Goal: Task Accomplishment & Management: Manage account settings

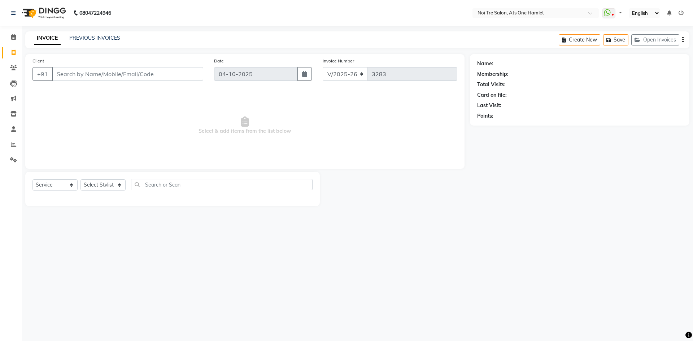
select select "5096"
select select "service"
click at [8, 30] on li "Calendar" at bounding box center [11, 38] width 22 height 16
click at [8, 34] on span at bounding box center [13, 37] width 13 height 8
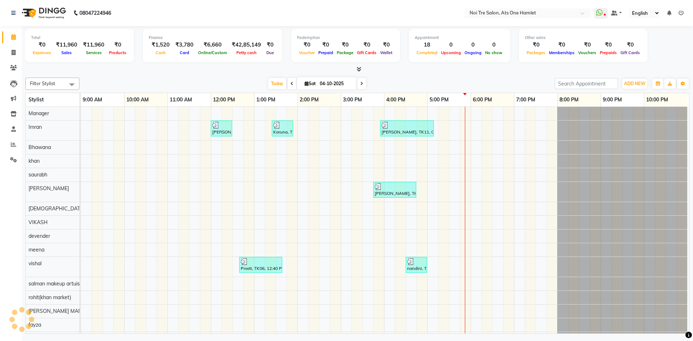
scroll to position [10, 0]
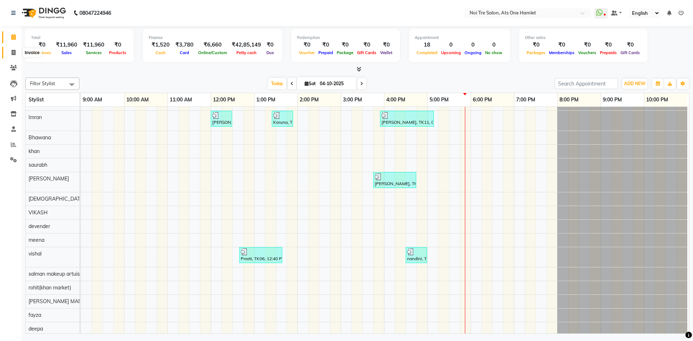
drag, startPoint x: 16, startPoint y: 51, endPoint x: 26, endPoint y: 56, distance: 11.3
click at [16, 51] on icon at bounding box center [14, 52] width 4 height 5
select select "service"
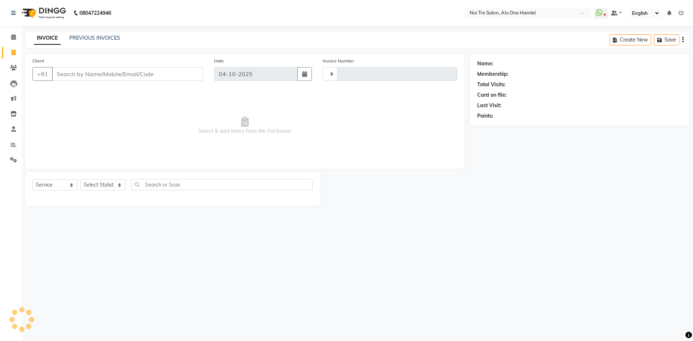
type input "3283"
select select "5096"
click at [101, 35] on link "PREVIOUS INVOICES" at bounding box center [94, 38] width 51 height 7
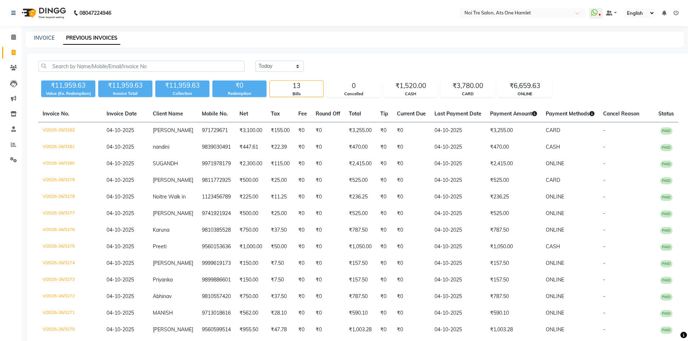
click at [46, 42] on div "INVOICE" at bounding box center [44, 38] width 21 height 8
click at [48, 41] on link "INVOICE" at bounding box center [44, 38] width 21 height 7
select select "5096"
select select "service"
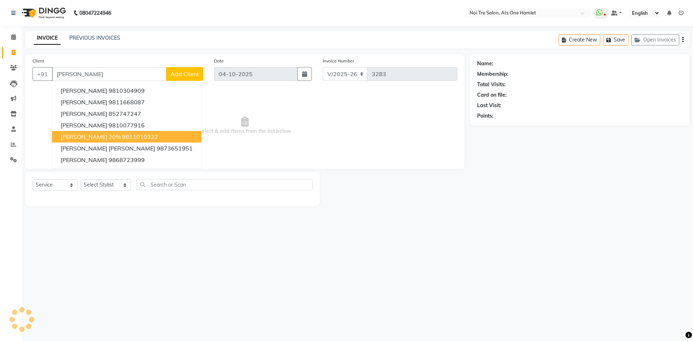
click at [121, 137] on span "[PERSON_NAME] 20%" at bounding box center [91, 136] width 60 height 7
type input "9811010322"
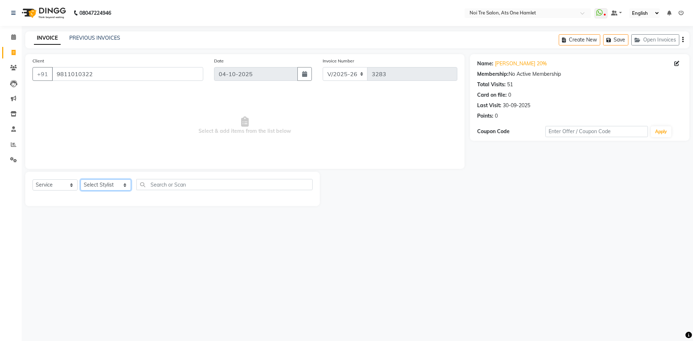
click at [112, 188] on select "Select Stylist [PERSON_NAME] [PERSON_NAME] [PERSON_NAME] [PERSON_NAME] 104 [PER…" at bounding box center [106, 185] width 51 height 11
select select "40618"
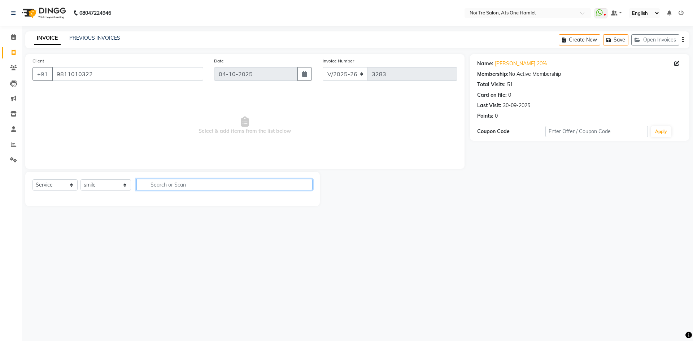
click at [165, 183] on input "text" at bounding box center [225, 184] width 176 height 11
type input "was"
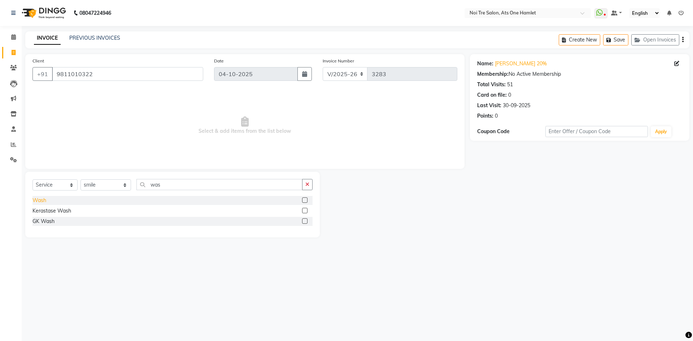
click at [42, 201] on div "Wash" at bounding box center [40, 201] width 14 height 8
checkbox input "false"
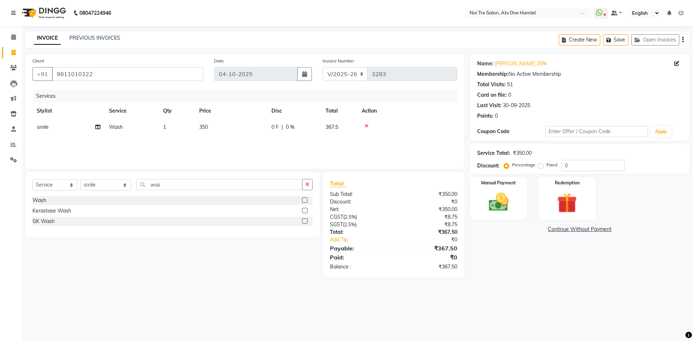
click at [221, 126] on td "350" at bounding box center [231, 127] width 72 height 16
select select "40618"
drag, startPoint x: 257, startPoint y: 129, endPoint x: 223, endPoint y: 124, distance: 33.9
click at [223, 124] on tr "[PERSON_NAME] [PERSON_NAME] [PERSON_NAME] [PERSON_NAME] 104 [PERSON_NAME] deepa…" at bounding box center [245, 132] width 425 height 27
type input "362"
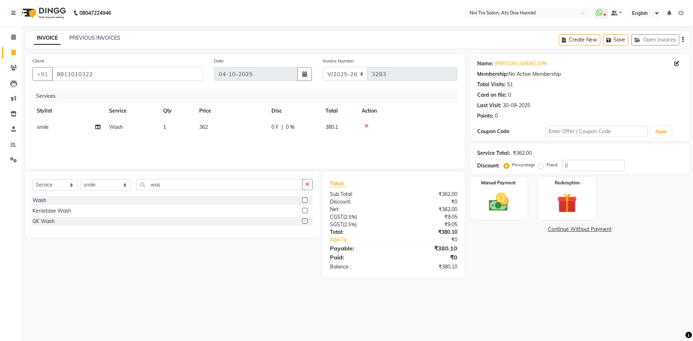
click at [278, 170] on div "Client [PHONE_NUMBER] Date [DATE] Invoice Number V/2025 V/[PHONE_NUMBER] Servic…" at bounding box center [245, 166] width 450 height 224
click at [219, 128] on td "362" at bounding box center [231, 127] width 72 height 16
select select "40618"
drag, startPoint x: 232, startPoint y: 125, endPoint x: 209, endPoint y: 126, distance: 22.8
click at [209, 126] on tr "[PERSON_NAME] [PERSON_NAME] [PERSON_NAME] [PERSON_NAME] 104 [PERSON_NAME] deepa…" at bounding box center [245, 132] width 425 height 27
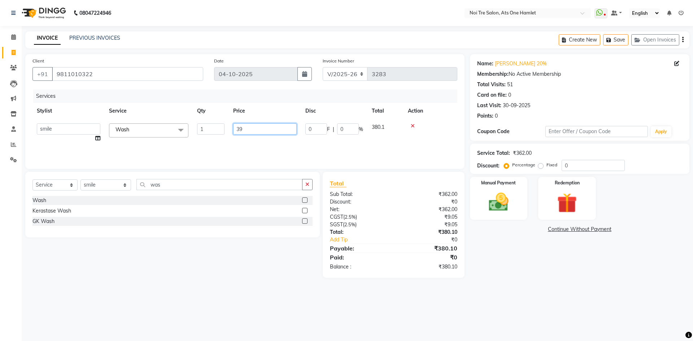
type input "392"
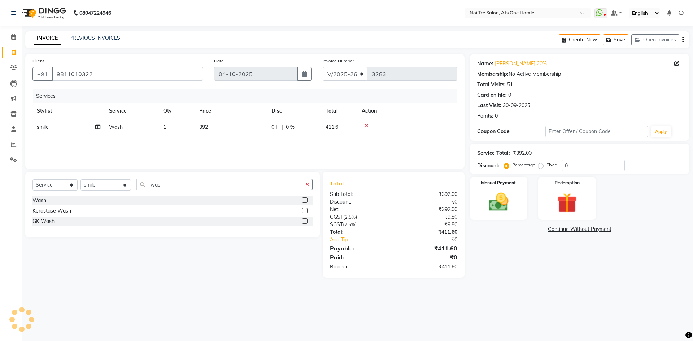
click at [228, 152] on div "Services Stylist Service Qty Price Disc Total Action smile Wash 1 392 0 F | 0 %…" at bounding box center [245, 126] width 425 height 72
click at [246, 127] on td "392" at bounding box center [231, 127] width 72 height 16
select select "40618"
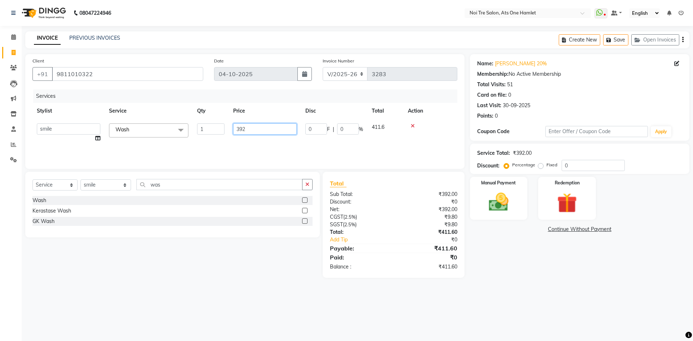
click at [259, 127] on input "392" at bounding box center [265, 129] width 64 height 11
type input "393"
click at [260, 169] on div "Client [PHONE_NUMBER] Date [DATE] Invoice Number V/2025 V/[PHONE_NUMBER] Servic…" at bounding box center [245, 166] width 450 height 224
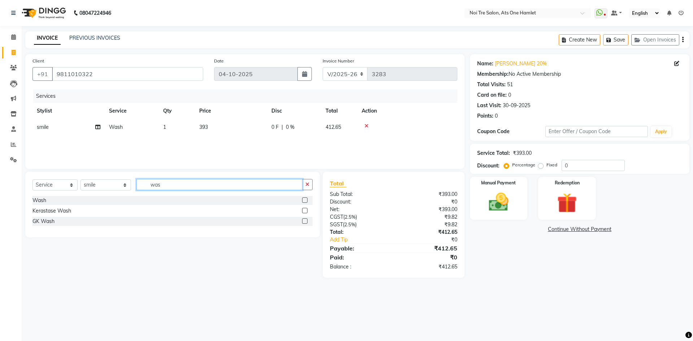
drag, startPoint x: 194, startPoint y: 182, endPoint x: 148, endPoint y: 185, distance: 45.6
click at [148, 185] on input "was" at bounding box center [220, 184] width 166 height 11
click at [166, 186] on input "was" at bounding box center [220, 184] width 166 height 11
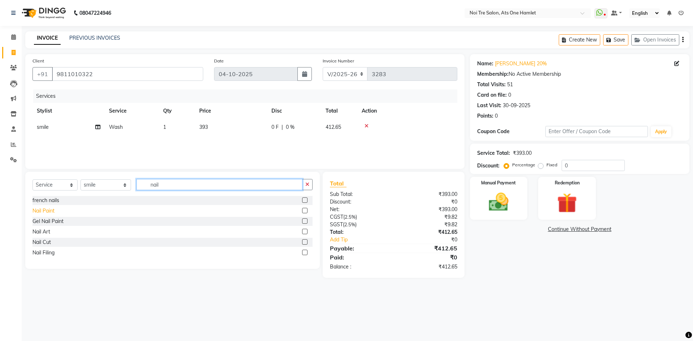
type input "nail"
click at [43, 209] on div "Nail Paint" at bounding box center [44, 211] width 22 height 8
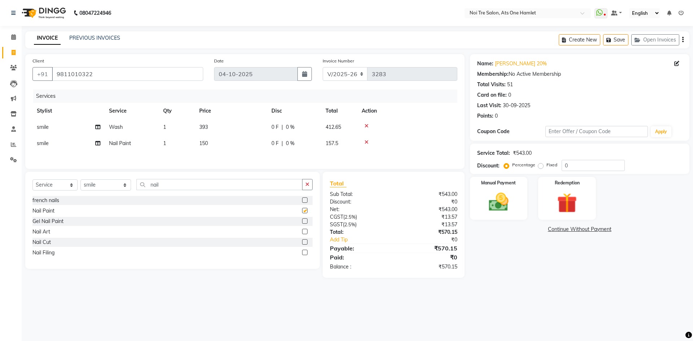
checkbox input "false"
click at [204, 141] on span "150" at bounding box center [203, 143] width 9 height 7
select select "40618"
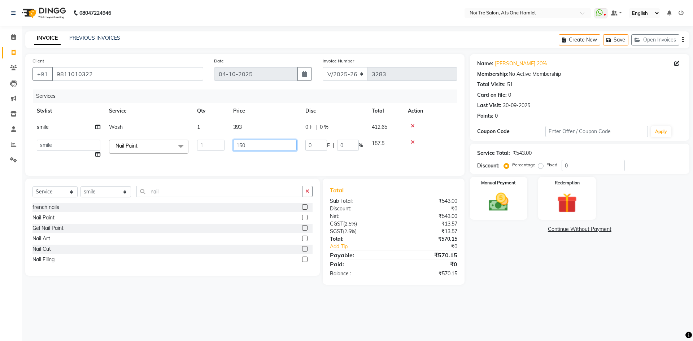
drag, startPoint x: 272, startPoint y: 140, endPoint x: 193, endPoint y: 149, distance: 79.6
click at [193, 149] on tr "[PERSON_NAME] [PERSON_NAME] [PERSON_NAME] [PERSON_NAME] 104 [PERSON_NAME] deepa…" at bounding box center [245, 148] width 425 height 27
type input "170"
click at [214, 182] on div "Client [PHONE_NUMBER] Date [DATE] Invoice Number V/2025 V/[PHONE_NUMBER] Servic…" at bounding box center [245, 169] width 450 height 231
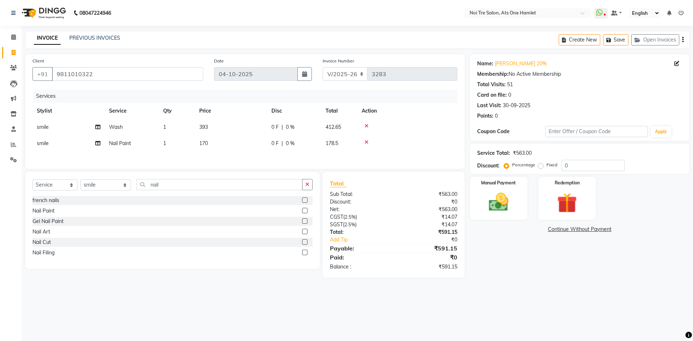
click at [215, 143] on td "170" at bounding box center [231, 143] width 72 height 16
select select "40618"
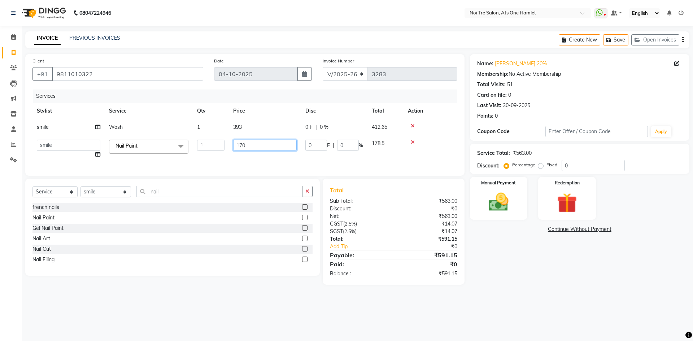
click at [245, 142] on input "170" at bounding box center [265, 145] width 64 height 11
type input "169"
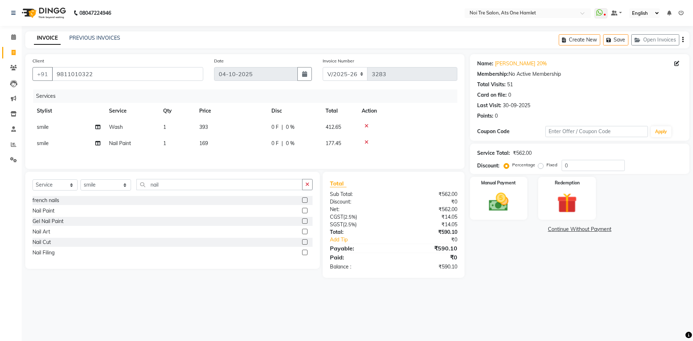
click at [247, 183] on div "Client [PHONE_NUMBER] Date [DATE] Invoice Number V/2025 V/[PHONE_NUMBER] Servic…" at bounding box center [245, 166] width 450 height 224
click at [578, 167] on input "0" at bounding box center [593, 165] width 63 height 11
drag, startPoint x: 578, startPoint y: 167, endPoint x: 552, endPoint y: 171, distance: 26.3
click at [552, 171] on div "Percentage Fixed 0" at bounding box center [566, 165] width 120 height 11
type input "20.3"
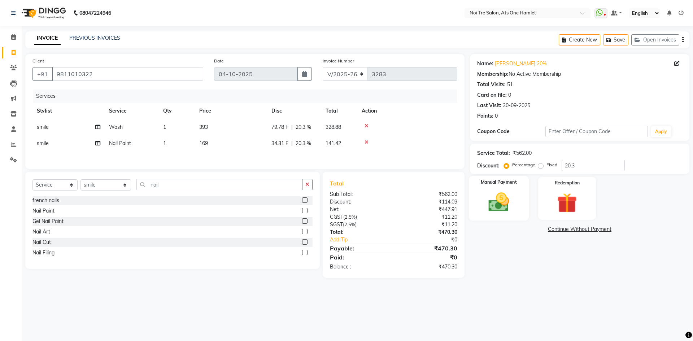
click at [510, 207] on img at bounding box center [499, 202] width 34 height 24
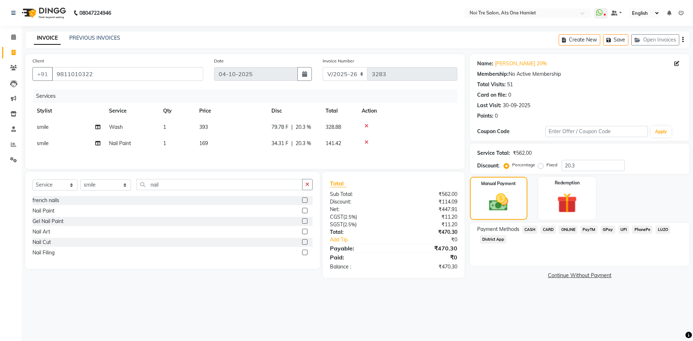
click at [532, 228] on span "CASH" at bounding box center [531, 230] width 16 height 8
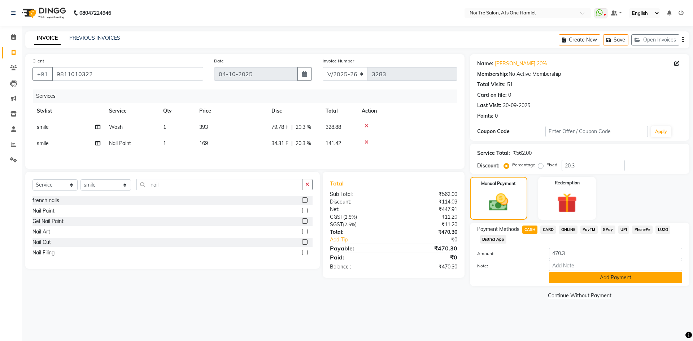
click at [578, 277] on button "Add Payment" at bounding box center [615, 277] width 133 height 11
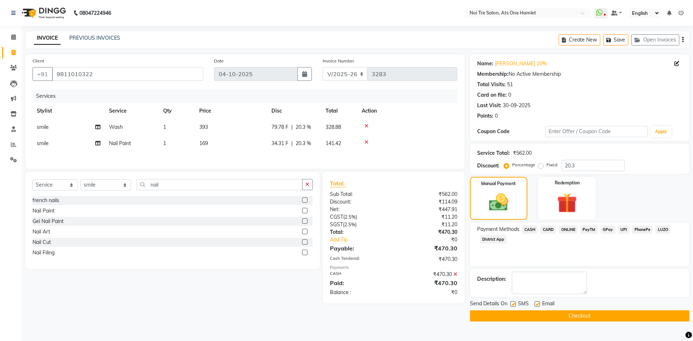
click at [579, 313] on button "Checkout" at bounding box center [580, 316] width 220 height 11
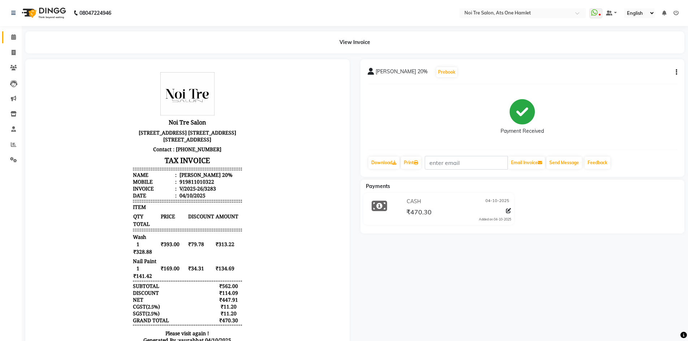
click at [3, 40] on link "Calendar" at bounding box center [10, 37] width 17 height 12
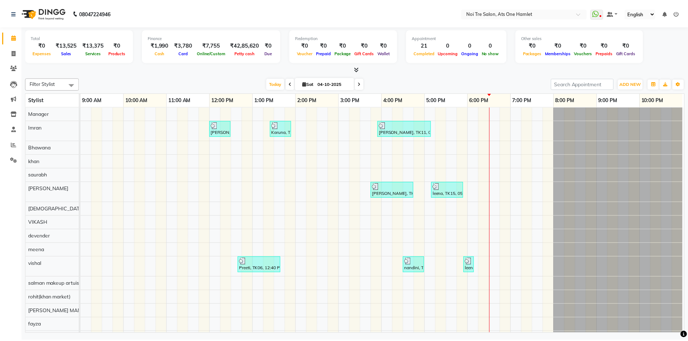
scroll to position [10, 0]
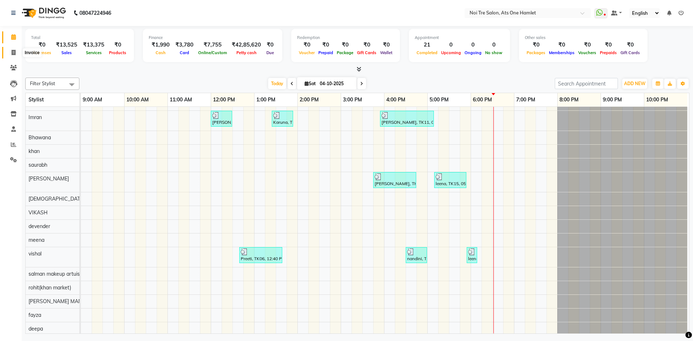
click at [19, 56] on span at bounding box center [13, 53] width 13 height 8
select select "service"
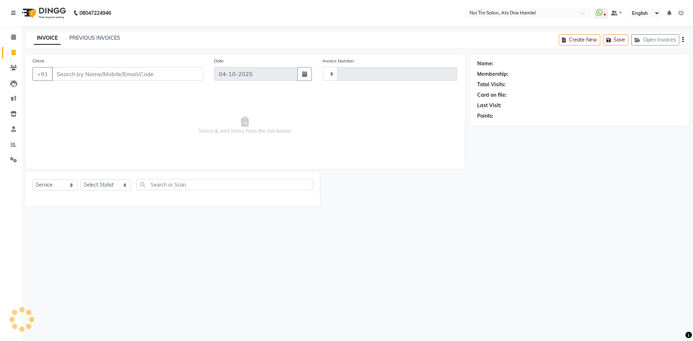
click at [87, 75] on input "Client" at bounding box center [127, 74] width 151 height 14
type input "3285"
select select "5096"
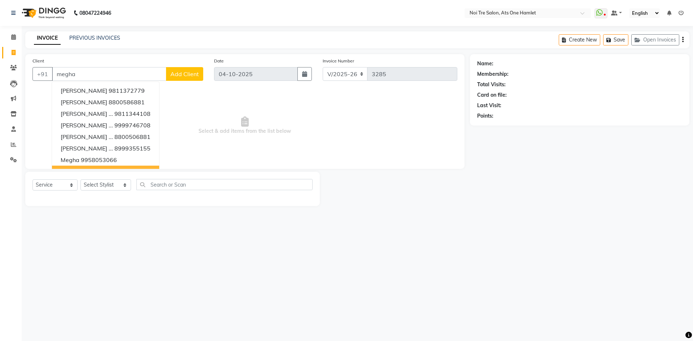
type input "megha"
click at [109, 183] on select "Select Stylist [PERSON_NAME] [PERSON_NAME] [PERSON_NAME] [PERSON_NAME] 104 [PER…" at bounding box center [106, 185] width 51 height 11
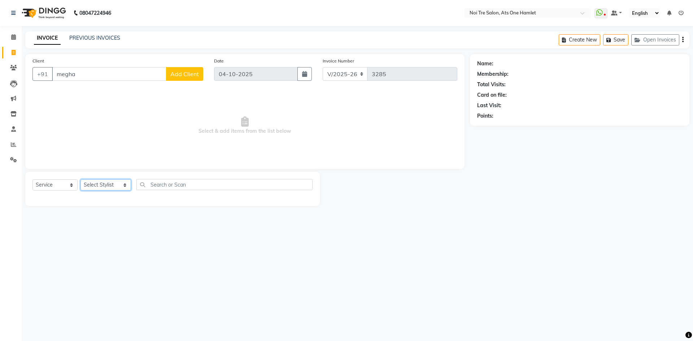
select select "32220"
click at [156, 186] on input "text" at bounding box center [225, 184] width 176 height 11
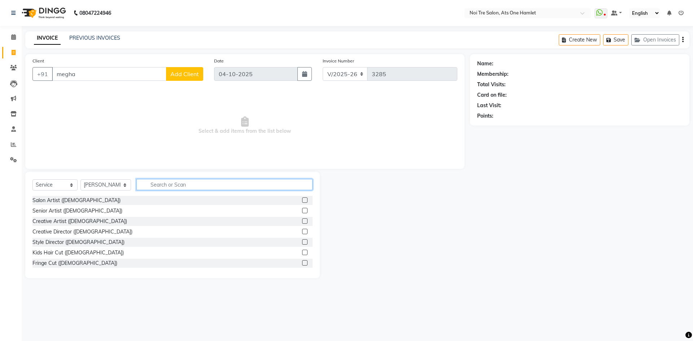
click at [147, 186] on input "text" at bounding box center [225, 184] width 176 height 11
drag, startPoint x: 103, startPoint y: 78, endPoint x: 41, endPoint y: 76, distance: 61.8
click at [41, 76] on div "+91 [PERSON_NAME] Add Client" at bounding box center [118, 74] width 171 height 14
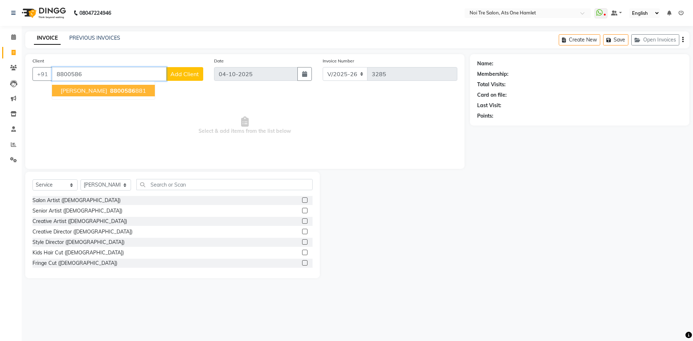
click at [131, 91] on ngb-highlight "8800586 881" at bounding box center [128, 90] width 38 height 7
type input "8800586881"
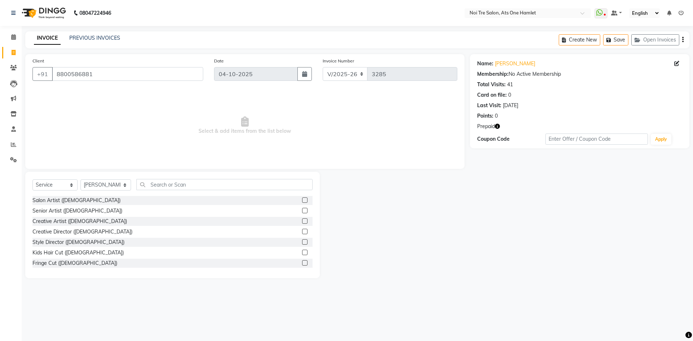
click at [496, 124] on icon "button" at bounding box center [497, 126] width 5 height 5
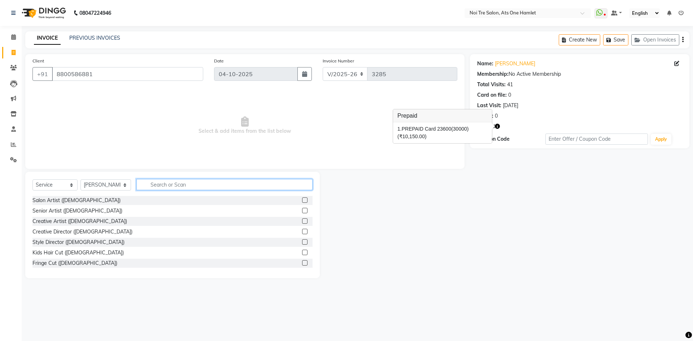
click at [169, 183] on input "text" at bounding box center [225, 184] width 176 height 11
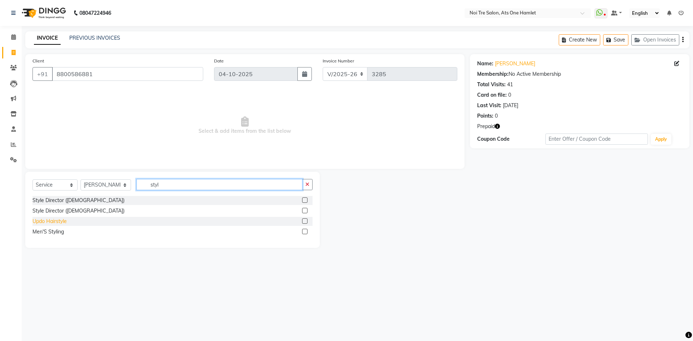
type input "styl"
click at [53, 222] on div "Updo Hairstyle" at bounding box center [50, 222] width 34 height 8
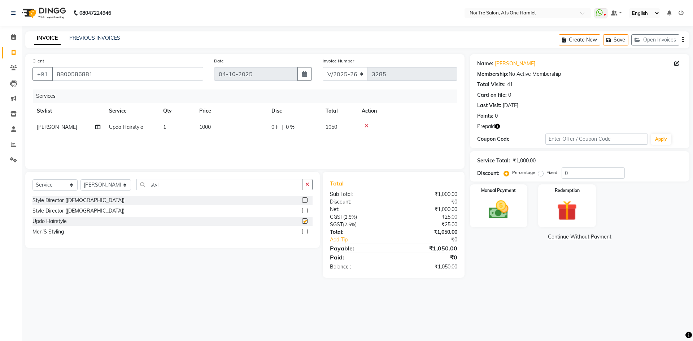
checkbox input "false"
click at [506, 66] on link "[PERSON_NAME]" at bounding box center [515, 64] width 40 height 8
click at [207, 128] on span "1000" at bounding box center [205, 127] width 12 height 7
select select "32220"
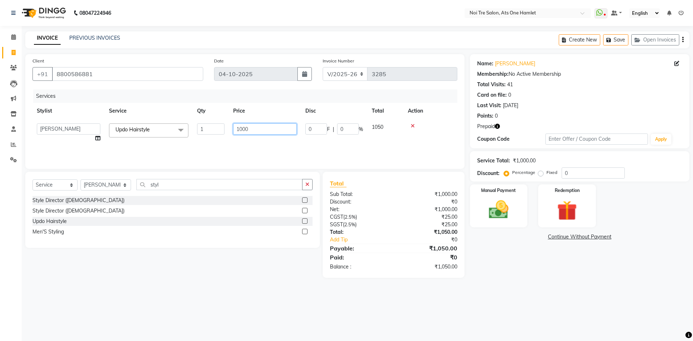
drag, startPoint x: 254, startPoint y: 130, endPoint x: 224, endPoint y: 125, distance: 29.8
click at [228, 128] on tr "[PERSON_NAME] [PERSON_NAME] [PERSON_NAME] [PERSON_NAME] 104 [PERSON_NAME] deepa…" at bounding box center [245, 132] width 425 height 27
type input "1200"
click at [210, 192] on div "Select Service Product Membership Package Voucher Prepaid Gift Card Select Styl…" at bounding box center [173, 187] width 280 height 17
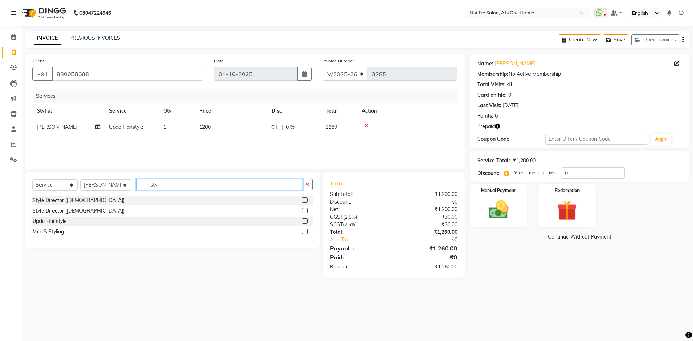
click at [182, 189] on input "styl" at bounding box center [220, 184] width 166 height 11
click at [107, 184] on select "Select Stylist [PERSON_NAME] [PERSON_NAME] [PERSON_NAME] [PERSON_NAME] 104 [PER…" at bounding box center [106, 185] width 51 height 11
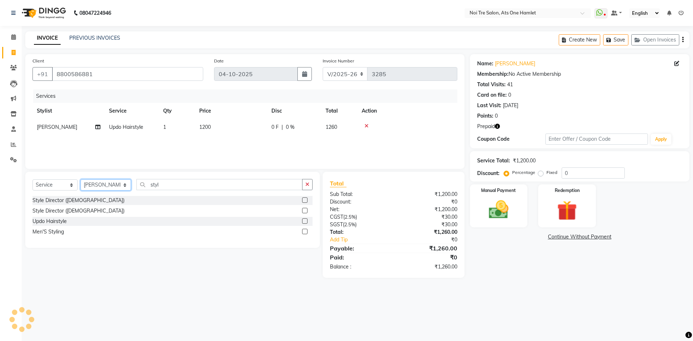
select select "32442"
click at [168, 190] on input "styl" at bounding box center [220, 184] width 166 height 11
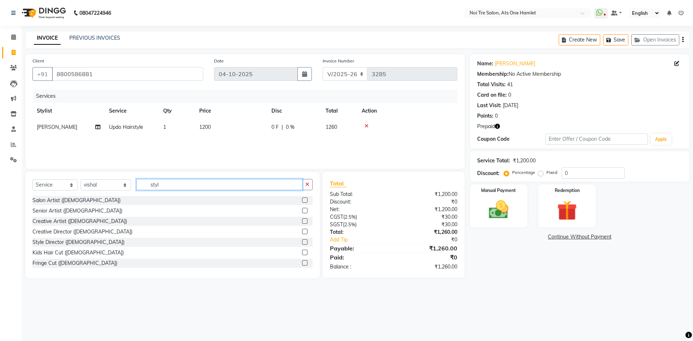
click at [168, 190] on input "styl" at bounding box center [220, 184] width 166 height 11
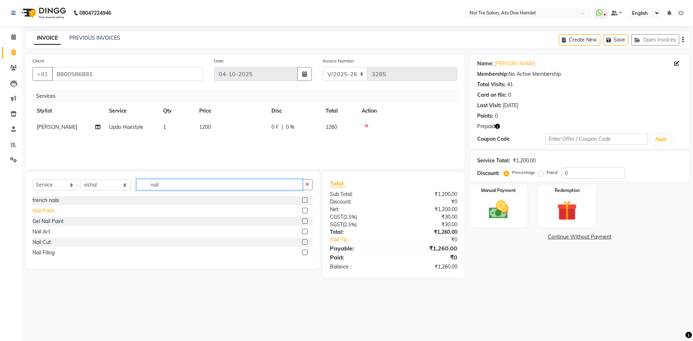
type input "nail"
click at [43, 212] on div "Nail Paint" at bounding box center [44, 211] width 22 height 8
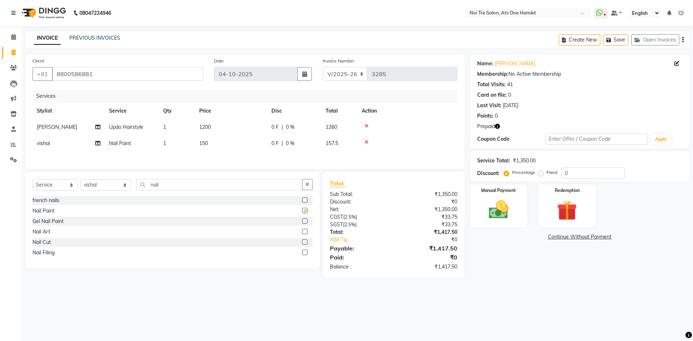
checkbox input "false"
click at [554, 212] on img at bounding box center [567, 211] width 34 height 26
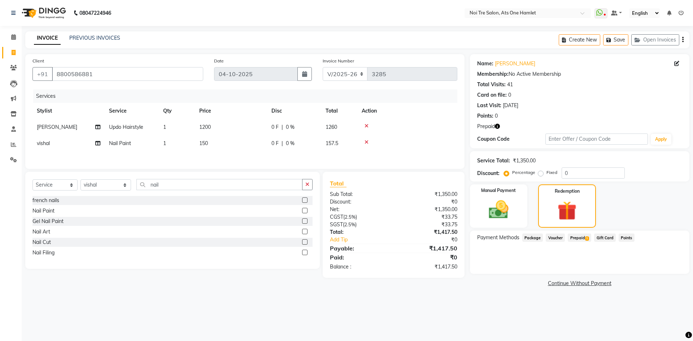
click at [588, 239] on span "1" at bounding box center [587, 239] width 4 height 4
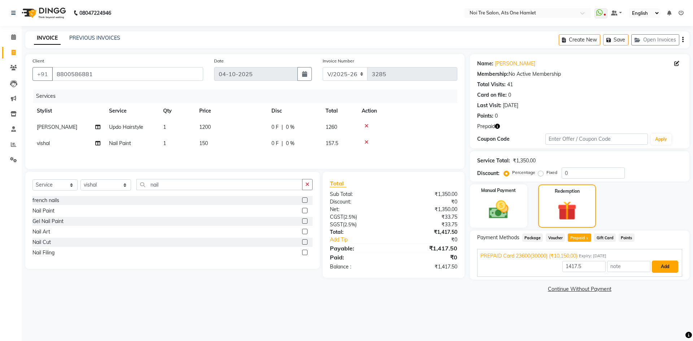
click at [673, 265] on button "Add" at bounding box center [665, 267] width 26 height 12
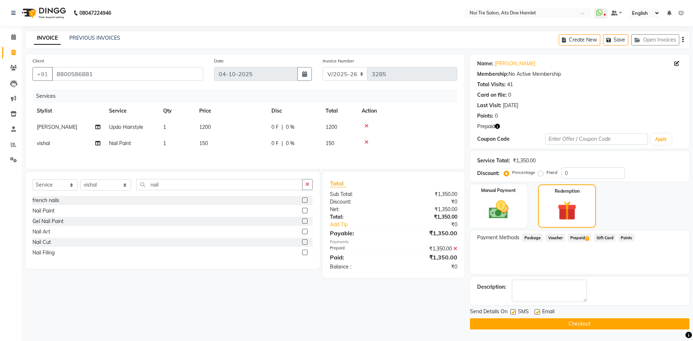
click at [582, 319] on button "Checkout" at bounding box center [580, 324] width 220 height 11
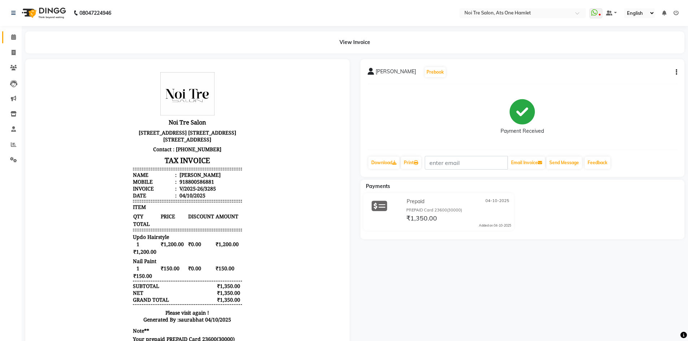
drag, startPoint x: 16, startPoint y: 34, endPoint x: 70, endPoint y: 1, distance: 63.1
click at [16, 34] on span at bounding box center [13, 37] width 13 height 8
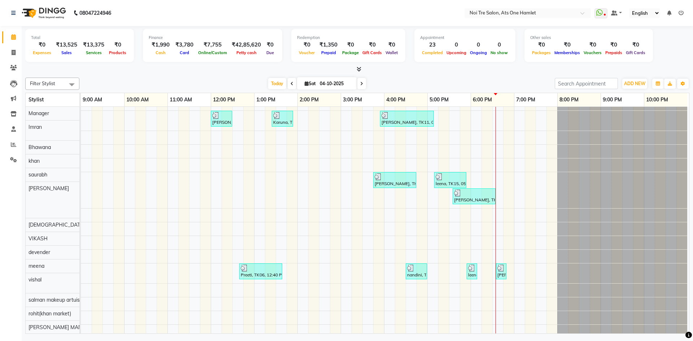
scroll to position [10, 0]
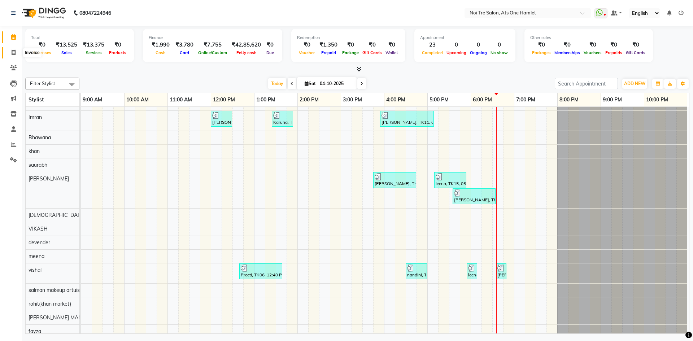
click at [12, 50] on icon at bounding box center [14, 52] width 4 height 5
select select "5096"
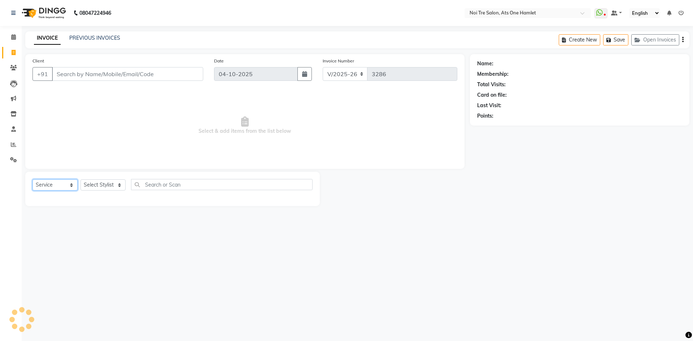
click at [67, 183] on select "Select Service Product Membership Package Voucher Prepaid Gift Card" at bounding box center [55, 185] width 45 height 11
select select "P"
click at [33, 180] on select "Select Service Product Membership Package Voucher Prepaid Gift Card" at bounding box center [55, 185] width 45 height 11
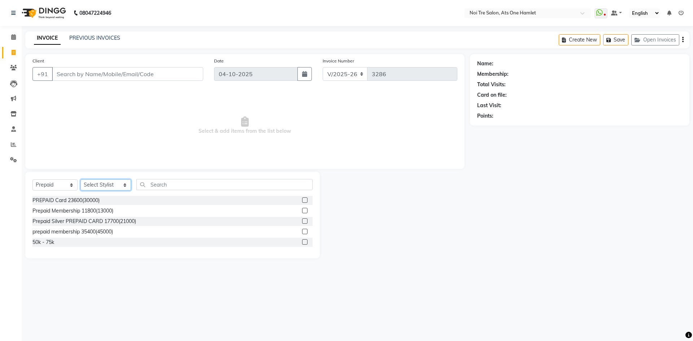
click at [109, 187] on select "Select Stylist [PERSON_NAME] [PERSON_NAME] [PERSON_NAME] [PERSON_NAME] 104 [PER…" at bounding box center [106, 185] width 51 height 11
select select "64225"
click at [81, 180] on select "Select Stylist [PERSON_NAME] [PERSON_NAME] [PERSON_NAME] [PERSON_NAME] 104 [PER…" at bounding box center [106, 185] width 51 height 11
click at [89, 197] on div "PREPAID Card 23600(30000)" at bounding box center [66, 201] width 67 height 8
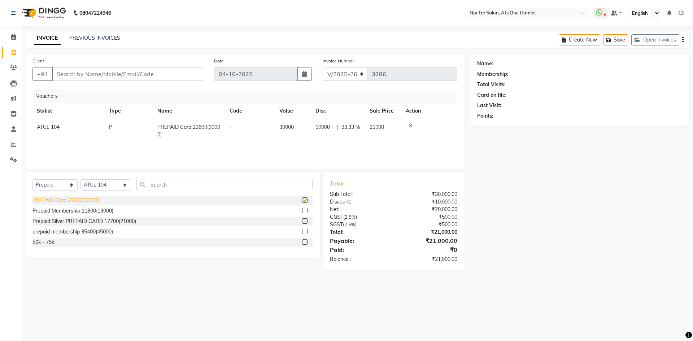
checkbox input "false"
click at [410, 124] on icon at bounding box center [411, 126] width 4 height 5
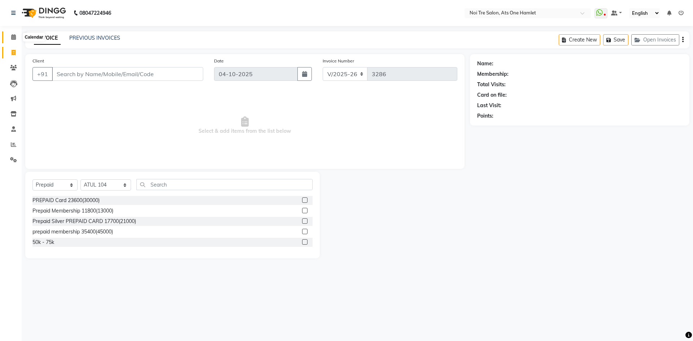
click at [8, 35] on span at bounding box center [13, 37] width 13 height 8
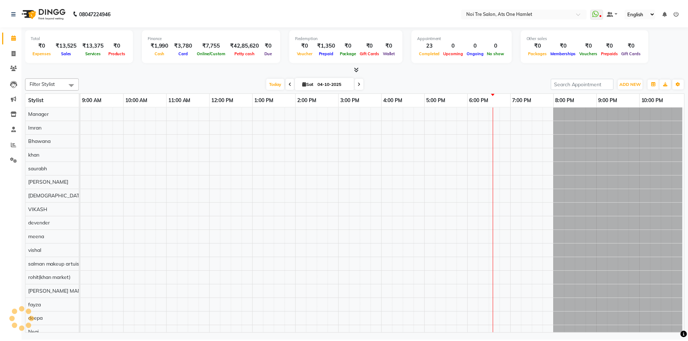
scroll to position [10, 0]
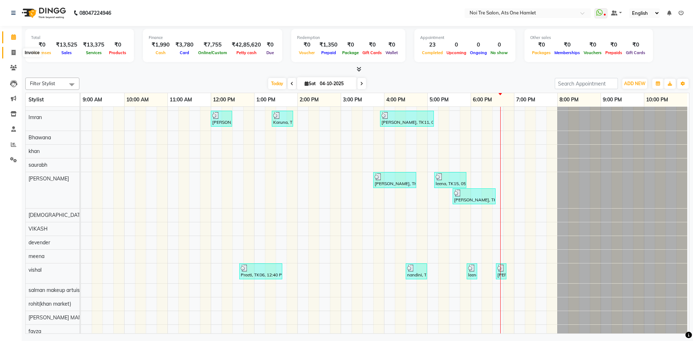
click at [16, 51] on span at bounding box center [13, 53] width 13 height 8
select select "service"
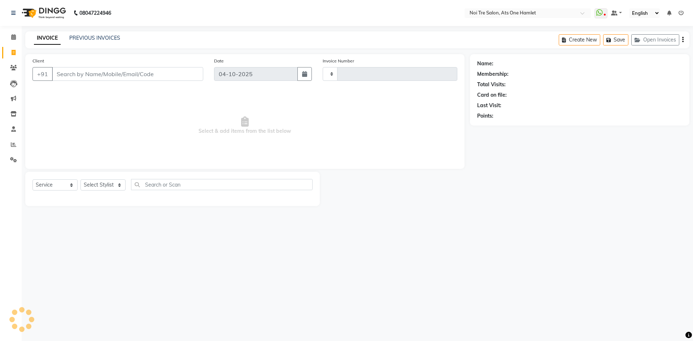
type input "3286"
select select "5096"
click at [91, 75] on input "Client" at bounding box center [127, 74] width 151 height 14
click at [111, 188] on select "Select Stylist [PERSON_NAME] [PERSON_NAME] [PERSON_NAME] [PERSON_NAME] 104 [PER…" at bounding box center [106, 185] width 51 height 11
select select "37817"
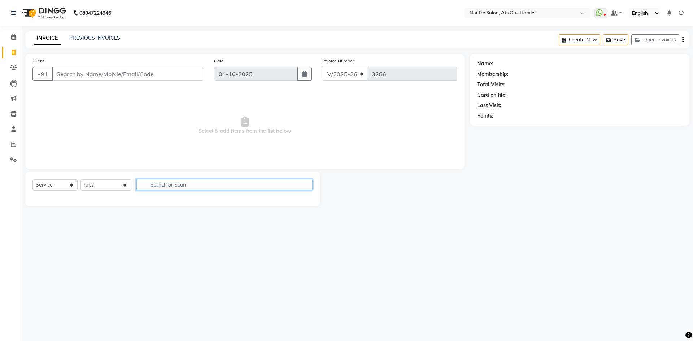
click at [164, 185] on input "text" at bounding box center [225, 184] width 176 height 11
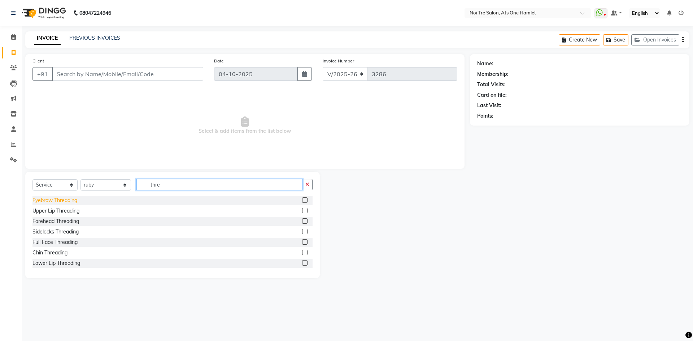
type input "thre"
click at [42, 202] on div "Eyebrow Threading" at bounding box center [55, 201] width 45 height 8
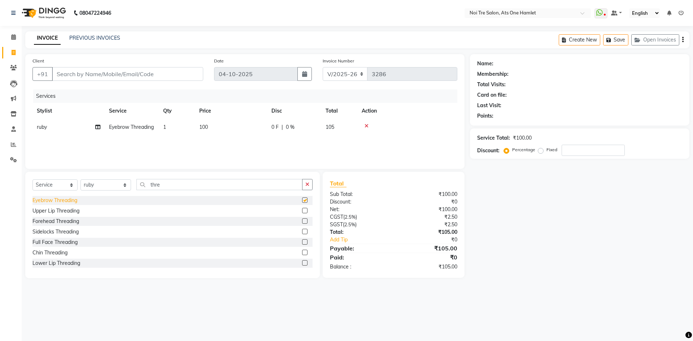
checkbox input "false"
click at [156, 73] on input "Client" at bounding box center [127, 74] width 151 height 14
type input "n"
type input "0"
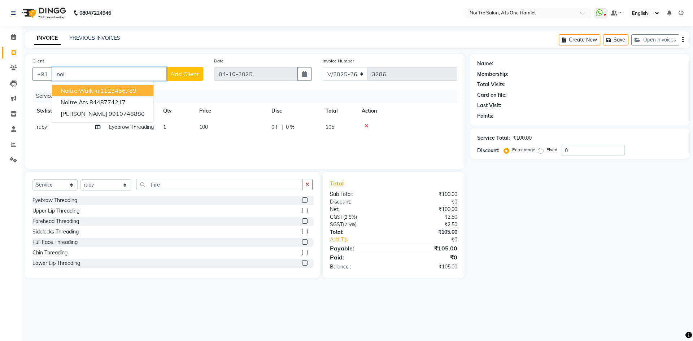
click at [92, 92] on span "Noitre Walk in" at bounding box center [80, 90] width 38 height 7
type input "1123456789"
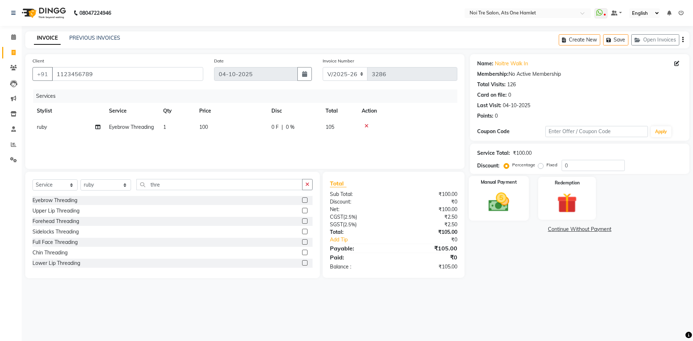
click at [493, 208] on img at bounding box center [499, 202] width 34 height 24
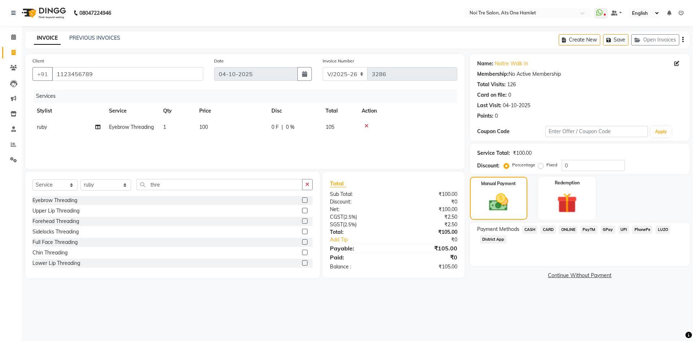
click at [535, 230] on span "CASH" at bounding box center [531, 230] width 16 height 8
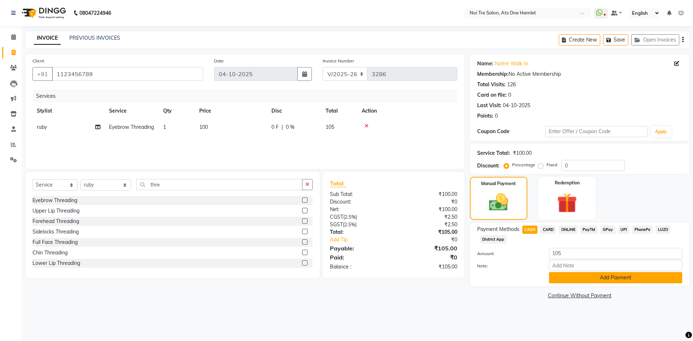
click at [577, 278] on button "Add Payment" at bounding box center [615, 277] width 133 height 11
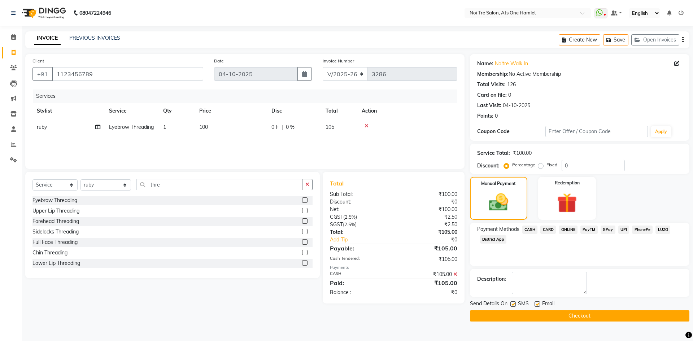
click at [584, 314] on button "Checkout" at bounding box center [580, 316] width 220 height 11
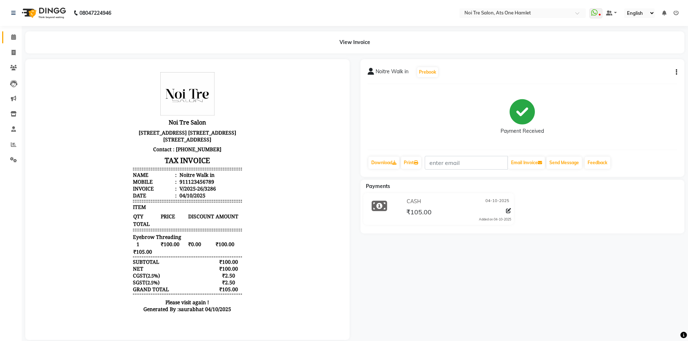
click at [12, 33] on link "Calendar" at bounding box center [10, 37] width 17 height 12
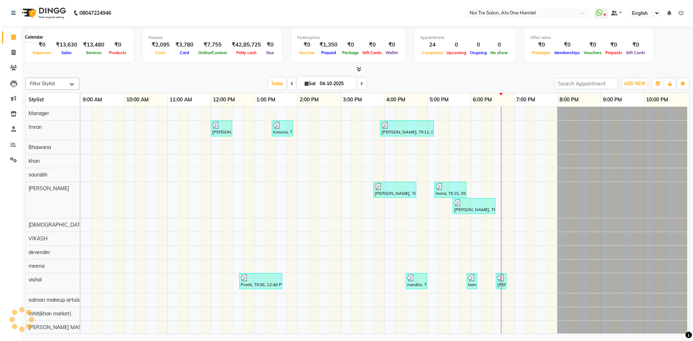
scroll to position [10, 0]
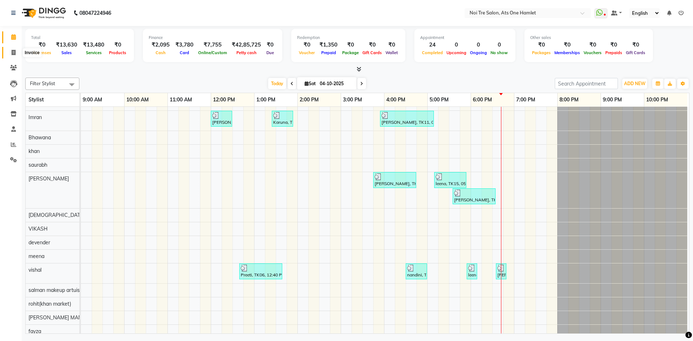
click at [18, 49] on span at bounding box center [13, 53] width 13 height 8
select select "5096"
select select "service"
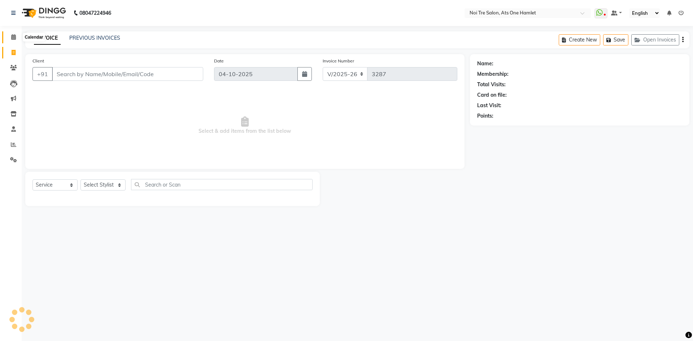
click at [19, 37] on span at bounding box center [13, 37] width 13 height 8
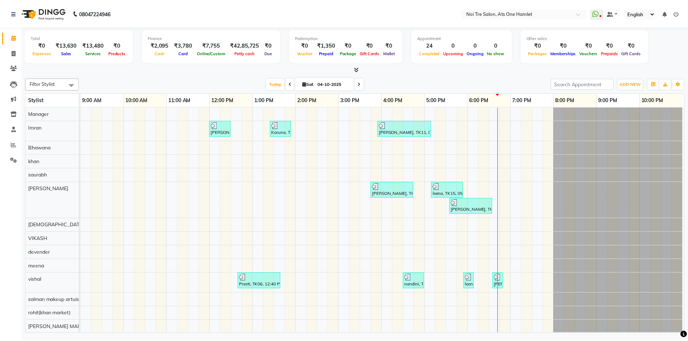
scroll to position [10, 0]
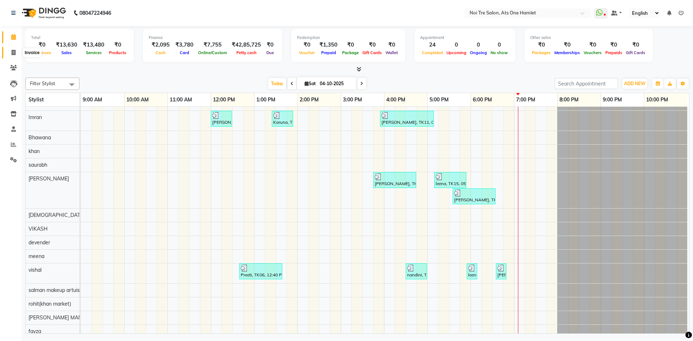
click at [7, 50] on link "Invoice" at bounding box center [10, 53] width 17 height 12
select select "service"
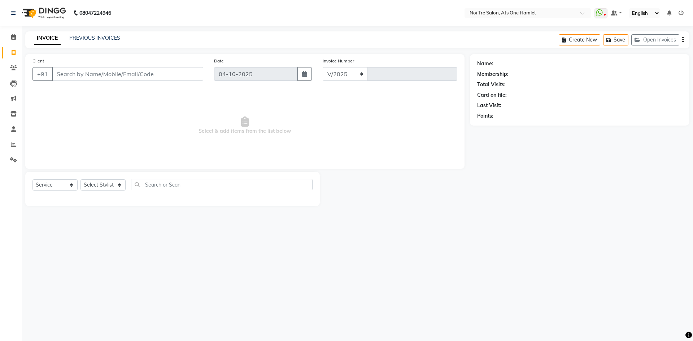
select select "5096"
type input "3287"
click at [104, 184] on select "Select Stylist" at bounding box center [103, 185] width 45 height 11
select select "91448"
click at [152, 183] on input "text" at bounding box center [225, 184] width 176 height 11
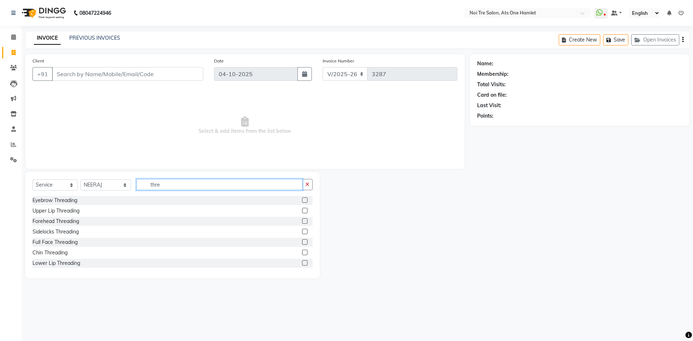
type input "thre"
click at [67, 196] on div "Eyebrow Threading" at bounding box center [173, 200] width 280 height 9
click at [65, 202] on div "Eyebrow Threading" at bounding box center [55, 201] width 45 height 8
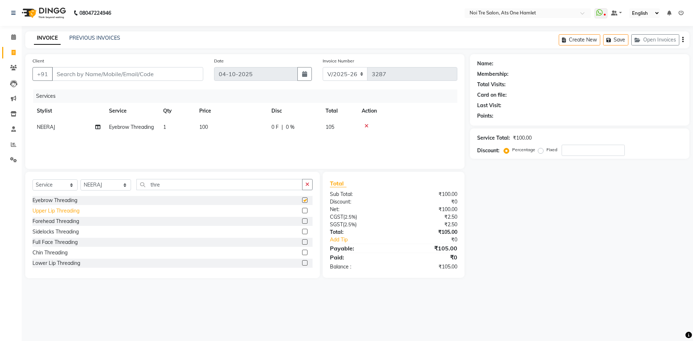
checkbox input "false"
click at [64, 212] on div "Upper Lip Threading" at bounding box center [56, 211] width 47 height 8
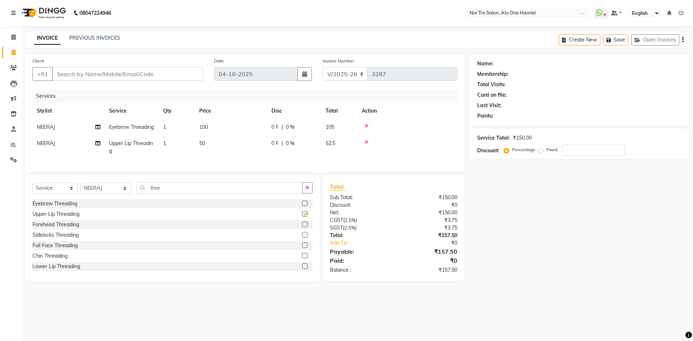
checkbox input "false"
click at [97, 194] on select "Select Stylist [PERSON_NAME] [PERSON_NAME] [PERSON_NAME] [PERSON_NAME] 104 [PER…" at bounding box center [106, 188] width 51 height 11
select select "34168"
click at [139, 194] on input "thre" at bounding box center [220, 187] width 166 height 11
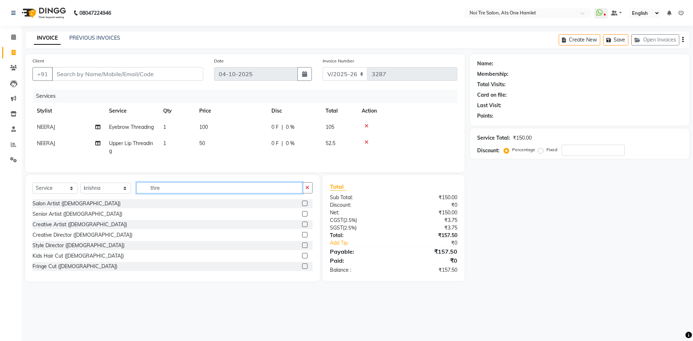
click at [139, 194] on input "thre" at bounding box center [220, 187] width 166 height 11
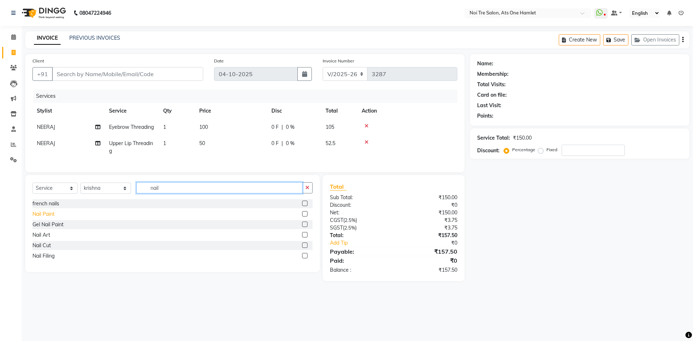
type input "nail"
click at [47, 218] on div "Nail Paint" at bounding box center [44, 215] width 22 height 8
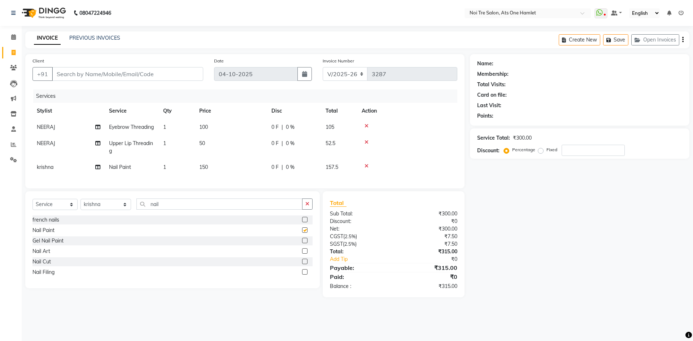
checkbox input "false"
click at [43, 266] on div "Nail Cut" at bounding box center [42, 262] width 18 height 8
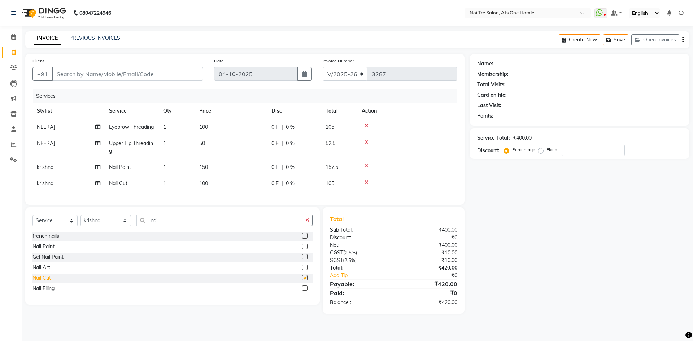
checkbox input "false"
click at [37, 293] on div "Nail Filing" at bounding box center [44, 289] width 22 height 8
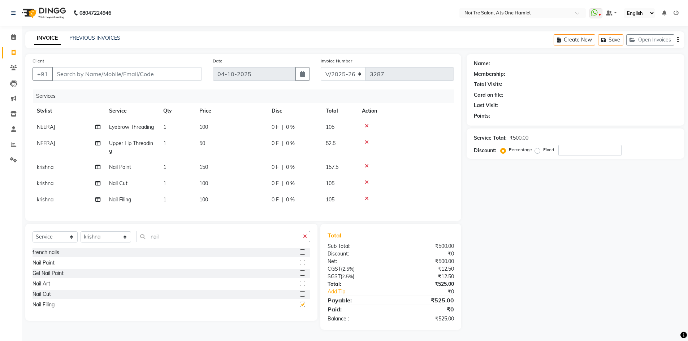
checkbox input "false"
click at [210, 176] on td "150" at bounding box center [231, 167] width 72 height 16
select select "34168"
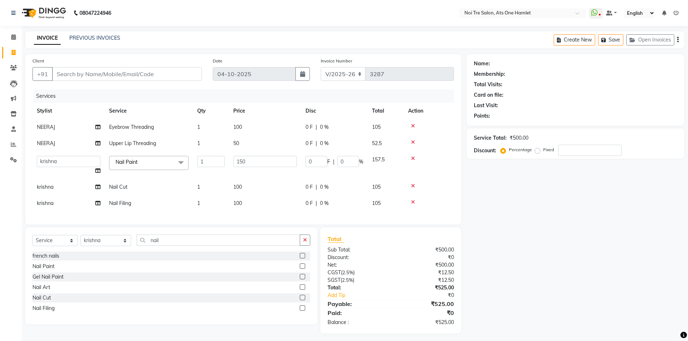
click at [262, 183] on td "100" at bounding box center [265, 187] width 72 height 16
select select "34168"
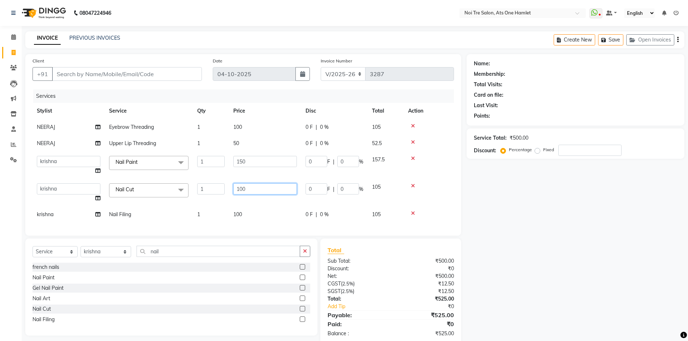
click at [262, 187] on input "100" at bounding box center [265, 188] width 64 height 11
type input "150"
click at [279, 163] on input "150" at bounding box center [265, 161] width 64 height 11
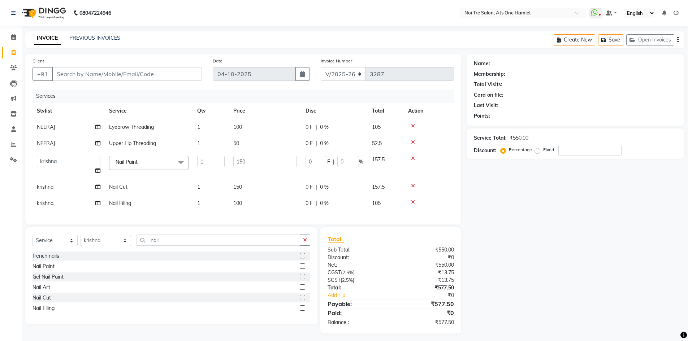
click at [273, 182] on tbody "NEERAJ Eyebrow Threading 1 100 0 F | 0 % 105 NEERAJ Upper Lip Threading 1 50 0 …" at bounding box center [244, 165] width 422 height 92
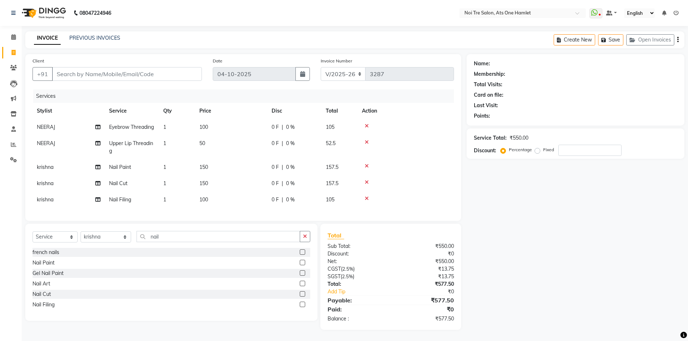
click at [262, 235] on div "Client +91 Date [DATE] Invoice Number V/2025 V/[PHONE_NUMBER] Services Stylist …" at bounding box center [243, 192] width 447 height 276
click at [115, 67] on input "Client" at bounding box center [127, 74] width 150 height 14
type input "9"
type input "0"
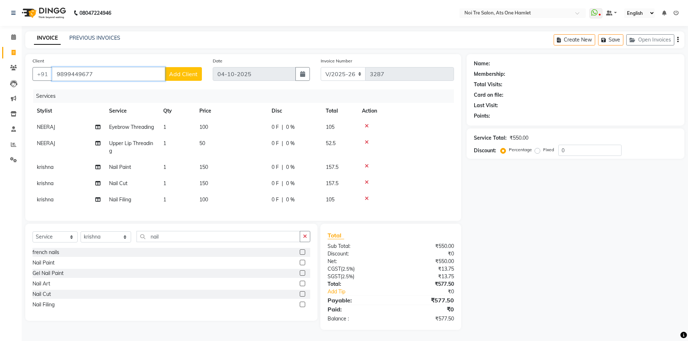
type input "9899449677"
click at [196, 67] on button "Add Client" at bounding box center [183, 74] width 37 height 14
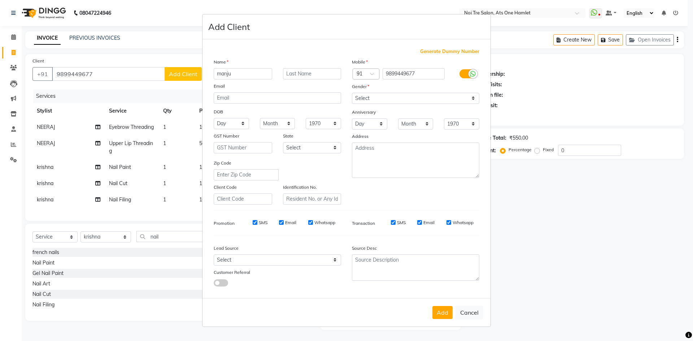
type input "manju"
click at [386, 97] on select "Select [DEMOGRAPHIC_DATA] [DEMOGRAPHIC_DATA] Other Prefer Not To Say" at bounding box center [416, 98] width 128 height 11
select select "[DEMOGRAPHIC_DATA]"
click at [352, 93] on select "Select [DEMOGRAPHIC_DATA] [DEMOGRAPHIC_DATA] Other Prefer Not To Say" at bounding box center [416, 98] width 128 height 11
drag, startPoint x: 249, startPoint y: 260, endPoint x: 250, endPoint y: 256, distance: 4.3
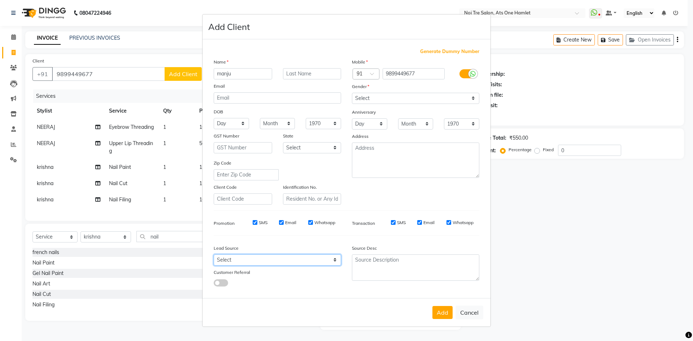
click at [249, 260] on select "Select Walk-in Referral Internet Friend Word of Mouth Advertisement Facebook Ju…" at bounding box center [278, 260] width 128 height 11
select select "33628"
click at [214, 255] on select "Select Walk-in Referral Internet Friend Word of Mouth Advertisement Facebook Ju…" at bounding box center [278, 260] width 128 height 11
click at [444, 311] on button "Add" at bounding box center [443, 312] width 20 height 13
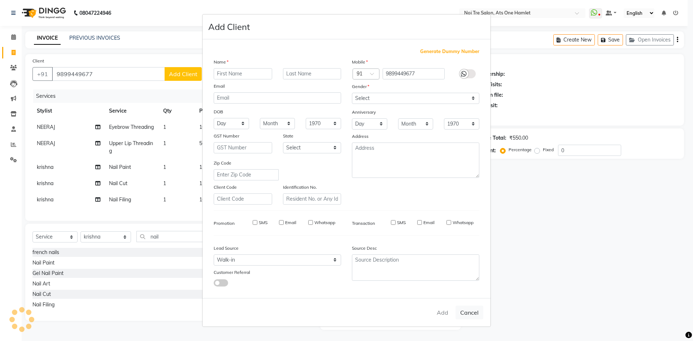
select select
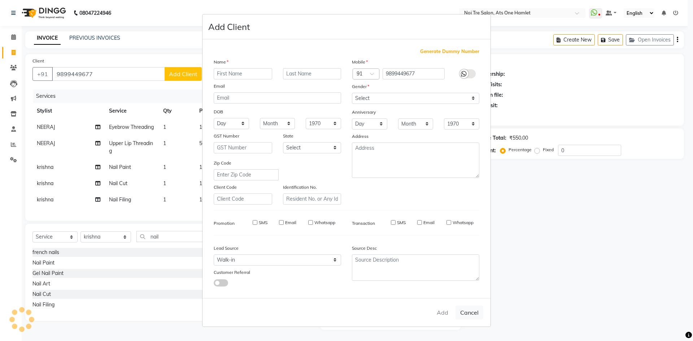
select select
checkbox input "false"
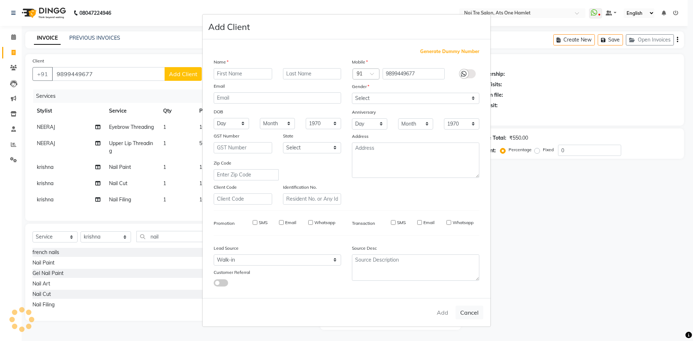
checkbox input "false"
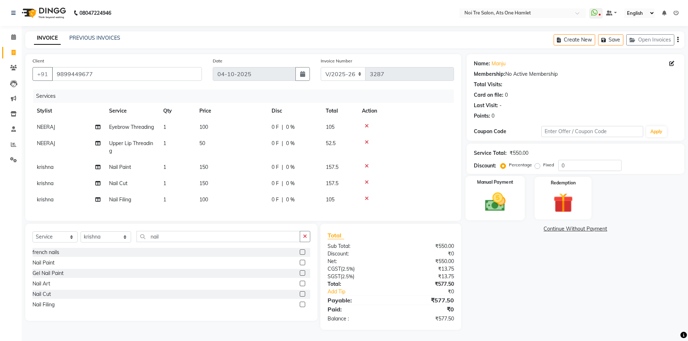
click at [507, 190] on img at bounding box center [495, 201] width 33 height 23
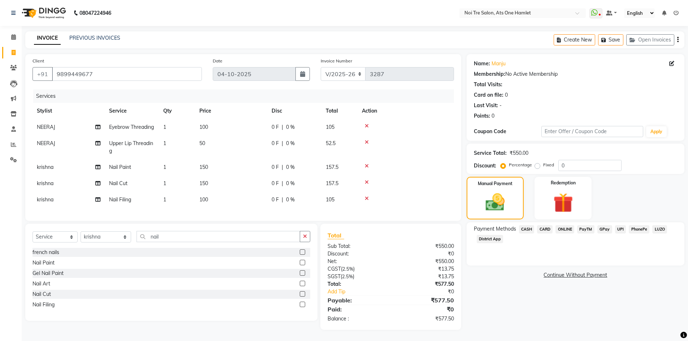
click at [531, 225] on span "CASH" at bounding box center [527, 229] width 16 height 8
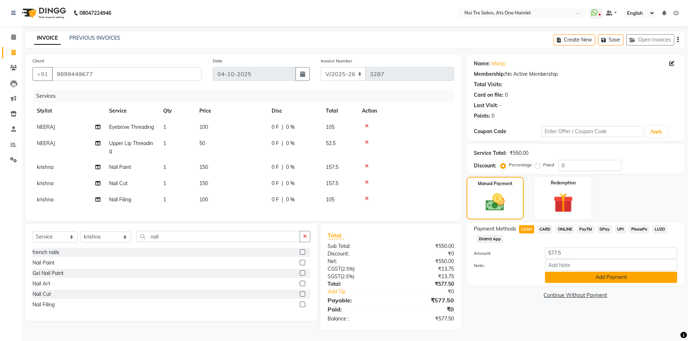
click at [592, 272] on button "Add Payment" at bounding box center [611, 277] width 132 height 11
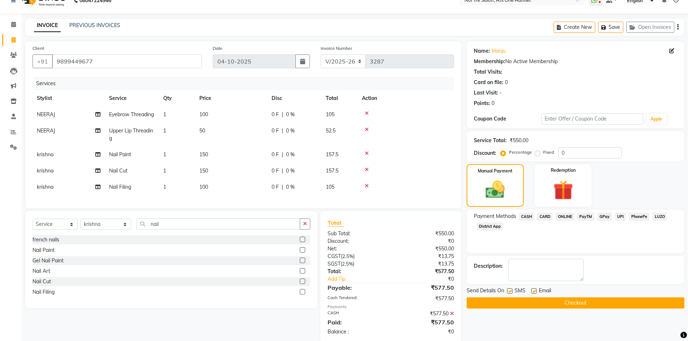
click at [597, 310] on div "Name: Manju Membership: No Active Membership Total Visits: Card on file: 0 Last…" at bounding box center [578, 193] width 223 height 302
click at [600, 306] on button "Checkout" at bounding box center [576, 303] width 218 height 11
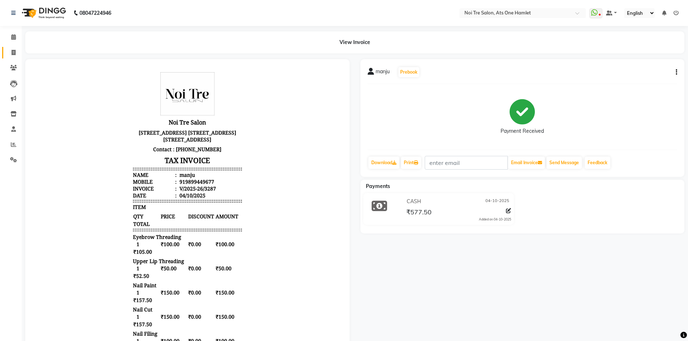
click at [17, 47] on link "Invoice" at bounding box center [10, 53] width 17 height 12
select select "service"
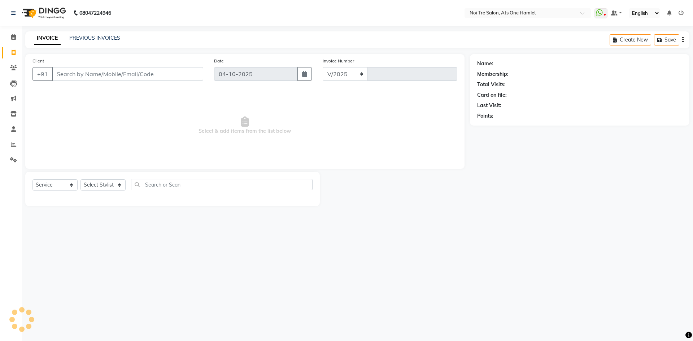
select select "5096"
type input "3288"
click at [107, 186] on select "Select Stylist" at bounding box center [103, 185] width 45 height 11
select select "37817"
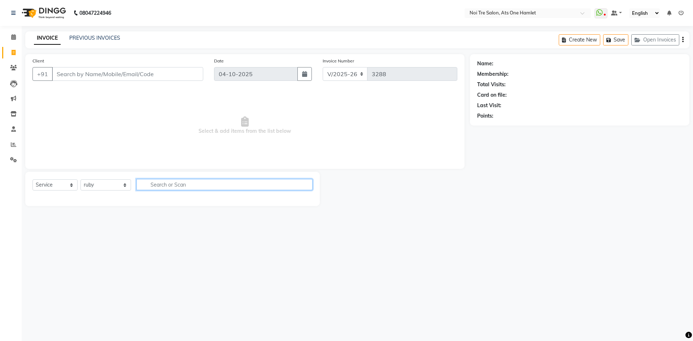
click at [177, 188] on input "text" at bounding box center [225, 184] width 176 height 11
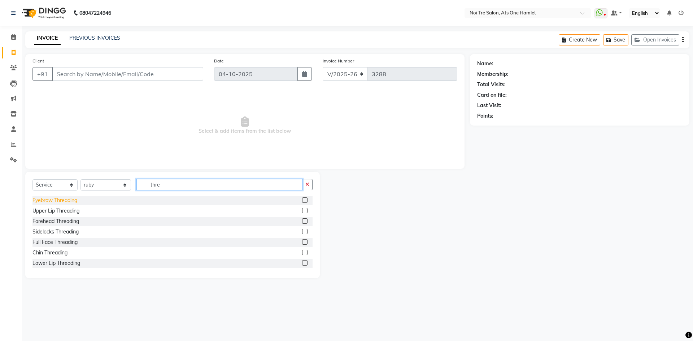
type input "thre"
click at [63, 197] on div "Eyebrow Threading" at bounding box center [55, 201] width 45 height 8
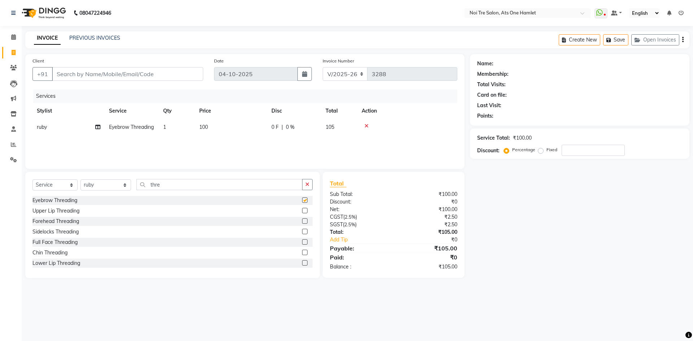
checkbox input "false"
click at [137, 76] on input "Client" at bounding box center [127, 74] width 151 height 14
type input "9"
type input "0"
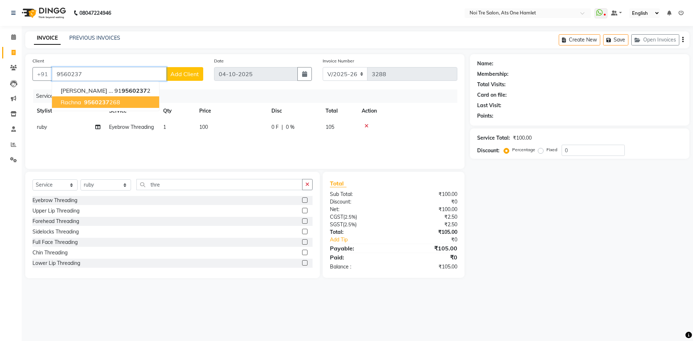
click at [113, 103] on ngb-highlight "9560237 268" at bounding box center [102, 102] width 38 height 7
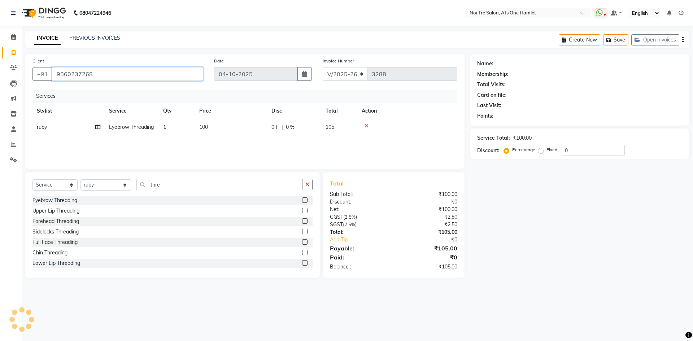
type input "9560237268"
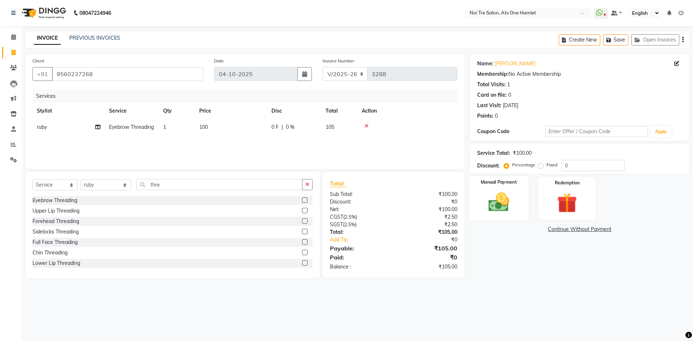
click at [497, 188] on div "Manual Payment" at bounding box center [499, 198] width 60 height 44
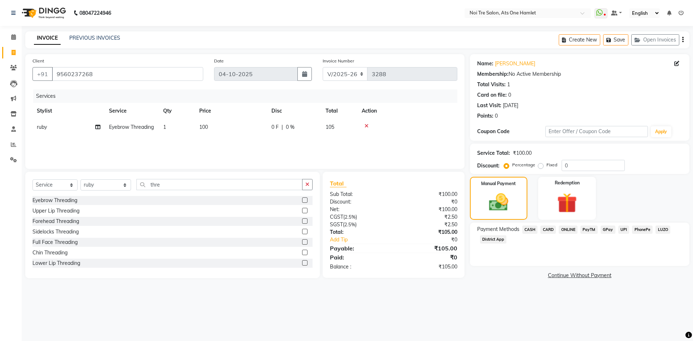
click at [568, 229] on span "ONLINE" at bounding box center [568, 230] width 19 height 8
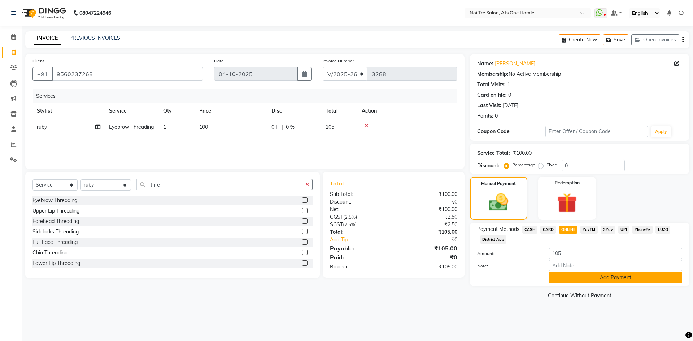
click at [593, 276] on button "Add Payment" at bounding box center [615, 277] width 133 height 11
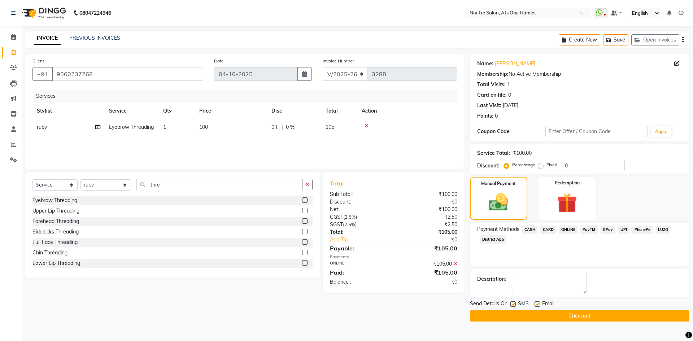
click at [588, 317] on button "Checkout" at bounding box center [580, 316] width 220 height 11
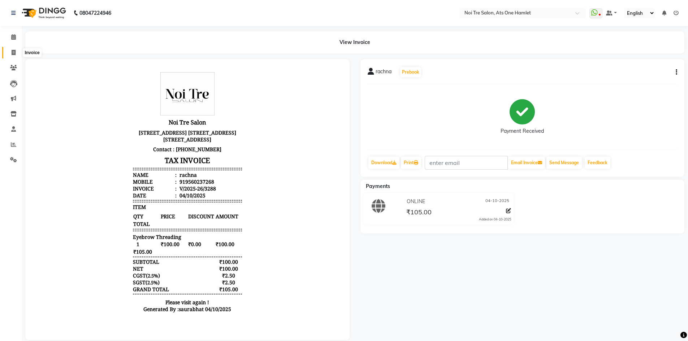
click at [15, 53] on icon at bounding box center [14, 52] width 4 height 5
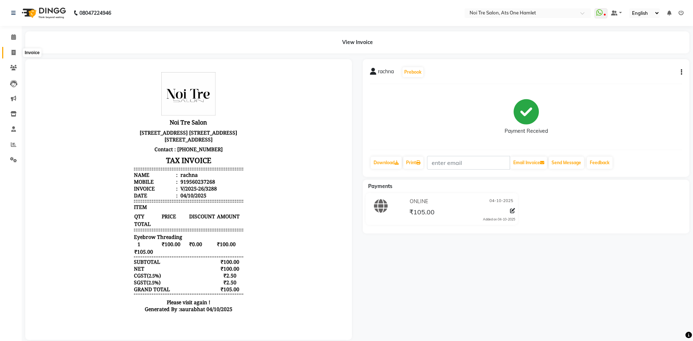
select select "5096"
select select "service"
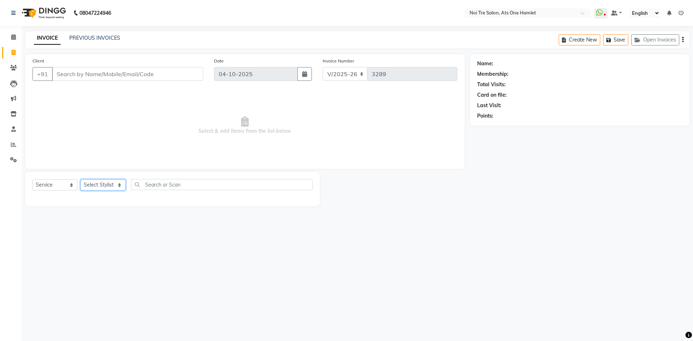
click at [104, 184] on select "Select Stylist" at bounding box center [103, 185] width 45 height 11
select select "32220"
click at [160, 182] on input "text" at bounding box center [225, 184] width 176 height 11
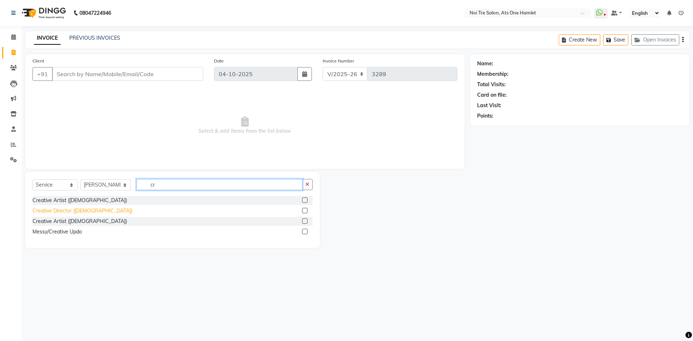
type input "cr"
click at [78, 208] on div "Creative Director ([DEMOGRAPHIC_DATA])" at bounding box center [83, 211] width 100 height 8
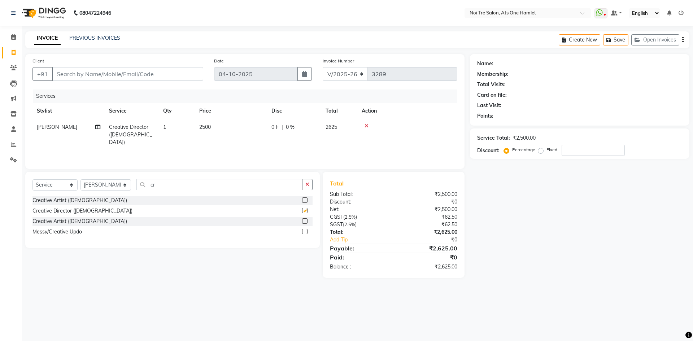
checkbox input "false"
click at [223, 125] on td "2500" at bounding box center [231, 134] width 72 height 31
select select "32220"
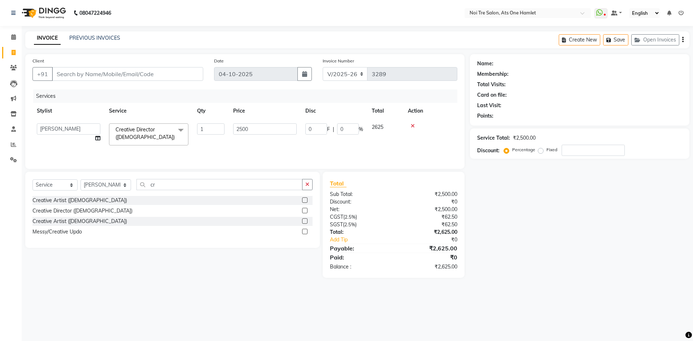
click at [216, 135] on tr "[PERSON_NAME] [PERSON_NAME] [PERSON_NAME] [PERSON_NAME] 104 [PERSON_NAME] deepa…" at bounding box center [245, 134] width 425 height 31
type input "2000"
click at [241, 167] on div "Client +91 Date [DATE] Invoice Number V/2025 V/[PHONE_NUMBER] Services Stylist …" at bounding box center [245, 111] width 440 height 115
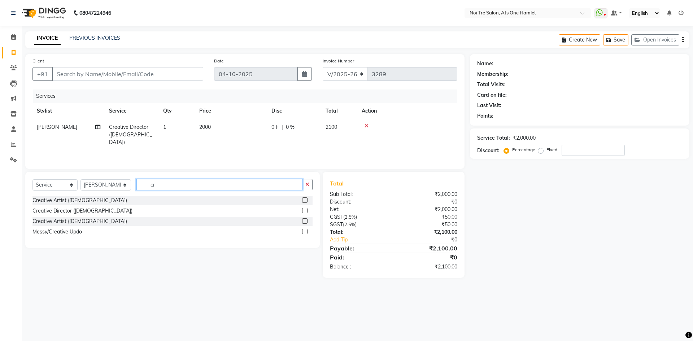
drag, startPoint x: 156, startPoint y: 190, endPoint x: 126, endPoint y: 190, distance: 29.3
click at [129, 190] on div "Select Service Product Membership Package Voucher Prepaid Gift Card Select Styl…" at bounding box center [173, 187] width 280 height 17
click at [113, 187] on select "Select Stylist [PERSON_NAME] [PERSON_NAME] [PERSON_NAME] [PERSON_NAME] 104 [PER…" at bounding box center [106, 185] width 51 height 11
select select "37817"
click at [190, 183] on input "cr" at bounding box center [220, 184] width 166 height 11
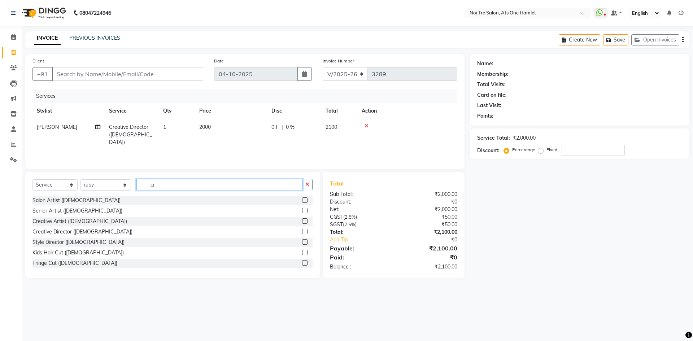
click at [190, 183] on input "cr" at bounding box center [220, 184] width 166 height 11
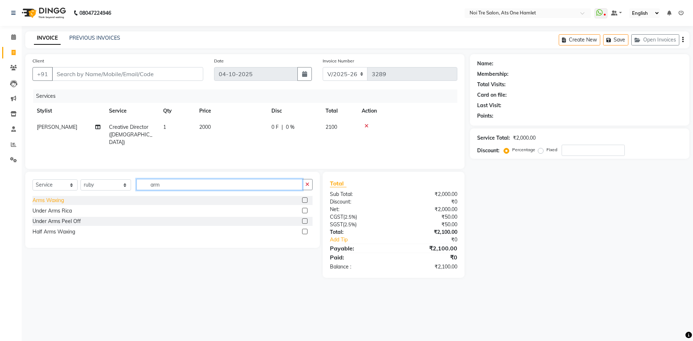
type input "arm"
click at [50, 201] on div "Arms Waxing" at bounding box center [48, 201] width 31 height 8
checkbox input "false"
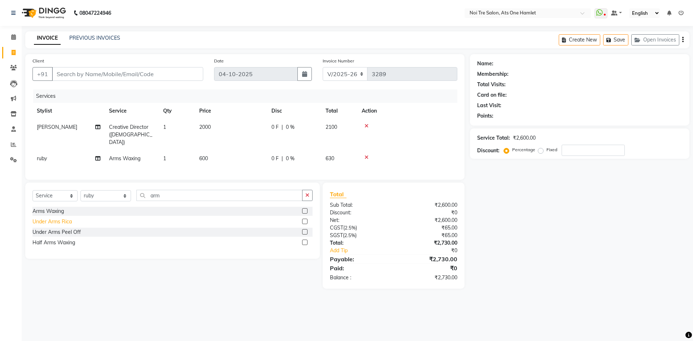
click at [51, 218] on div "Under Arms Rica" at bounding box center [52, 222] width 39 height 8
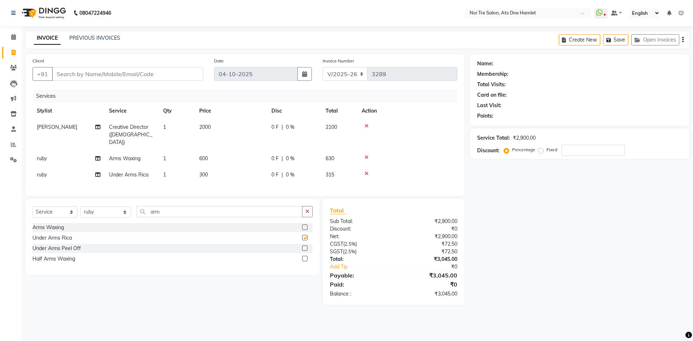
checkbox input "false"
drag, startPoint x: 176, startPoint y: 207, endPoint x: 144, endPoint y: 209, distance: 31.5
click at [144, 209] on input "arm" at bounding box center [220, 211] width 166 height 11
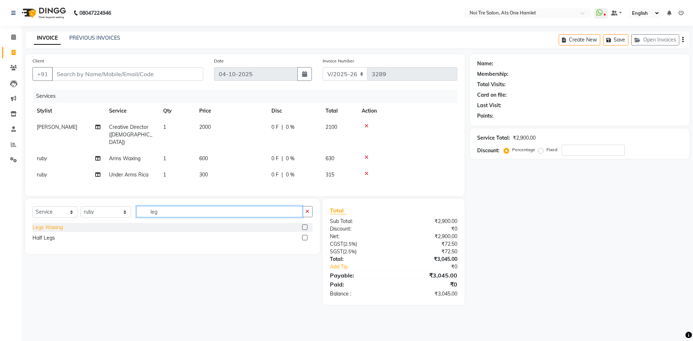
type input "leg"
click at [54, 225] on div "Legs Waxing" at bounding box center [48, 228] width 30 height 8
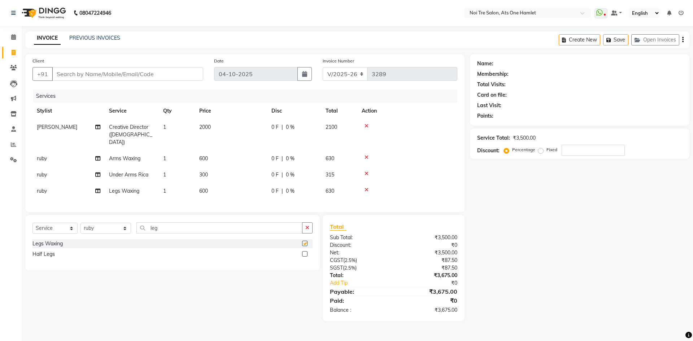
checkbox input "false"
drag, startPoint x: 171, startPoint y: 232, endPoint x: 117, endPoint y: 235, distance: 53.5
click at [117, 235] on div "Select Service Product Membership Package Voucher Prepaid Gift Card Select Styl…" at bounding box center [173, 230] width 280 height 17
click at [142, 229] on input "leg" at bounding box center [220, 227] width 166 height 11
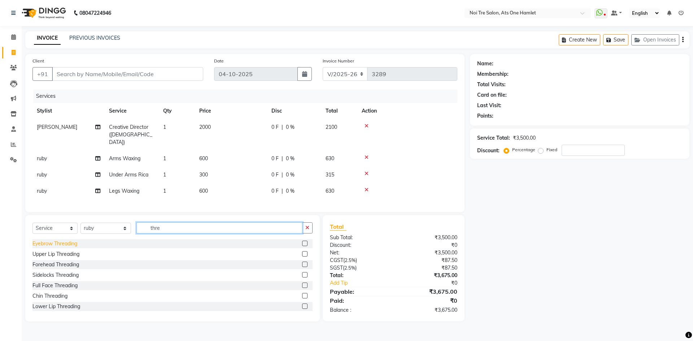
type input "thre"
click at [75, 245] on div "Eyebrow Threading" at bounding box center [55, 244] width 45 height 8
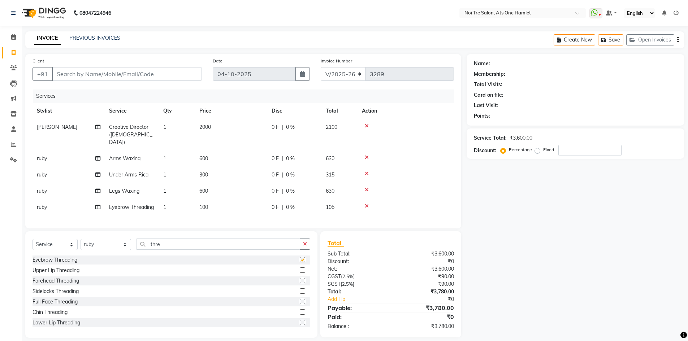
checkbox input "false"
click at [68, 275] on div "Upper Lip Threading" at bounding box center [56, 271] width 47 height 8
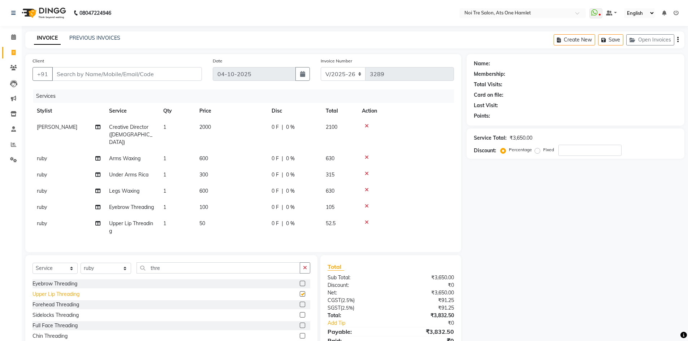
checkbox input "false"
click at [89, 74] on input "Client" at bounding box center [127, 74] width 150 height 14
type input "8"
type input "0"
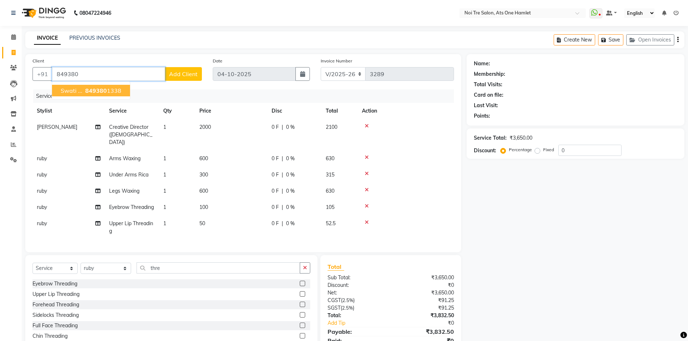
click at [115, 93] on ngb-highlight "849380 1338" at bounding box center [103, 90] width 38 height 7
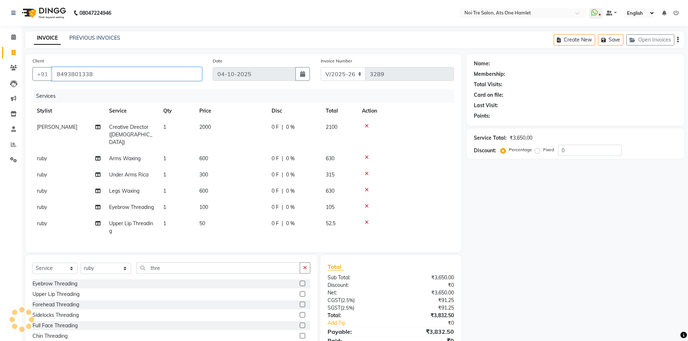
type input "8493801338"
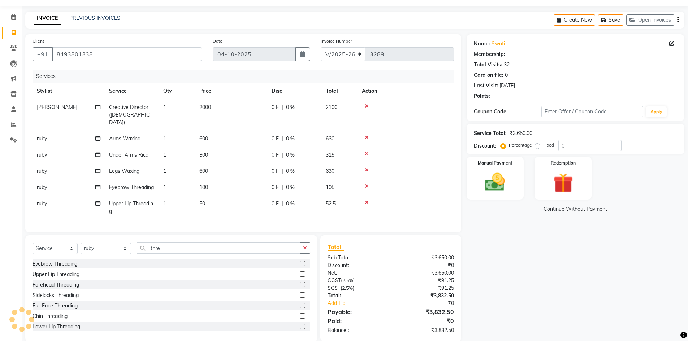
select select "1: Object"
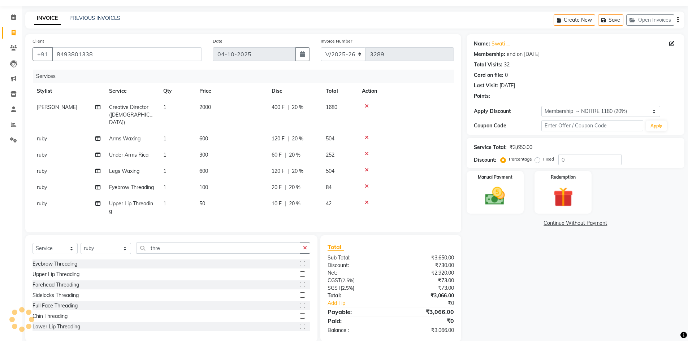
scroll to position [37, 0]
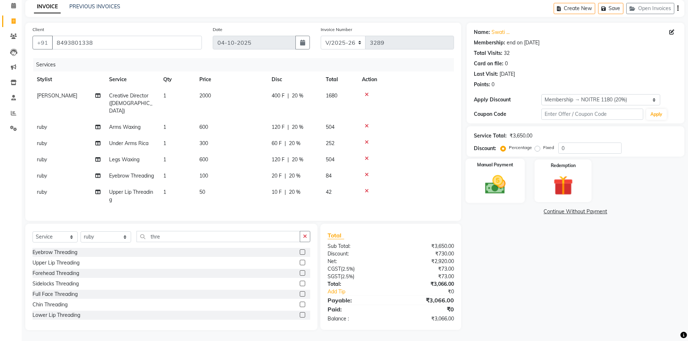
click at [516, 177] on div "Manual Payment" at bounding box center [495, 181] width 60 height 44
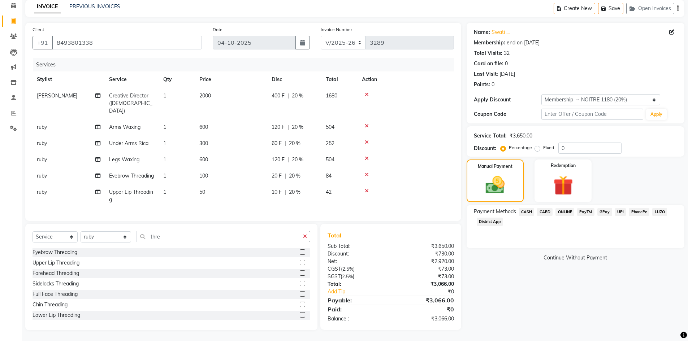
click at [564, 208] on span "ONLINE" at bounding box center [565, 212] width 19 height 8
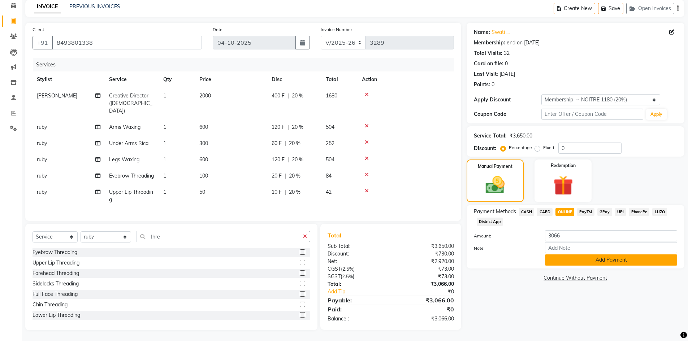
click at [576, 255] on button "Add Payment" at bounding box center [611, 260] width 132 height 11
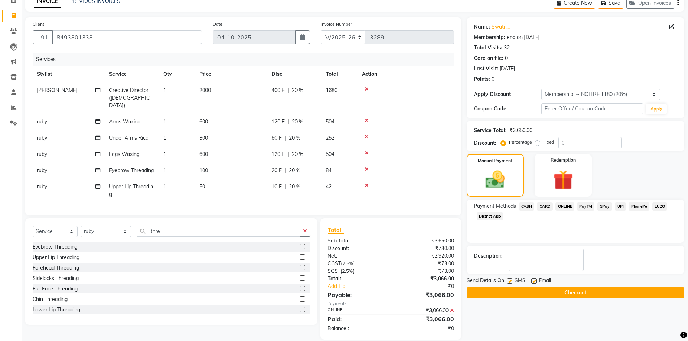
click at [574, 289] on button "Checkout" at bounding box center [576, 293] width 218 height 11
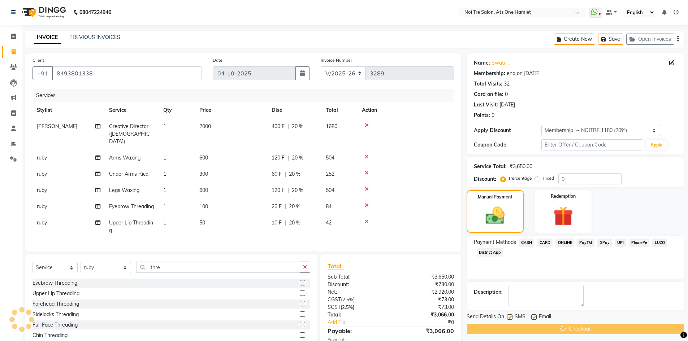
scroll to position [0, 0]
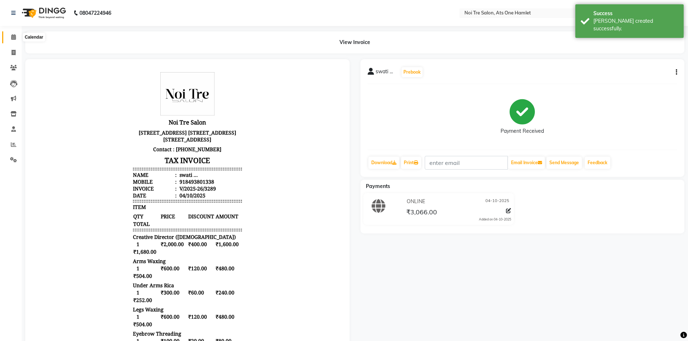
click at [12, 36] on icon at bounding box center [13, 36] width 5 height 5
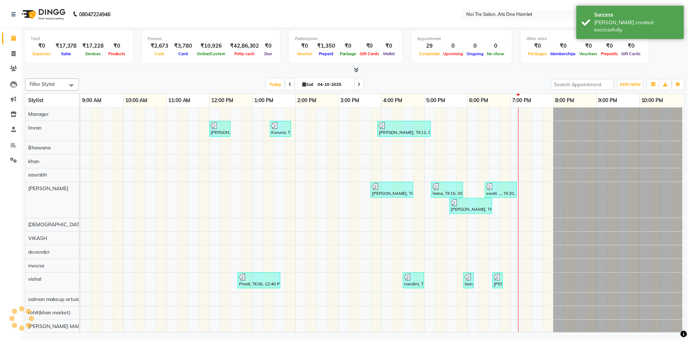
scroll to position [10, 0]
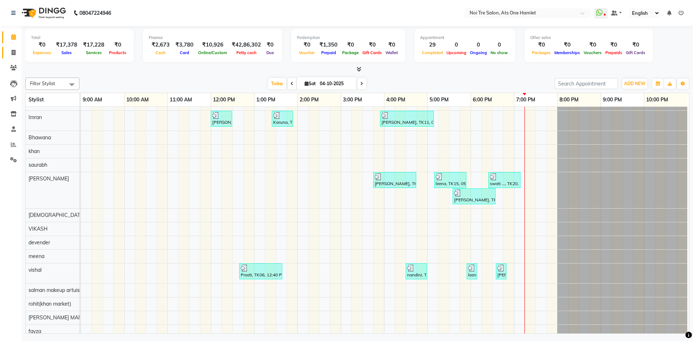
click at [7, 50] on span at bounding box center [13, 53] width 13 height 8
select select "service"
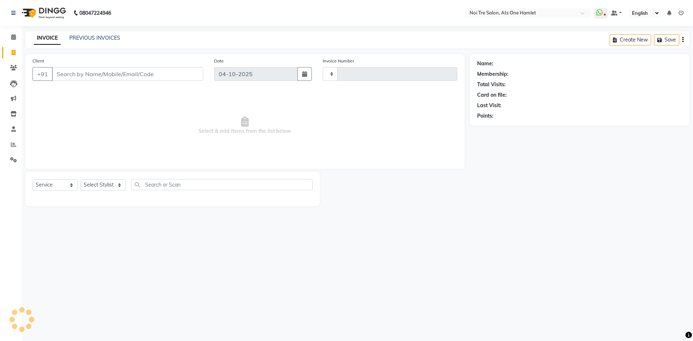
type input "3290"
select select "5096"
click at [100, 188] on select "Select Stylist" at bounding box center [103, 185] width 45 height 11
click at [111, 186] on select "Select Stylist [PERSON_NAME] [PERSON_NAME] [PERSON_NAME] [PERSON_NAME] 104 [PER…" at bounding box center [106, 185] width 51 height 11
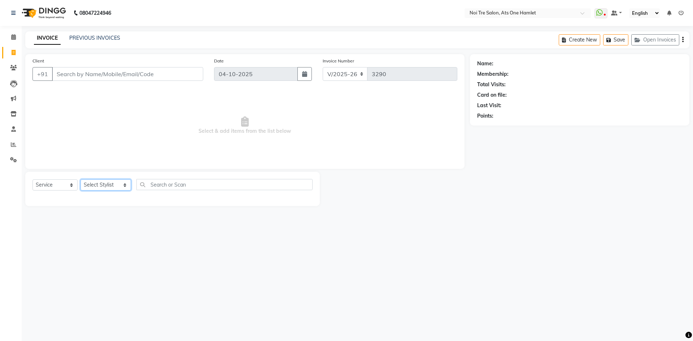
click at [111, 186] on select "Select Stylist [PERSON_NAME] [PERSON_NAME] [PERSON_NAME] [PERSON_NAME] 104 [PER…" at bounding box center [106, 185] width 51 height 11
select select "36790"
click at [153, 191] on div "Select Service Product Membership Package Voucher Prepaid Gift Card Select Styl…" at bounding box center [173, 187] width 280 height 17
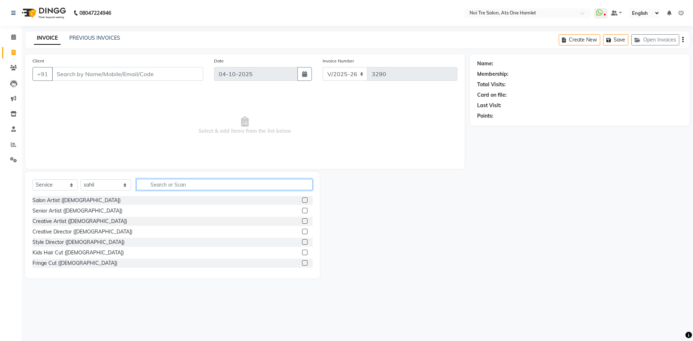
click at [157, 183] on input "text" at bounding box center [225, 184] width 176 height 11
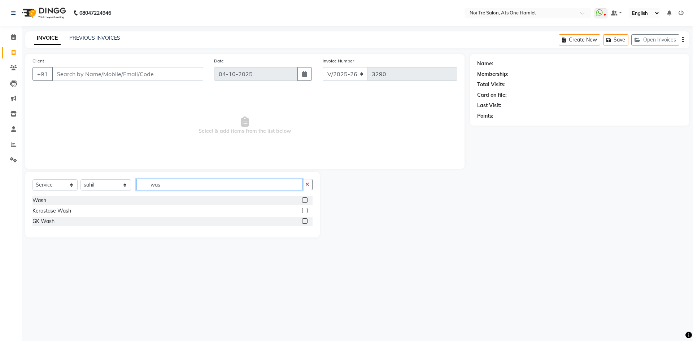
type input "was"
click at [48, 202] on div "Wash" at bounding box center [173, 200] width 280 height 9
click at [44, 202] on div "Wash" at bounding box center [40, 201] width 14 height 8
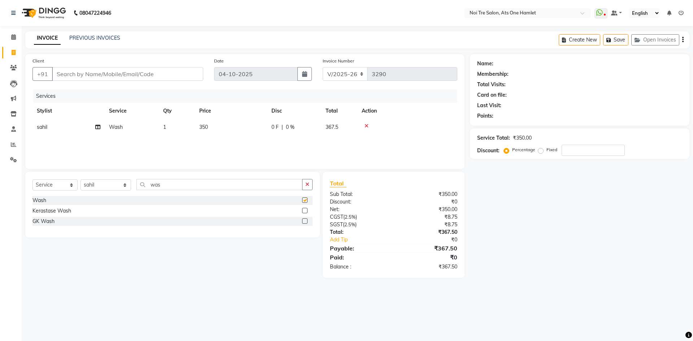
checkbox input "false"
click at [122, 73] on input "Client" at bounding box center [127, 74] width 151 height 14
click at [368, 125] on icon at bounding box center [367, 126] width 4 height 5
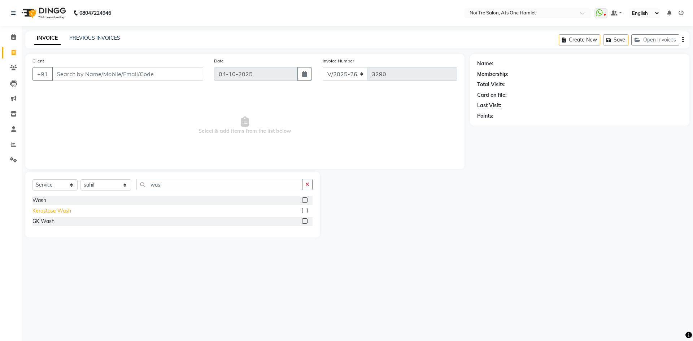
click at [54, 208] on div "Kerastase Wash" at bounding box center [52, 211] width 39 height 8
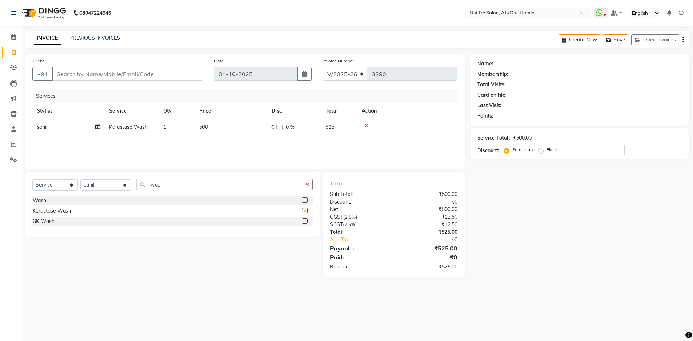
checkbox input "false"
click at [135, 74] on input "Client" at bounding box center [127, 74] width 151 height 14
type input "9"
type input "0"
type input "9831858302"
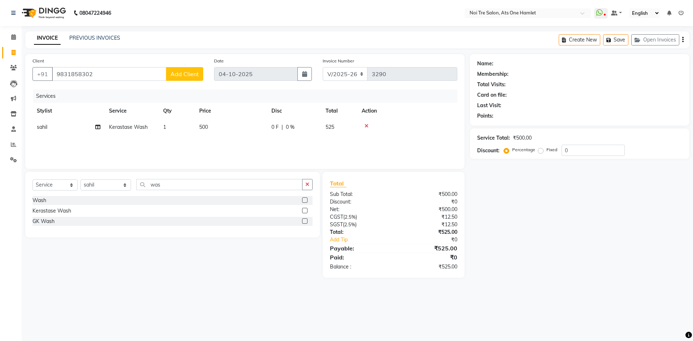
click at [202, 77] on button "Add Client" at bounding box center [184, 74] width 37 height 14
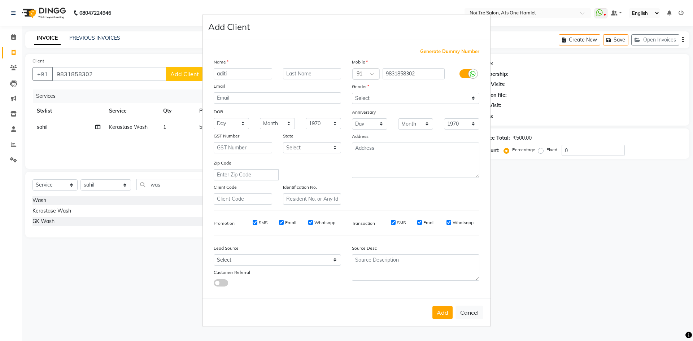
type input "aditi"
type input "ghosh"
click at [375, 101] on select "Select [DEMOGRAPHIC_DATA] [DEMOGRAPHIC_DATA] Other Prefer Not To Say" at bounding box center [416, 98] width 128 height 11
select select "[DEMOGRAPHIC_DATA]"
click at [352, 93] on select "Select [DEMOGRAPHIC_DATA] [DEMOGRAPHIC_DATA] Other Prefer Not To Say" at bounding box center [416, 98] width 128 height 11
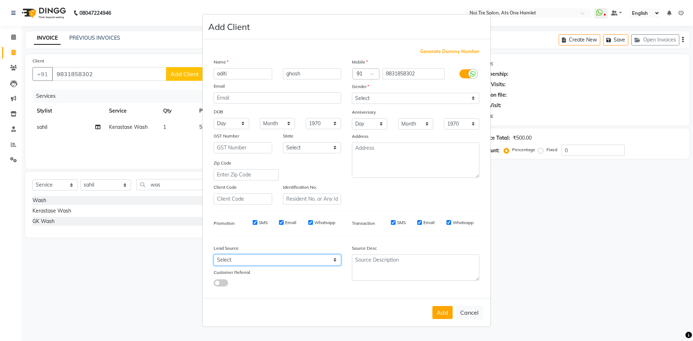
click at [299, 259] on select "Select Walk-in Referral Internet Friend Word of Mouth Advertisement Facebook Ju…" at bounding box center [278, 260] width 128 height 11
click at [214, 255] on select "Select Walk-in Referral Internet Friend Word of Mouth Advertisement Facebook Ju…" at bounding box center [278, 260] width 128 height 11
drag, startPoint x: 263, startPoint y: 264, endPoint x: 264, endPoint y: 255, distance: 8.7
click at [263, 264] on select "Select Walk-in Referral Internet Friend Word of Mouth Advertisement Facebook Ju…" at bounding box center [278, 260] width 128 height 11
select select "33628"
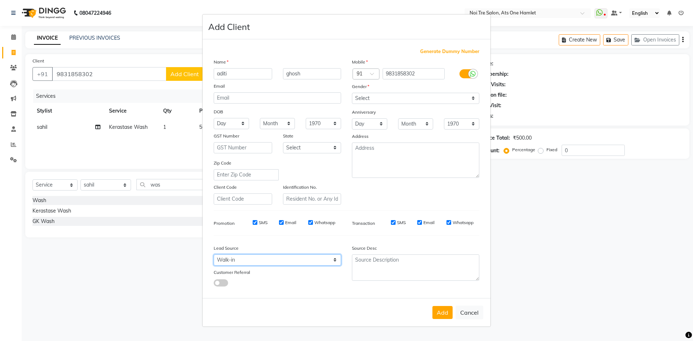
click at [214, 255] on select "Select Walk-in Referral Internet Friend Word of Mouth Advertisement Facebook Ju…" at bounding box center [278, 260] width 128 height 11
click at [442, 316] on button "Add" at bounding box center [443, 312] width 20 height 13
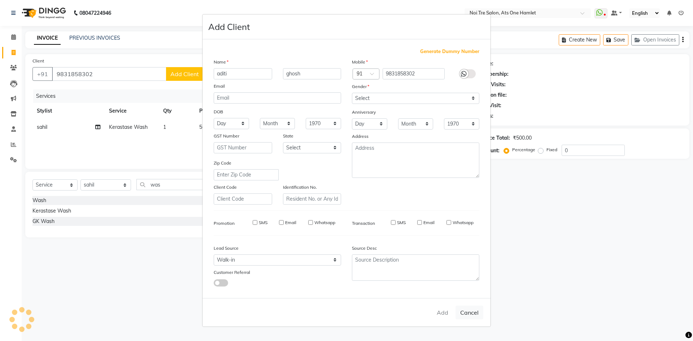
select select
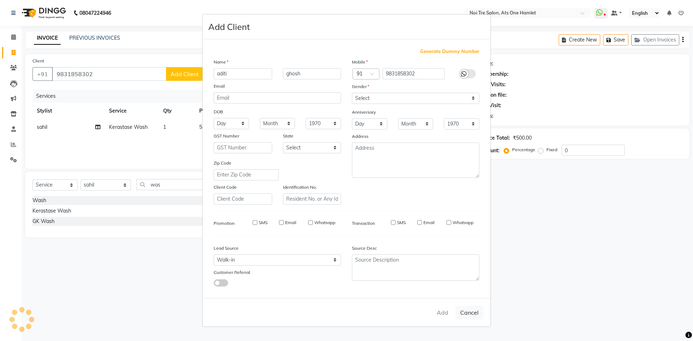
select select
checkbox input "false"
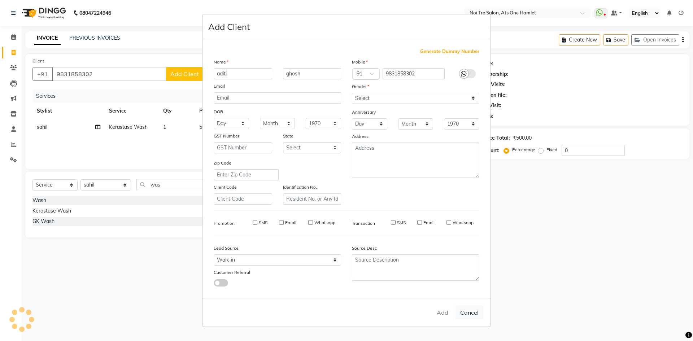
checkbox input "false"
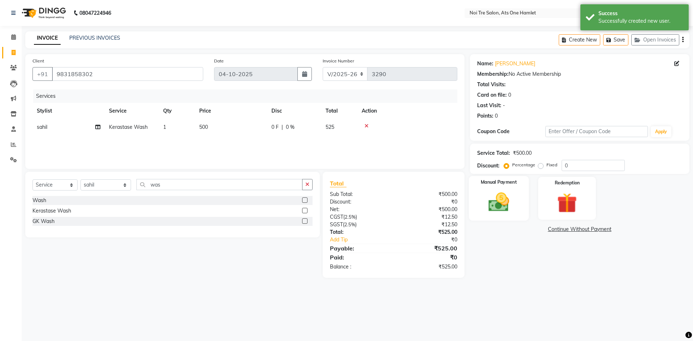
click at [503, 182] on label "Manual Payment" at bounding box center [499, 182] width 36 height 7
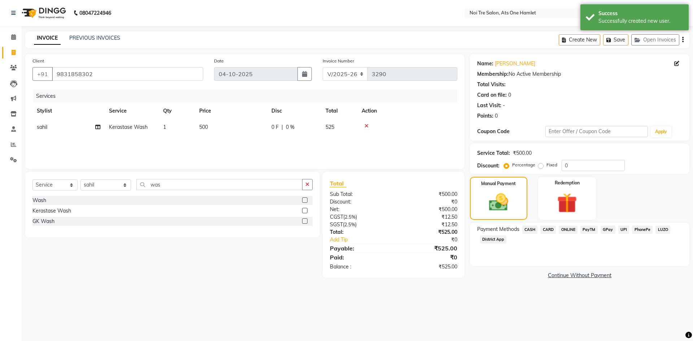
click at [561, 230] on span "ONLINE" at bounding box center [568, 230] width 19 height 8
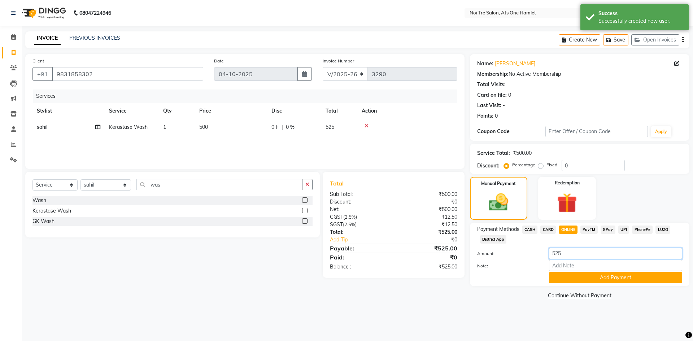
drag, startPoint x: 570, startPoint y: 249, endPoint x: 533, endPoint y: 260, distance: 38.2
click at [533, 260] on div "Amount: 525 Note: Add Payment" at bounding box center [579, 265] width 205 height 35
type input "600"
click at [609, 278] on button "Add Payment" at bounding box center [615, 277] width 133 height 11
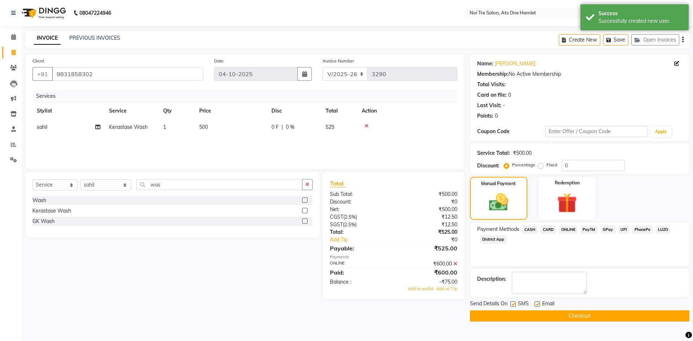
click at [451, 294] on div "Total Sub Total: ₹500.00 Discount: ₹0 Net: ₹500.00 CGST ( 2.5% ) ₹12.50 SGST ( …" at bounding box center [394, 236] width 142 height 128
click at [453, 291] on span "Add as Tip" at bounding box center [447, 288] width 21 height 5
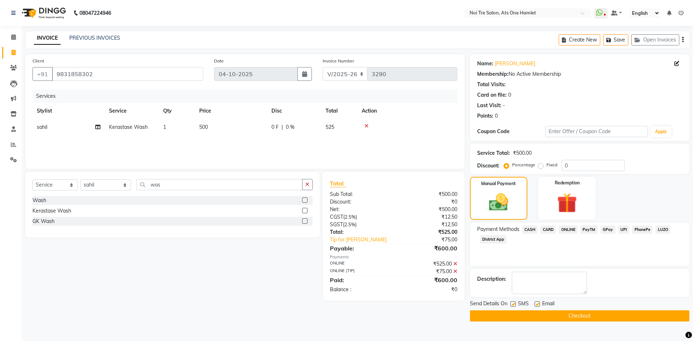
click at [516, 314] on button "Checkout" at bounding box center [580, 316] width 220 height 11
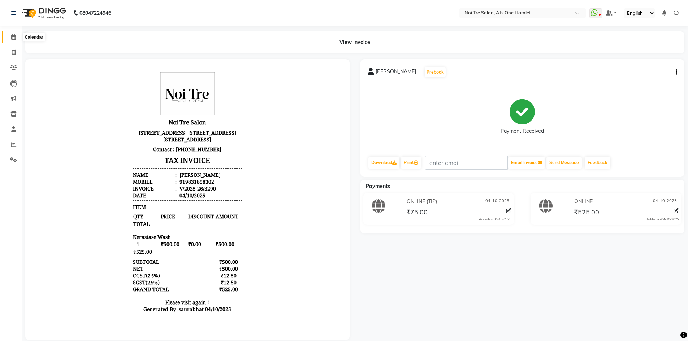
click at [8, 40] on span at bounding box center [13, 37] width 13 height 8
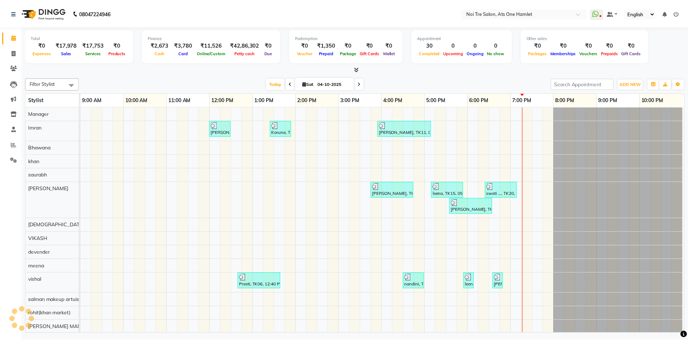
scroll to position [10, 0]
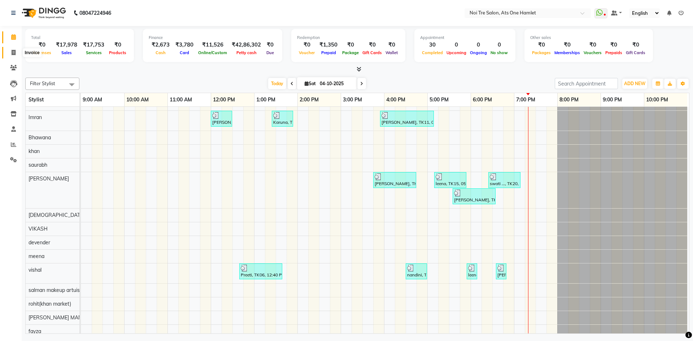
drag, startPoint x: 12, startPoint y: 48, endPoint x: 26, endPoint y: 56, distance: 15.7
click at [12, 49] on span at bounding box center [13, 53] width 13 height 8
select select "service"
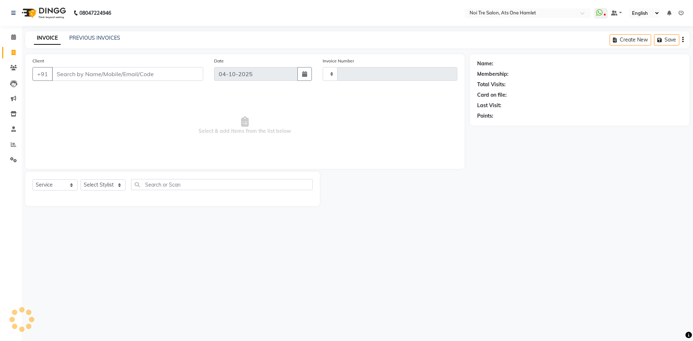
type input "3291"
select select "5096"
click at [96, 38] on link "PREVIOUS INVOICES" at bounding box center [94, 38] width 51 height 7
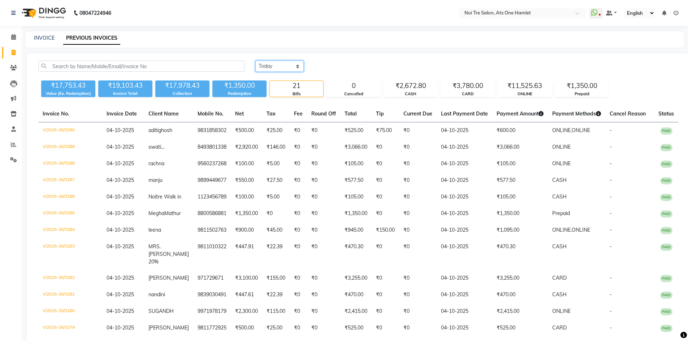
click at [276, 70] on select "[DATE] [DATE] Custom Range" at bounding box center [279, 66] width 48 height 11
click at [255, 61] on select "[DATE] [DATE] Custom Range" at bounding box center [279, 66] width 48 height 11
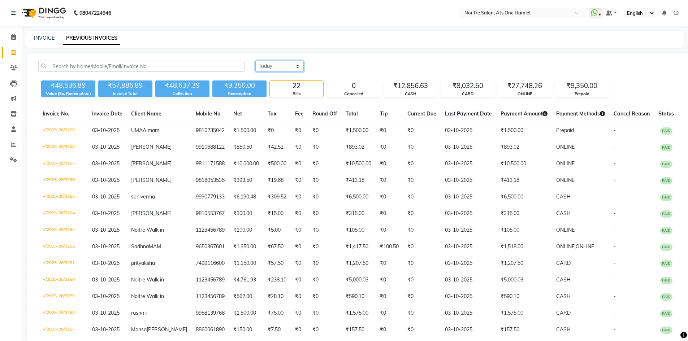
click at [264, 69] on select "[DATE] [DATE] Custom Range" at bounding box center [279, 66] width 48 height 11
select select "range"
click at [255, 61] on select "[DATE] [DATE] Custom Range" at bounding box center [279, 66] width 48 height 11
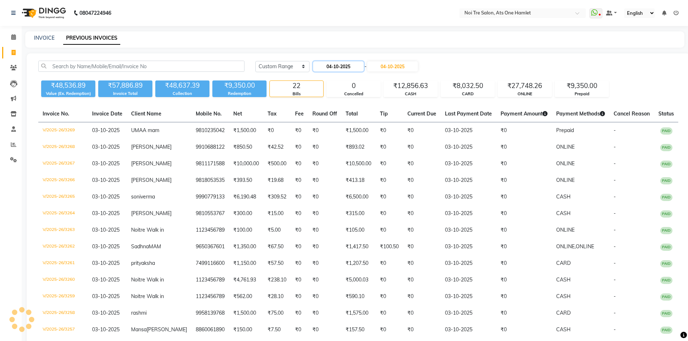
click at [321, 65] on input "04-10-2025" at bounding box center [338, 66] width 51 height 10
select select "10"
select select "2025"
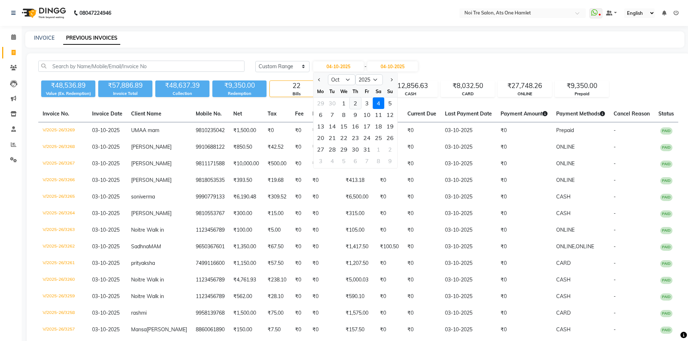
click at [357, 100] on div "2" at bounding box center [356, 104] width 12 height 12
type input "02-10-2025"
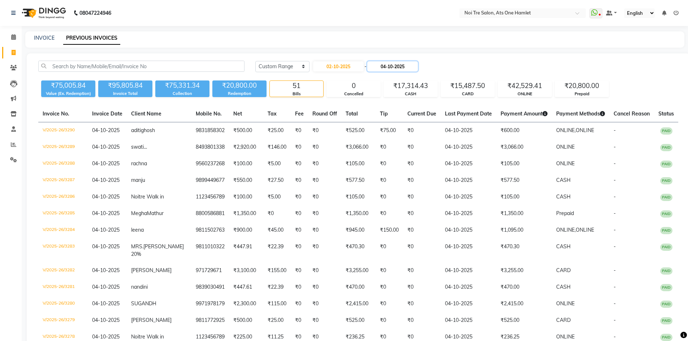
click at [398, 71] on input "04-10-2025" at bounding box center [392, 66] width 51 height 10
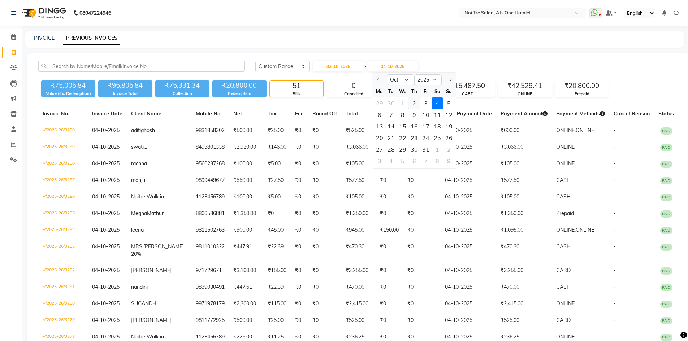
click at [414, 101] on div "2" at bounding box center [415, 104] width 12 height 12
type input "02-10-2025"
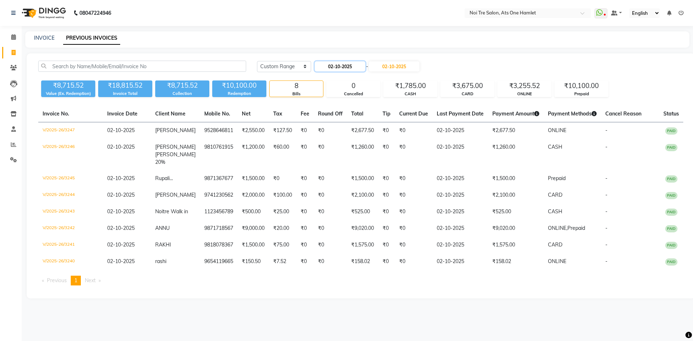
click at [356, 70] on input "02-10-2025" at bounding box center [340, 66] width 51 height 10
select select "10"
select select "2025"
click at [370, 107] on div "3" at bounding box center [369, 104] width 12 height 12
type input "03-10-2025"
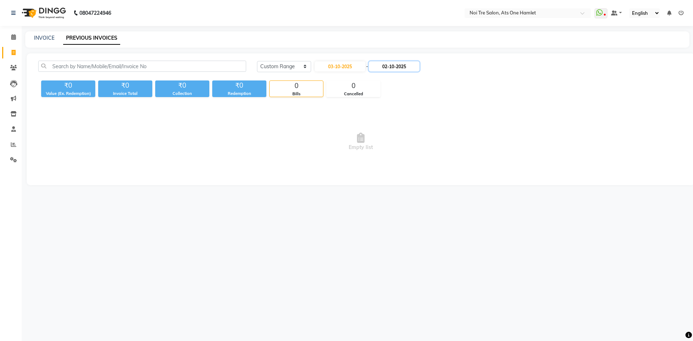
click at [403, 71] on input "02-10-2025" at bounding box center [394, 66] width 51 height 10
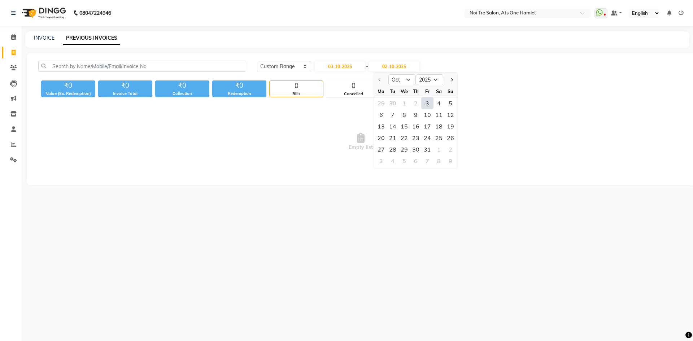
click at [428, 102] on div "3" at bounding box center [428, 104] width 12 height 12
type input "03-10-2025"
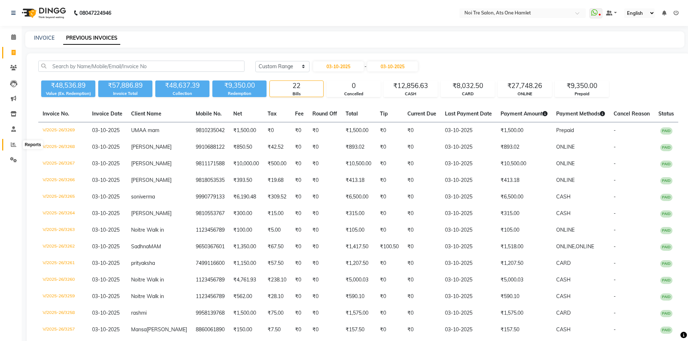
click at [9, 141] on span at bounding box center [13, 145] width 13 height 8
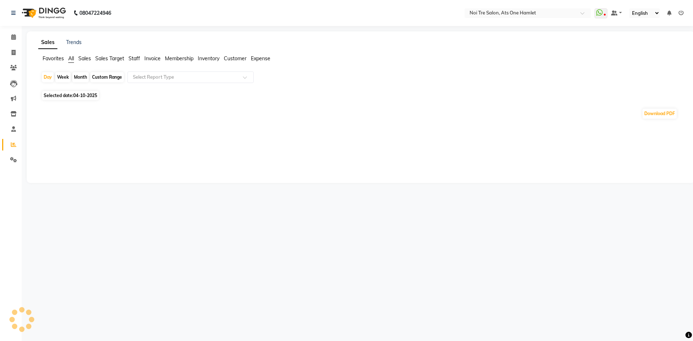
click at [141, 59] on ul "Favorites All Sales Sales Target Staff Invoice Membership Inventory Customer Ex…" at bounding box center [360, 59] width 645 height 8
click at [134, 58] on span "Staff" at bounding box center [135, 58] width 12 height 7
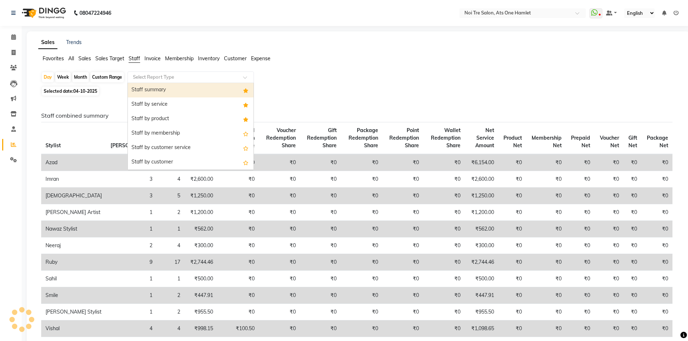
click at [165, 75] on input "text" at bounding box center [183, 77] width 104 height 7
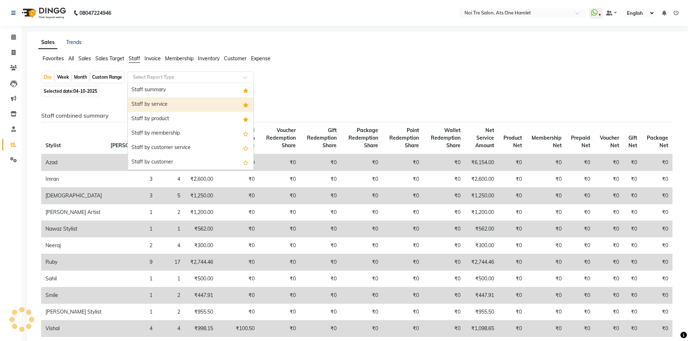
click at [165, 98] on div "Staff by service" at bounding box center [191, 105] width 126 height 14
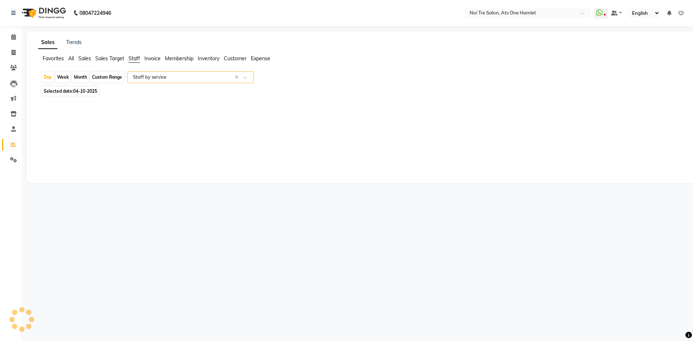
select select "full_report"
select select "csv"
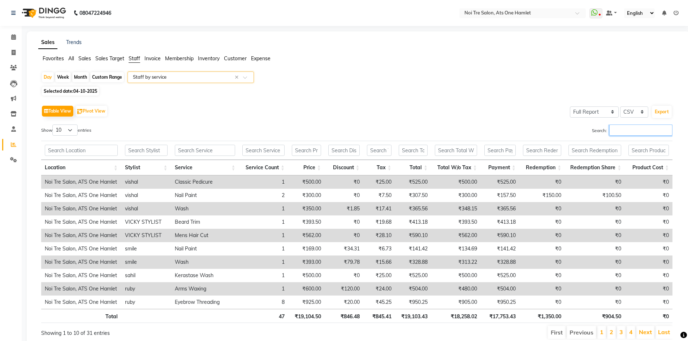
click at [642, 130] on input "Search:" at bounding box center [640, 130] width 63 height 11
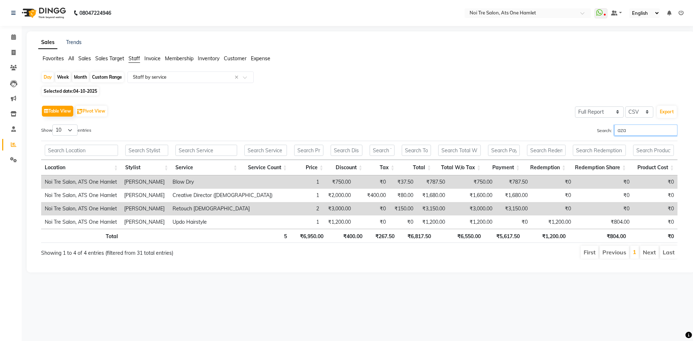
type input "aza"
drag, startPoint x: 461, startPoint y: 234, endPoint x: 472, endPoint y: 235, distance: 11.6
click at [472, 235] on th "₹6,550.00" at bounding box center [460, 236] width 50 height 14
click at [85, 77] on div "Month" at bounding box center [80, 77] width 17 height 10
select select "10"
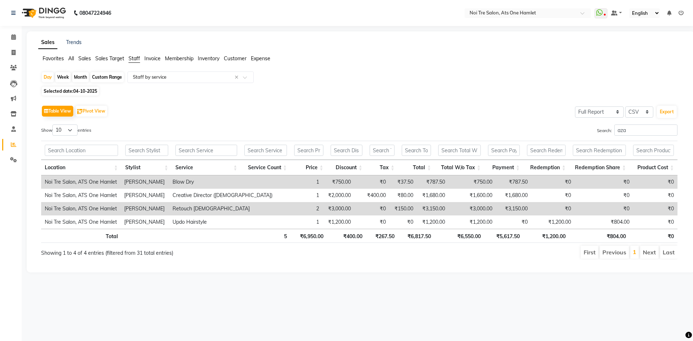
select select "2025"
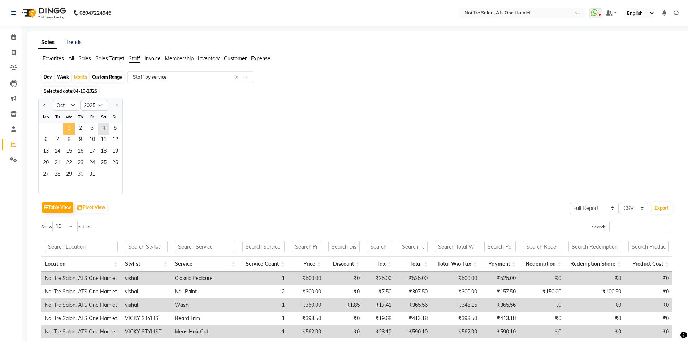
click at [64, 124] on span "1" at bounding box center [69, 129] width 12 height 12
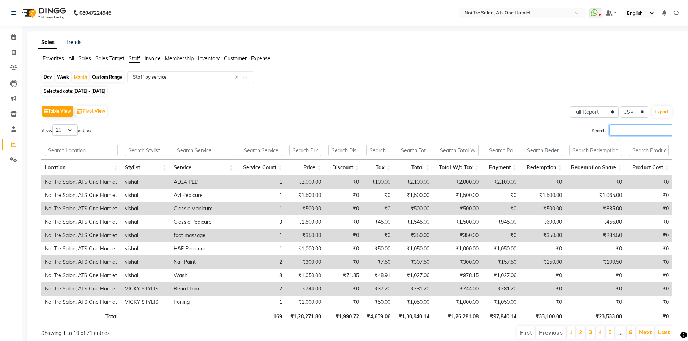
click at [624, 129] on input "Search:" at bounding box center [640, 130] width 63 height 11
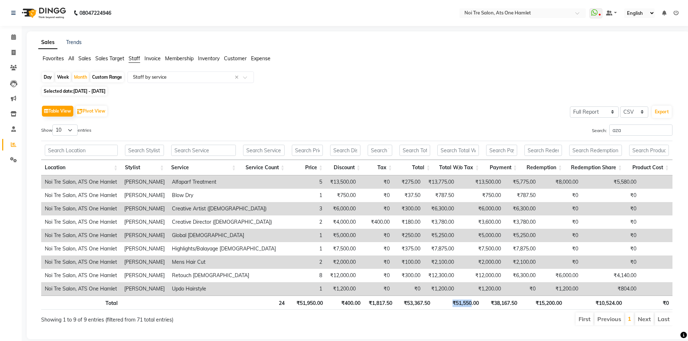
drag, startPoint x: 454, startPoint y: 304, endPoint x: 472, endPoint y: 305, distance: 18.4
click at [472, 305] on th "₹51,550.00" at bounding box center [458, 303] width 49 height 14
drag, startPoint x: 639, startPoint y: 124, endPoint x: 604, endPoint y: 129, distance: 34.7
click at [604, 129] on div "Table View Pivot View Select Full Report Filtered Report Select CSV PDF Export …" at bounding box center [356, 215] width 631 height 223
drag, startPoint x: 619, startPoint y: 128, endPoint x: 578, endPoint y: 131, distance: 41.3
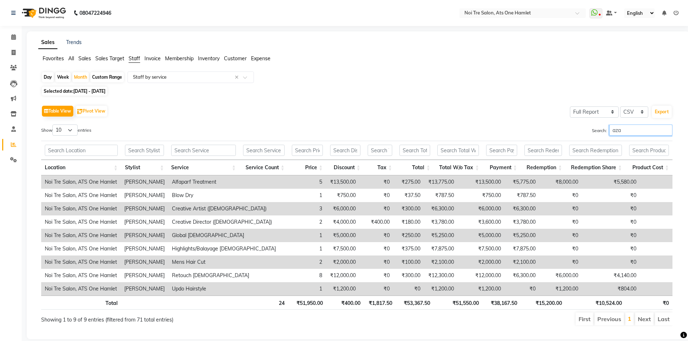
click at [578, 131] on div "Search: aza" at bounding box center [517, 132] width 310 height 14
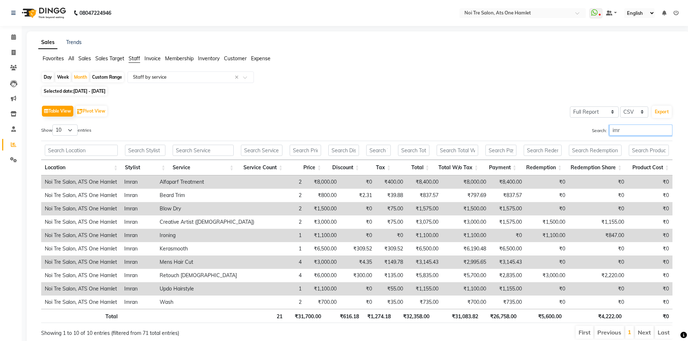
type input "imr"
drag, startPoint x: 451, startPoint y: 316, endPoint x: 475, endPoint y: 318, distance: 23.2
click at [475, 318] on th "₹31,083.82" at bounding box center [457, 316] width 49 height 14
click at [477, 323] on th "₹31,083.82" at bounding box center [457, 316] width 49 height 14
click at [5, 33] on link "Calendar" at bounding box center [10, 37] width 17 height 12
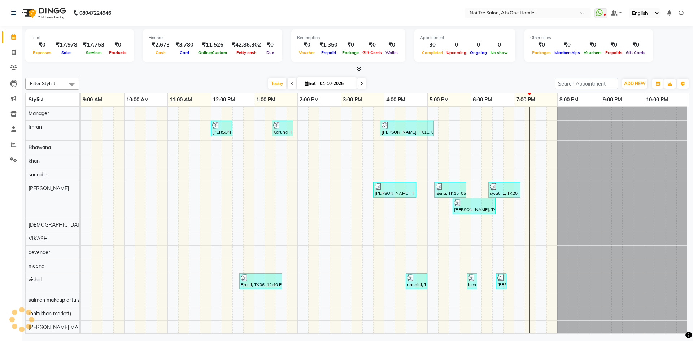
scroll to position [10, 0]
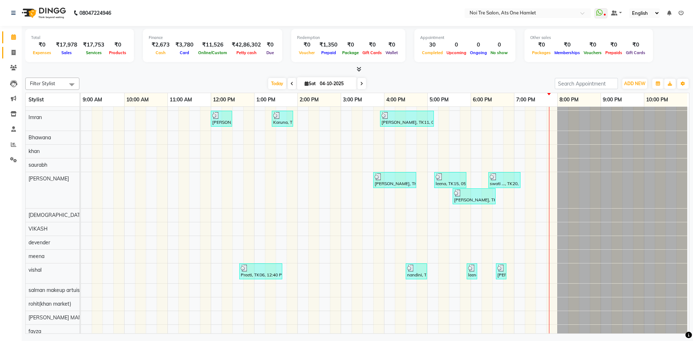
click at [14, 58] on link "Invoice" at bounding box center [10, 53] width 17 height 12
select select "5096"
select select "service"
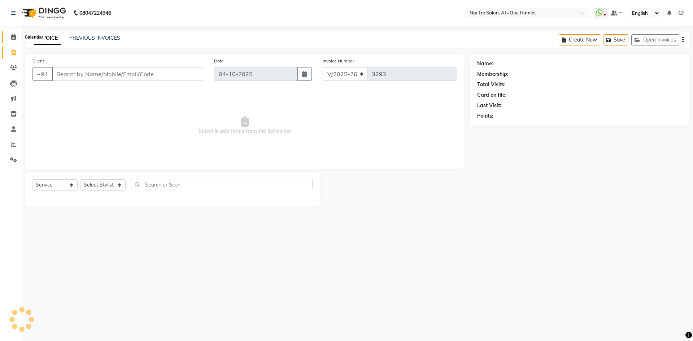
click at [15, 35] on icon at bounding box center [13, 36] width 5 height 5
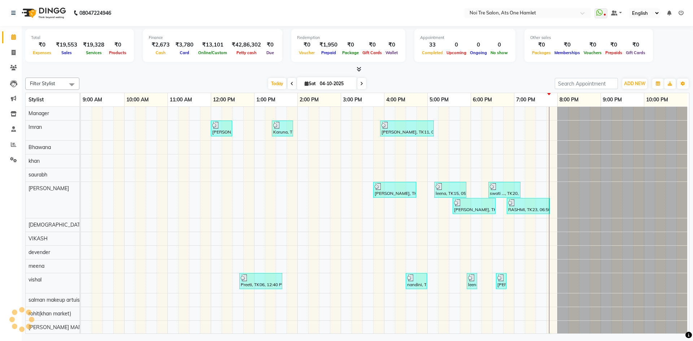
scroll to position [10, 0]
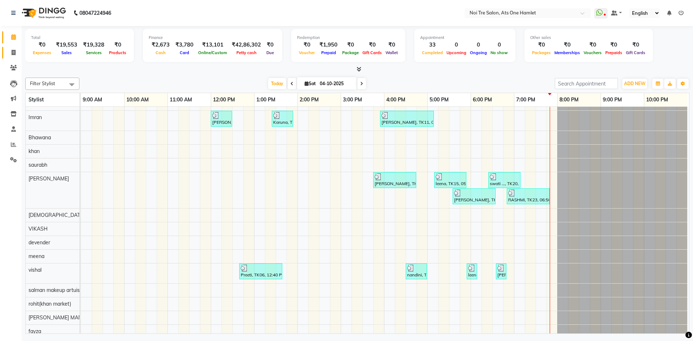
click at [13, 50] on icon at bounding box center [14, 52] width 4 height 5
select select "service"
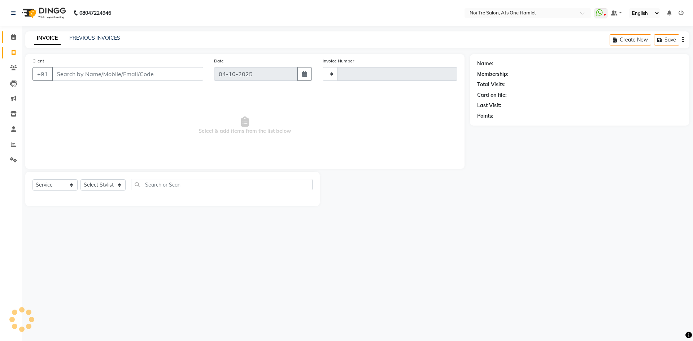
type input "3293"
select select "5096"
click at [14, 34] on icon at bounding box center [13, 36] width 5 height 5
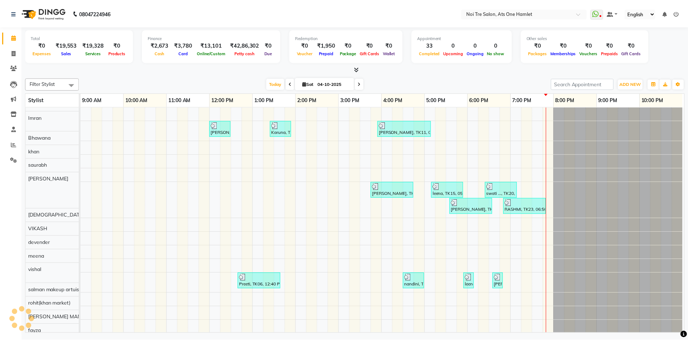
scroll to position [10, 0]
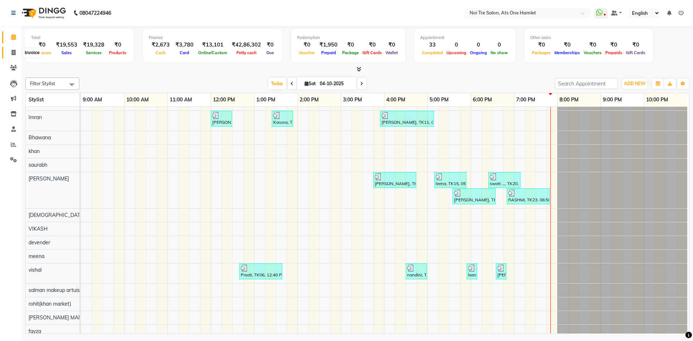
click at [9, 50] on span at bounding box center [13, 53] width 13 height 8
select select "service"
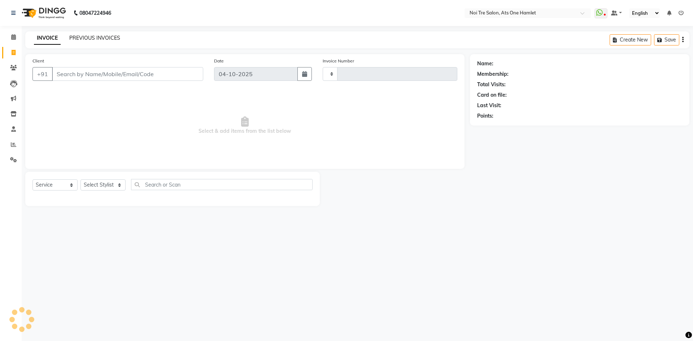
type input "3293"
select select "5096"
click at [90, 36] on link "PREVIOUS INVOICES" at bounding box center [94, 38] width 51 height 7
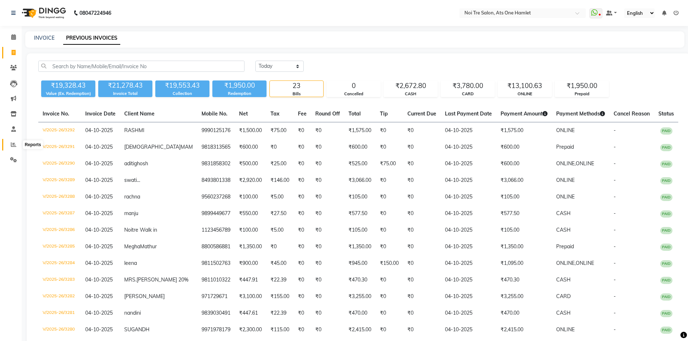
click at [9, 143] on span at bounding box center [13, 145] width 13 height 8
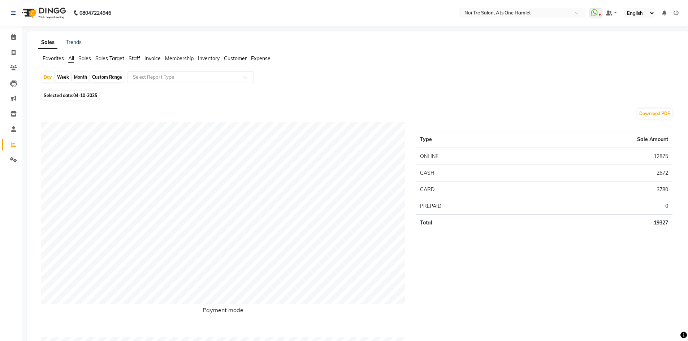
click at [130, 58] on span "Staff" at bounding box center [135, 58] width 12 height 7
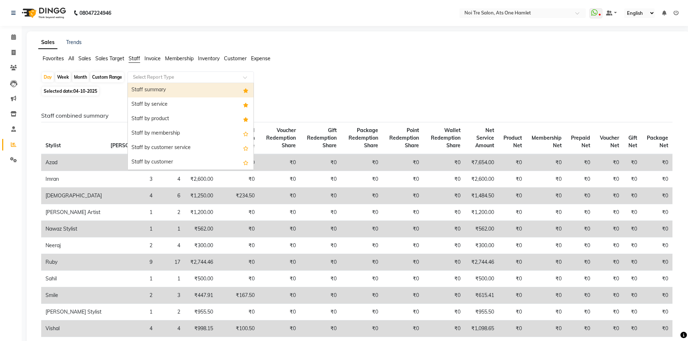
click at [144, 76] on input "text" at bounding box center [183, 77] width 104 height 7
click at [152, 89] on div "Staff summary" at bounding box center [191, 90] width 126 height 14
select select "full_report"
select select "csv"
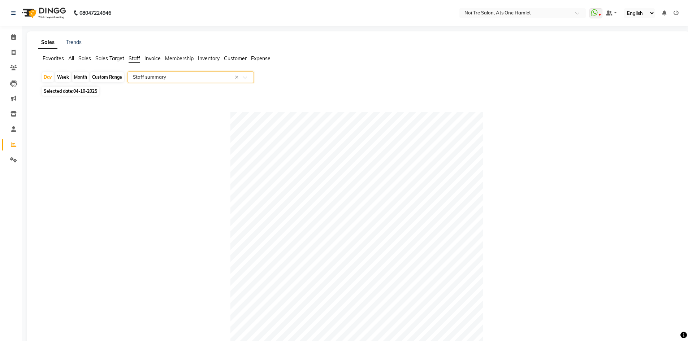
click at [174, 70] on app-reports "Favorites All Sales Sales Target Staff Invoice Membership Inventory Customer Ex…" at bounding box center [358, 331] width 649 height 552
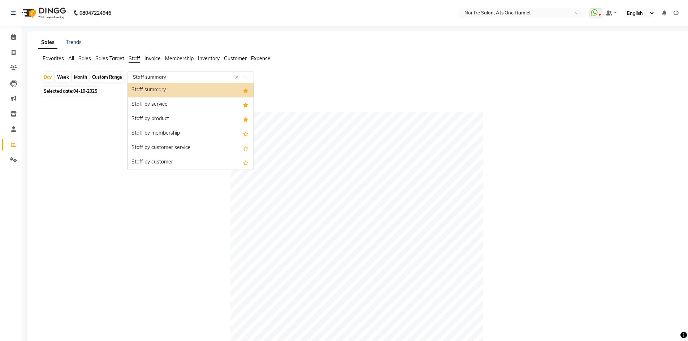
click at [176, 81] on input "text" at bounding box center [183, 77] width 104 height 7
click at [181, 106] on div "Staff by service" at bounding box center [191, 105] width 126 height 14
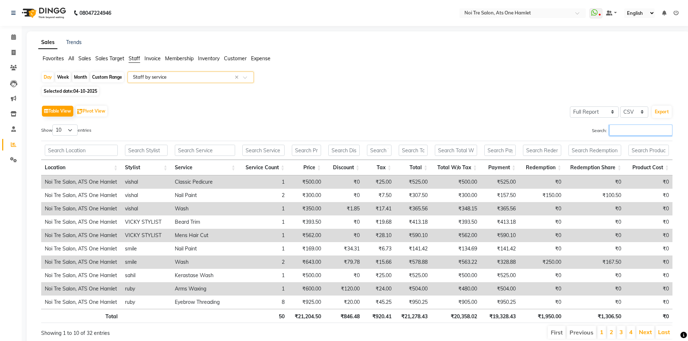
click at [624, 133] on input "Search:" at bounding box center [640, 130] width 63 height 11
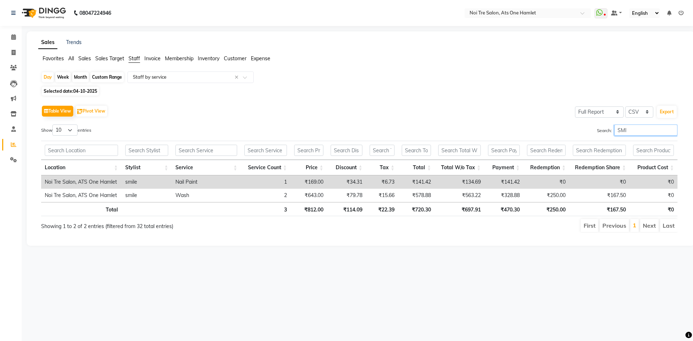
drag, startPoint x: 644, startPoint y: 129, endPoint x: 576, endPoint y: 134, distance: 68.4
click at [576, 134] on div "Search: SMI" at bounding box center [521, 132] width 313 height 14
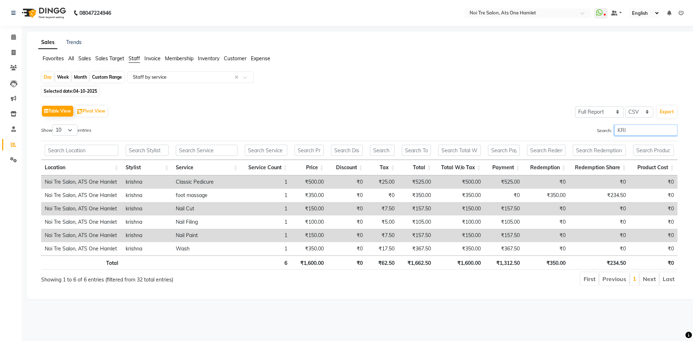
drag, startPoint x: 628, startPoint y: 130, endPoint x: 606, endPoint y: 130, distance: 21.7
click at [606, 130] on label "Search: KRI" at bounding box center [637, 130] width 81 height 11
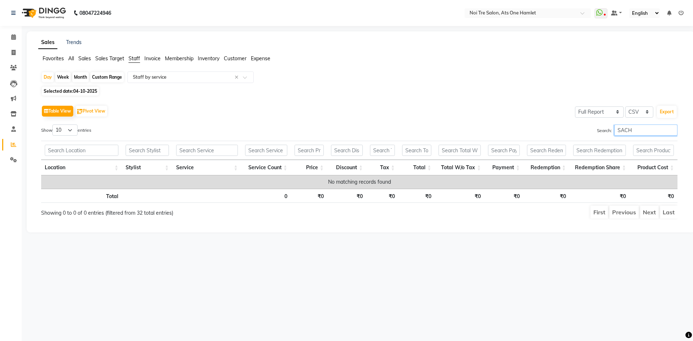
drag, startPoint x: 647, startPoint y: 128, endPoint x: 578, endPoint y: 134, distance: 69.3
click at [578, 134] on div "Search: SACH" at bounding box center [521, 132] width 313 height 14
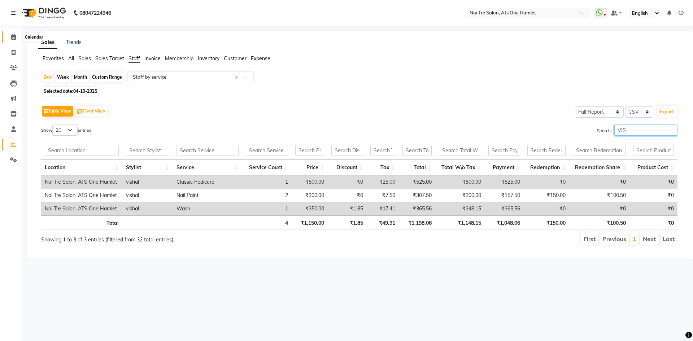
type input "VIS"
drag, startPoint x: 17, startPoint y: 38, endPoint x: 31, endPoint y: 43, distance: 15.3
click at [17, 38] on span at bounding box center [13, 37] width 13 height 8
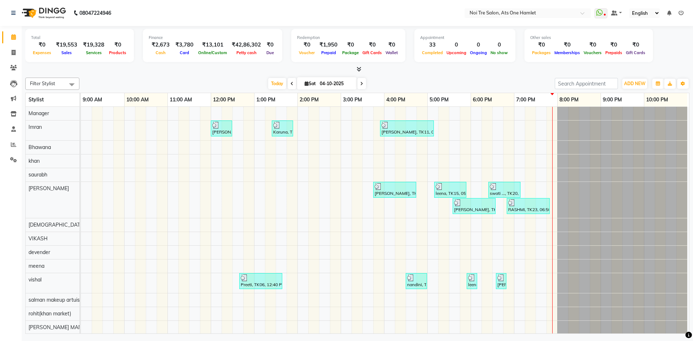
scroll to position [10, 0]
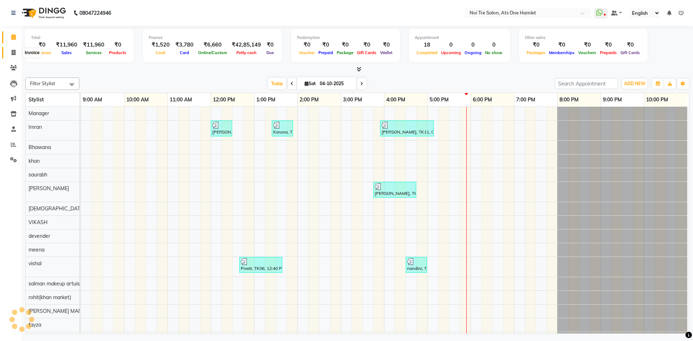
click at [12, 50] on icon at bounding box center [14, 52] width 4 height 5
select select "service"
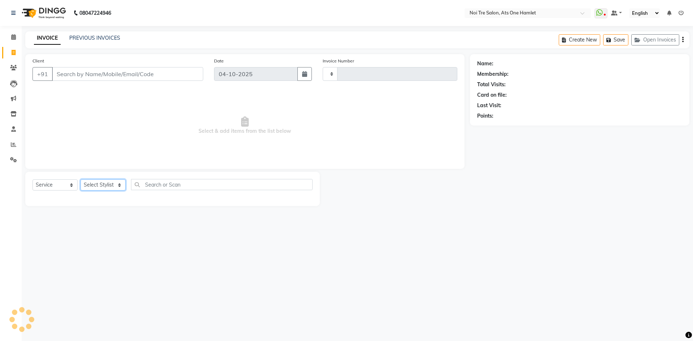
click at [110, 187] on select "Select Stylist" at bounding box center [103, 185] width 45 height 11
type input "3283"
select select "5096"
select select "32220"
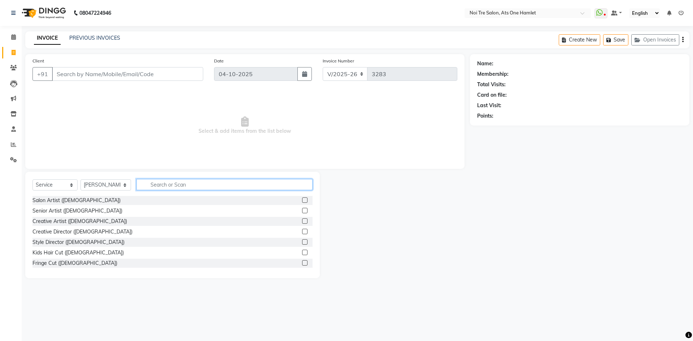
click at [165, 183] on input "text" at bounding box center [225, 184] width 176 height 11
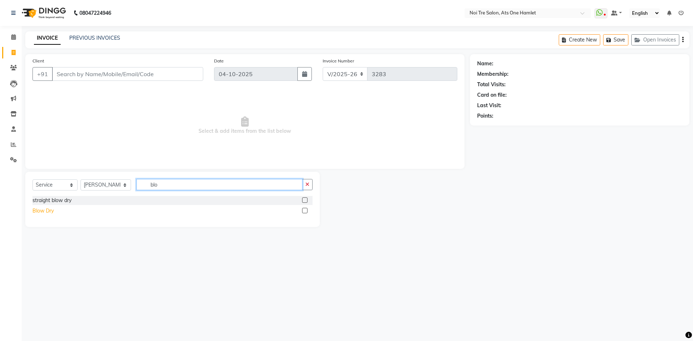
type input "blo"
click at [35, 211] on div "Blow Dry" at bounding box center [43, 211] width 21 height 8
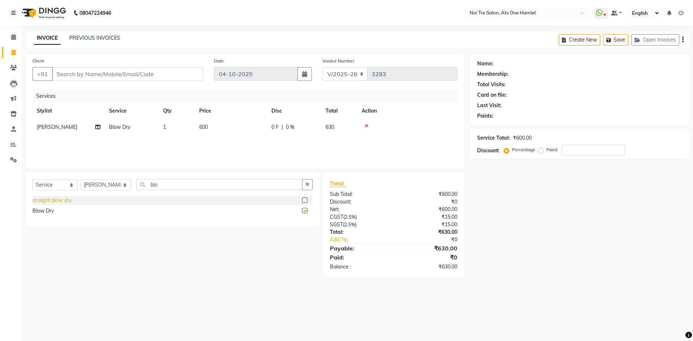
checkbox input "false"
click at [208, 130] on span "600" at bounding box center [203, 127] width 9 height 7
select select "32220"
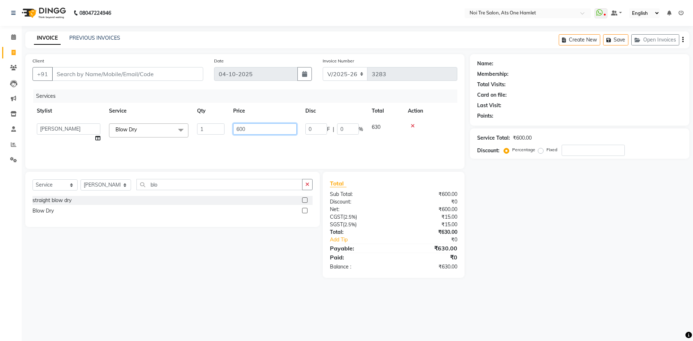
drag, startPoint x: 243, startPoint y: 131, endPoint x: 231, endPoint y: 131, distance: 12.3
click at [231, 131] on td "600" at bounding box center [265, 132] width 72 height 27
type input "750"
click at [236, 165] on div "Client +91 Date 04-10-2025 Invoice Number V/2025 V/2025-26 3283 Services Stylis…" at bounding box center [245, 111] width 440 height 115
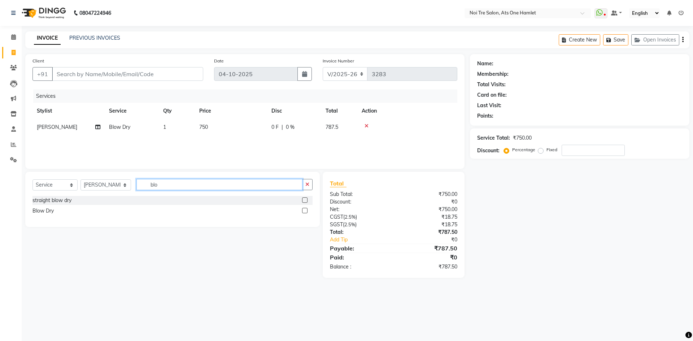
drag, startPoint x: 153, startPoint y: 185, endPoint x: 132, endPoint y: 185, distance: 20.9
click at [152, 185] on input "blo" at bounding box center [220, 184] width 166 height 11
click at [113, 185] on select "Select Stylist [PERSON_NAME] [PERSON_NAME] [PERSON_NAME] [PERSON_NAME] 104 [PER…" at bounding box center [106, 185] width 51 height 11
select select "32442"
click at [176, 187] on input "blo" at bounding box center [220, 184] width 166 height 11
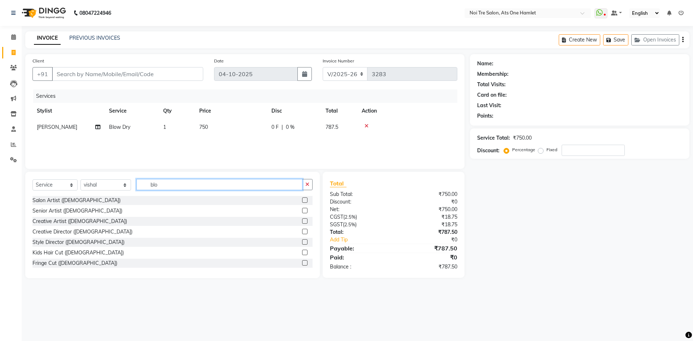
click at [176, 187] on input "blo" at bounding box center [220, 184] width 166 height 11
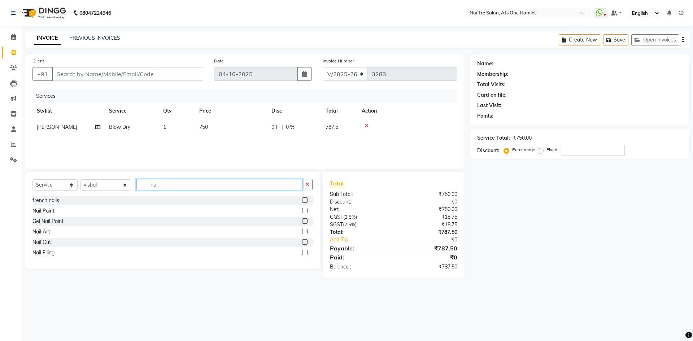
type input "nail"
click at [57, 211] on div "Nail Paint" at bounding box center [173, 211] width 280 height 9
click at [54, 210] on div "Nail Paint" at bounding box center [44, 211] width 22 height 8
checkbox input "false"
click at [86, 72] on input "Client" at bounding box center [127, 74] width 151 height 14
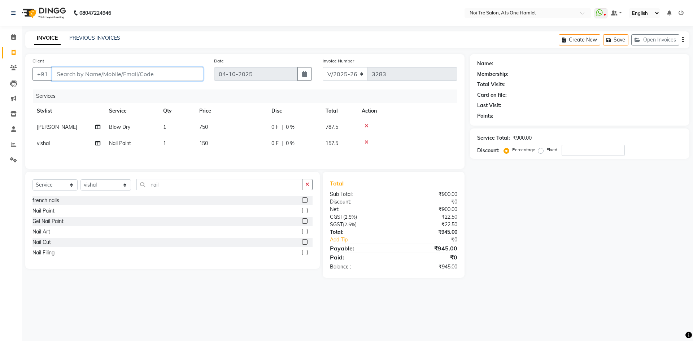
click at [62, 75] on input "Client" at bounding box center [127, 74] width 151 height 14
type input "l"
type input "0"
drag, startPoint x: 109, startPoint y: 78, endPoint x: 45, endPoint y: 86, distance: 64.7
click at [45, 86] on div "Client +91 leena bh Add Client" at bounding box center [118, 72] width 182 height 30
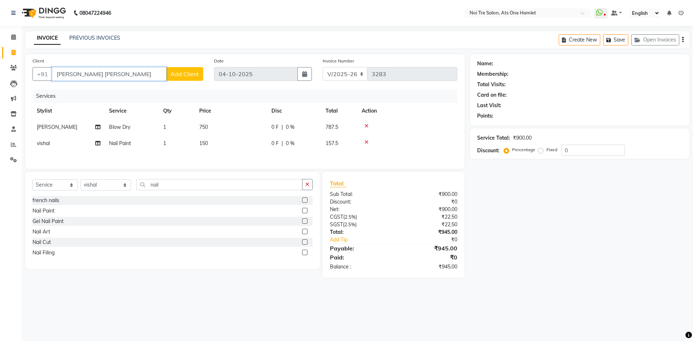
click at [90, 75] on input "leena bh" at bounding box center [109, 74] width 114 height 14
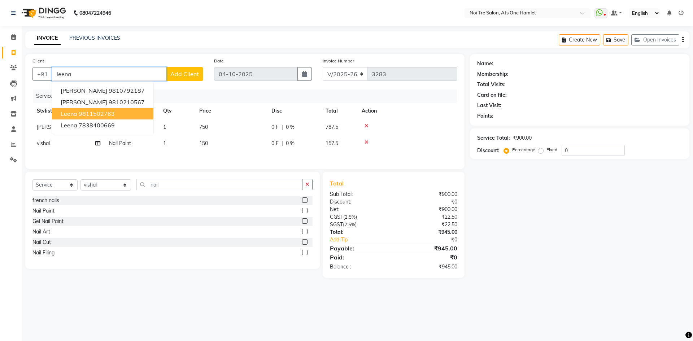
click at [124, 116] on button "leena 9811502763" at bounding box center [102, 114] width 101 height 12
type input "9811502763"
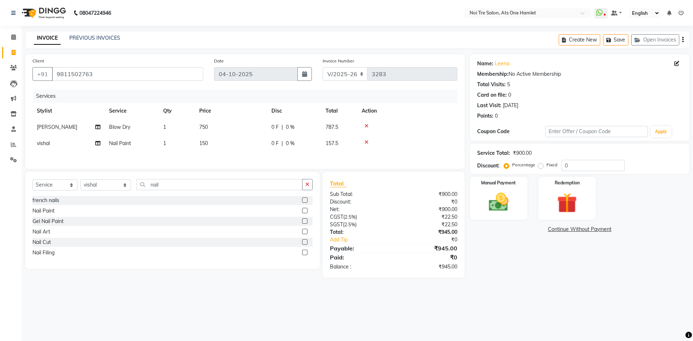
click at [203, 173] on div "Select Service Product Membership Package Voucher Prepaid Gift Card Select Styl…" at bounding box center [172, 220] width 295 height 97
click at [153, 186] on input "nail" at bounding box center [220, 184] width 166 height 11
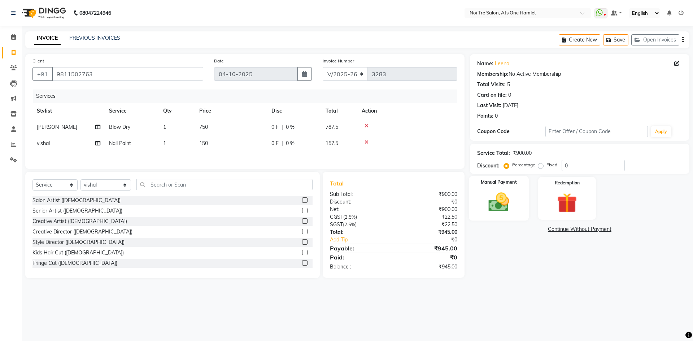
click at [500, 193] on img at bounding box center [499, 202] width 34 height 24
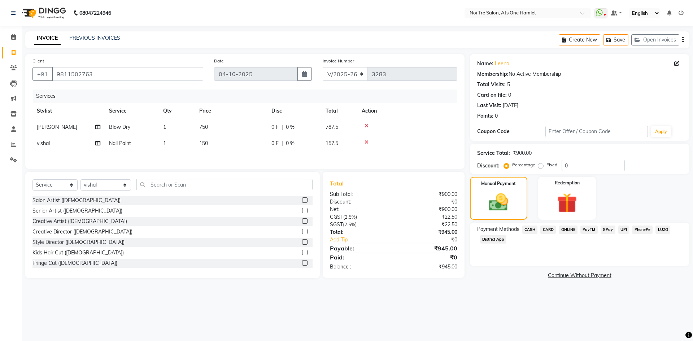
click at [565, 228] on span "ONLINE" at bounding box center [568, 230] width 19 height 8
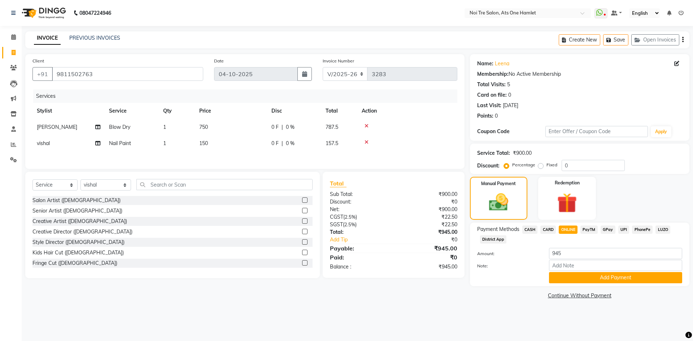
click at [573, 247] on div "Payment Methods CASH CARD ONLINE PayTM GPay UPI PhonePe LUZO District App Amoun…" at bounding box center [579, 255] width 205 height 58
drag, startPoint x: 538, startPoint y: 253, endPoint x: 511, endPoint y: 253, distance: 26.7
click at [511, 253] on div "Amount: 945" at bounding box center [580, 254] width 216 height 12
type input "1095"
click at [575, 280] on button "Add Payment" at bounding box center [615, 277] width 133 height 11
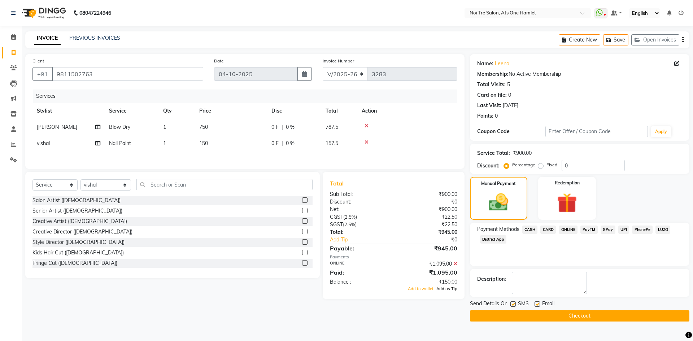
click at [452, 290] on span "Add as Tip" at bounding box center [447, 288] width 21 height 5
click at [448, 305] on span "Adjust Tip" at bounding box center [448, 302] width 20 height 5
click at [576, 315] on button "Checkout" at bounding box center [580, 316] width 220 height 11
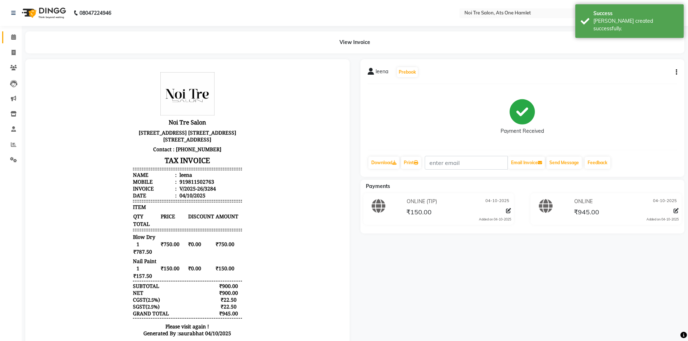
click at [6, 35] on link "Calendar" at bounding box center [10, 37] width 17 height 12
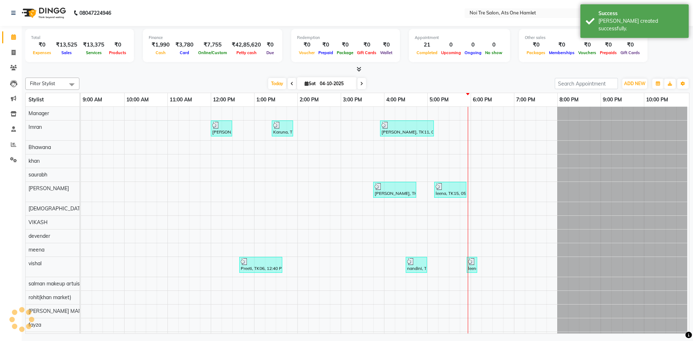
scroll to position [10, 0]
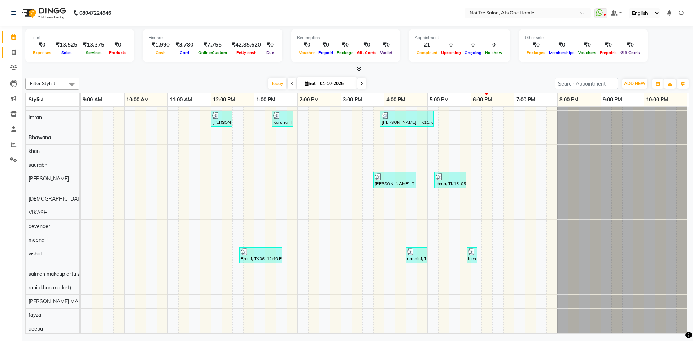
drag, startPoint x: 5, startPoint y: 53, endPoint x: 7, endPoint y: 43, distance: 9.6
click at [5, 53] on link "Invoice" at bounding box center [10, 53] width 17 height 12
select select "service"
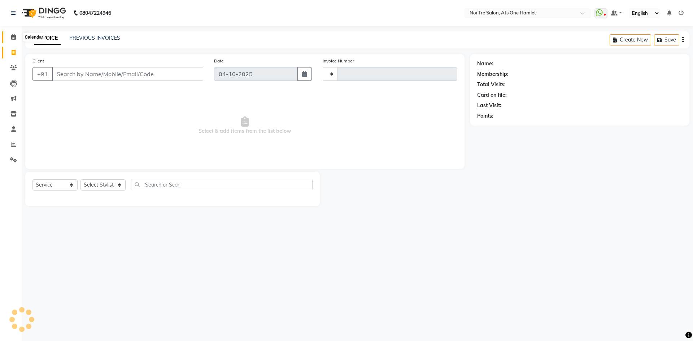
click at [9, 35] on span at bounding box center [13, 37] width 13 height 8
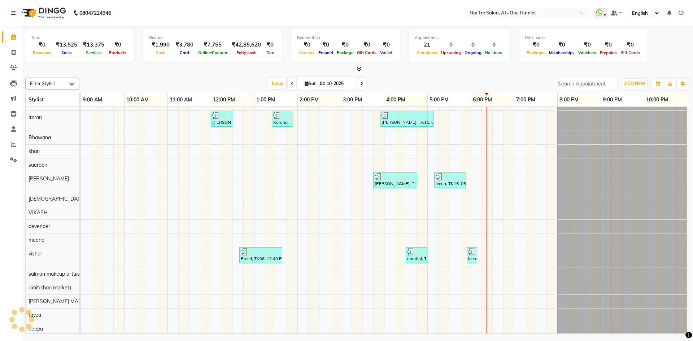
scroll to position [10, 0]
click at [390, 70] on div at bounding box center [357, 70] width 665 height 8
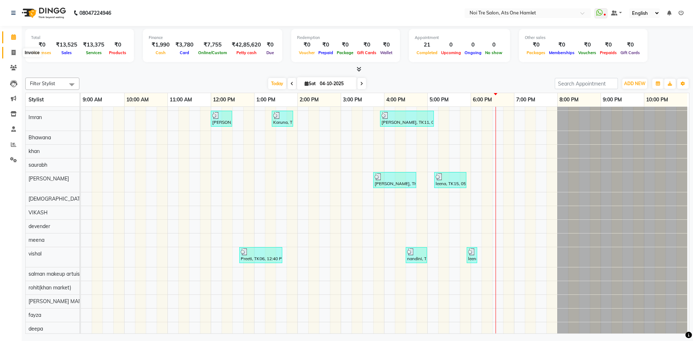
drag, startPoint x: 11, startPoint y: 54, endPoint x: 14, endPoint y: 43, distance: 11.5
click at [12, 54] on icon at bounding box center [14, 52] width 4 height 5
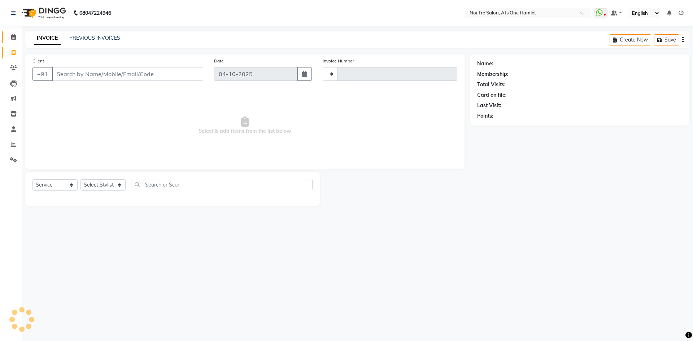
click at [14, 43] on link "Calendar" at bounding box center [10, 37] width 17 height 12
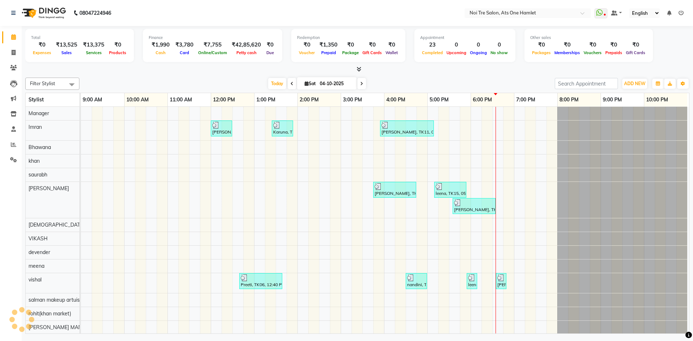
scroll to position [10, 0]
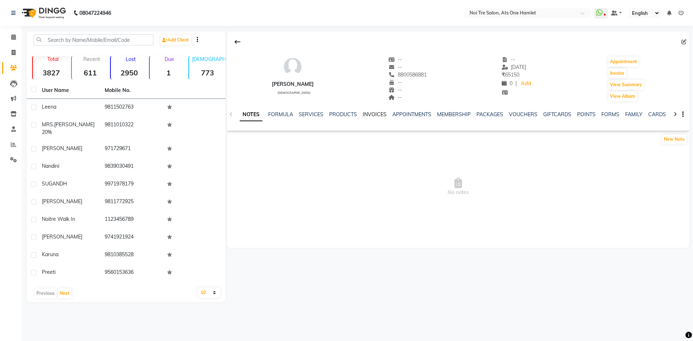
click at [377, 116] on link "INVOICES" at bounding box center [375, 114] width 24 height 7
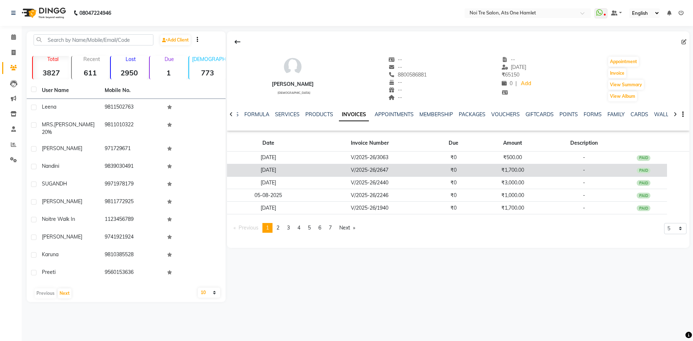
click at [431, 170] on td "₹0" at bounding box center [454, 170] width 48 height 13
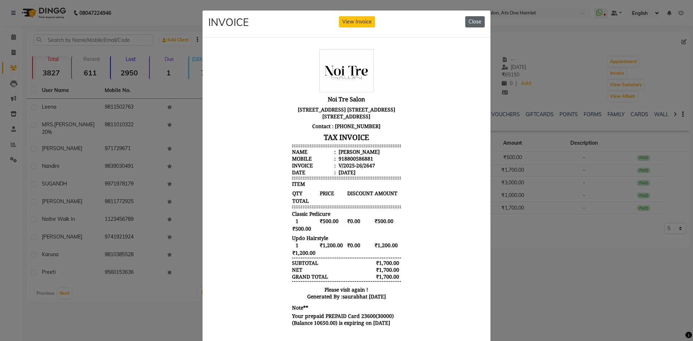
click at [467, 24] on button "Close" at bounding box center [476, 21] width 20 height 11
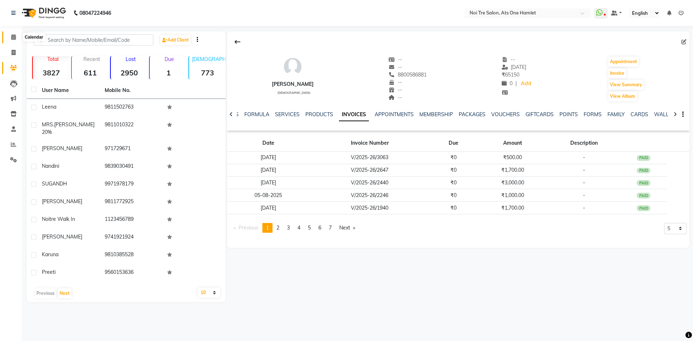
click at [8, 37] on span at bounding box center [13, 37] width 13 height 8
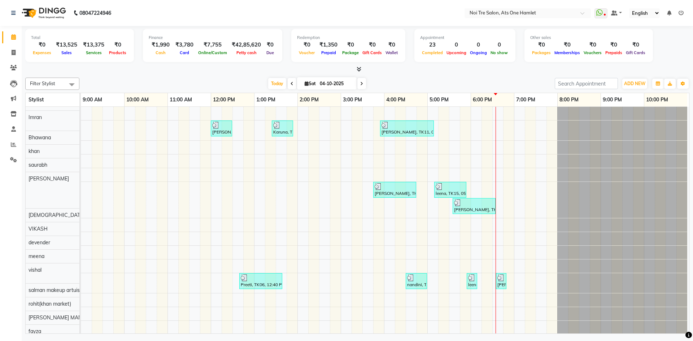
scroll to position [10, 0]
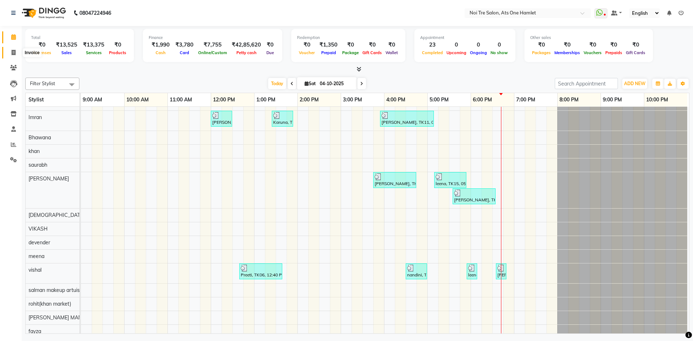
click at [8, 57] on link "Invoice" at bounding box center [10, 53] width 17 height 12
select select "service"
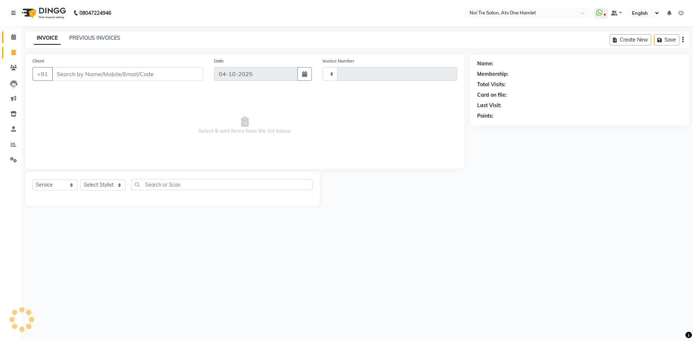
type input "3287"
select select "5096"
click at [7, 36] on span at bounding box center [13, 37] width 13 height 8
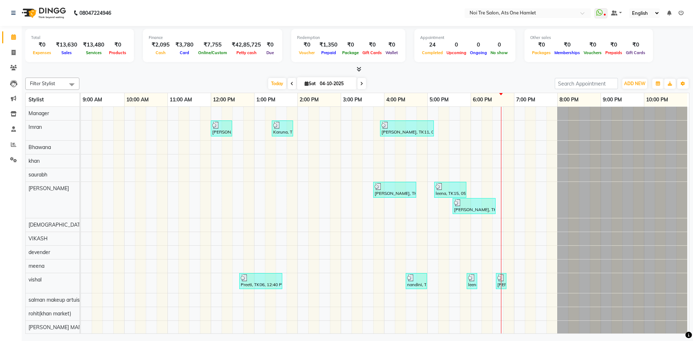
scroll to position [10, 0]
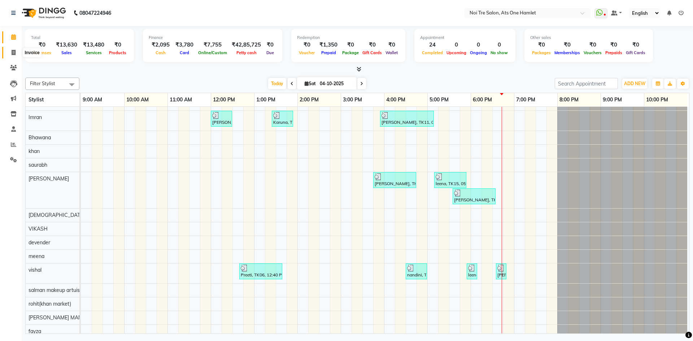
drag, startPoint x: 14, startPoint y: 51, endPoint x: 26, endPoint y: 55, distance: 13.0
click at [14, 51] on icon at bounding box center [14, 52] width 4 height 5
select select "5096"
select select "service"
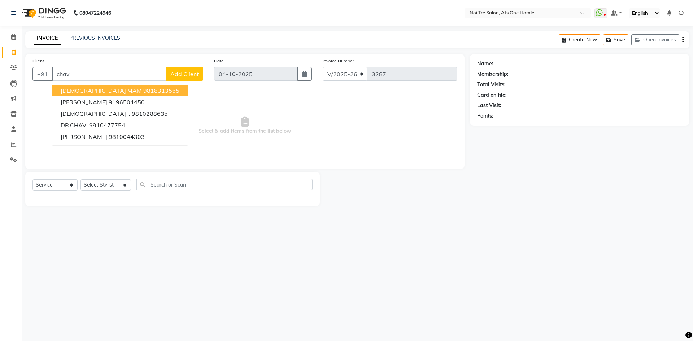
click at [143, 91] on ngb-highlight "9818313565" at bounding box center [161, 90] width 36 height 7
type input "9818313565"
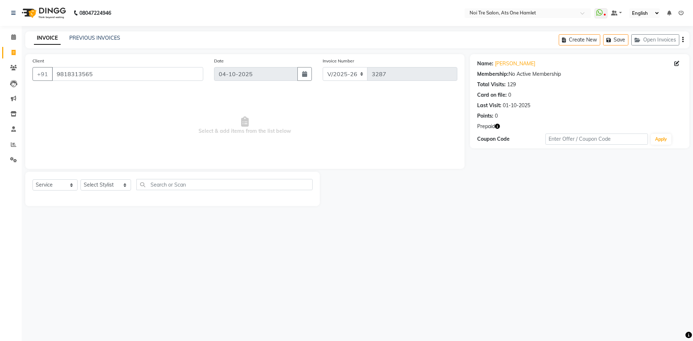
click at [496, 126] on icon "button" at bounding box center [497, 126] width 5 height 5
drag, startPoint x: 100, startPoint y: 73, endPoint x: 30, endPoint y: 70, distance: 69.4
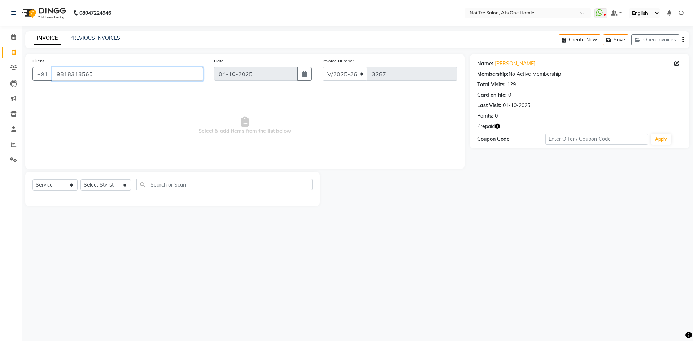
click at [30, 70] on div "Client +91 9818313565" at bounding box center [118, 72] width 182 height 30
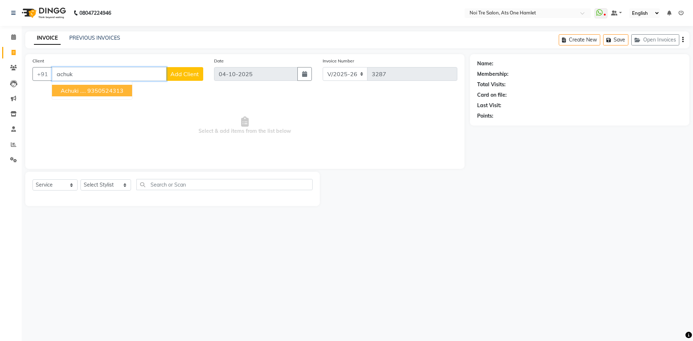
click at [69, 91] on span "achuki ...." at bounding box center [73, 90] width 25 height 7
type input "9350524313"
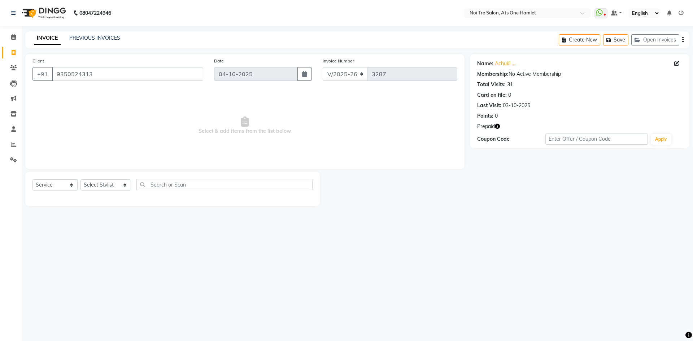
click at [498, 127] on icon "button" at bounding box center [497, 126] width 5 height 5
drag, startPoint x: 125, startPoint y: 78, endPoint x: 33, endPoint y: 78, distance: 92.5
click at [33, 78] on div "+91 9350524313" at bounding box center [118, 74] width 171 height 14
click at [5, 37] on link "Calendar" at bounding box center [10, 37] width 17 height 12
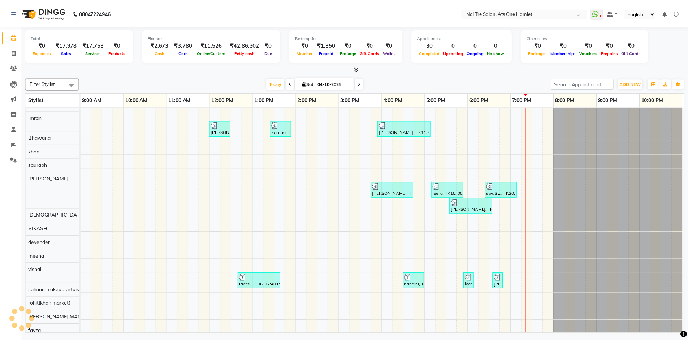
scroll to position [10, 0]
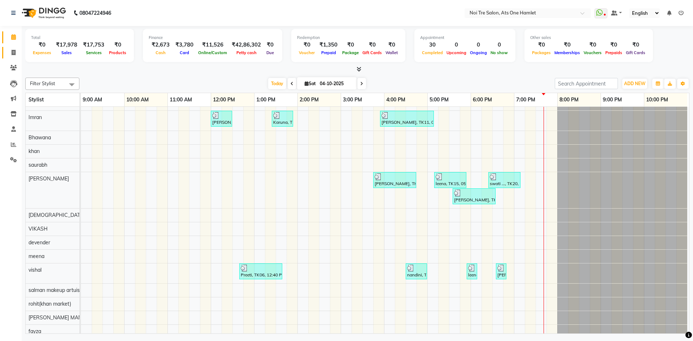
click at [5, 50] on link "Invoice" at bounding box center [10, 53] width 17 height 12
select select "service"
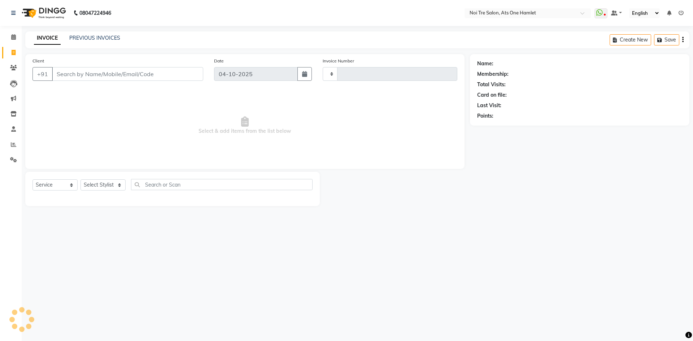
type input "3291"
select select "5096"
click at [102, 185] on select "Select Stylist" at bounding box center [103, 185] width 45 height 11
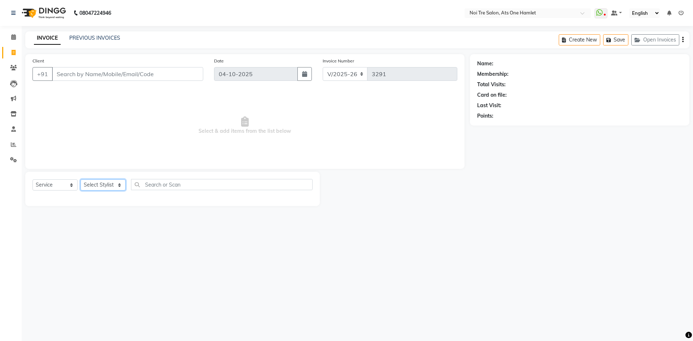
click at [102, 185] on select "Select Stylist" at bounding box center [103, 185] width 45 height 11
click at [113, 77] on input "Client" at bounding box center [127, 74] width 151 height 14
click at [103, 74] on input "chavv" at bounding box center [109, 74] width 114 height 14
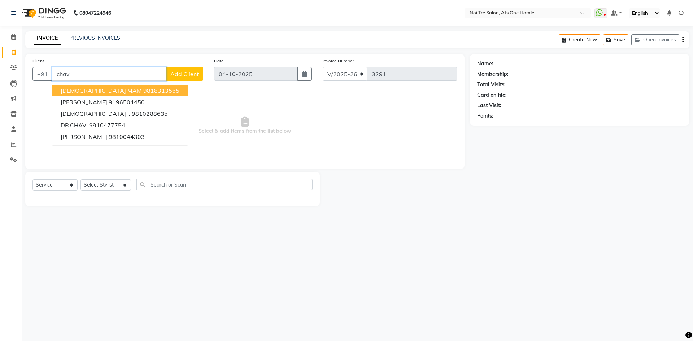
click at [99, 87] on button "CHAVI MAM 9818313565" at bounding box center [120, 91] width 136 height 12
type input "9818313565"
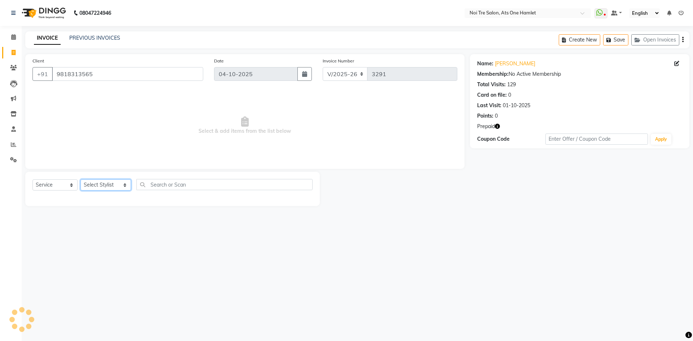
click at [100, 184] on select "Select Stylist [PERSON_NAME] [PERSON_NAME] [PERSON_NAME] [PERSON_NAME] 104 [PER…" at bounding box center [106, 185] width 51 height 11
select select "40618"
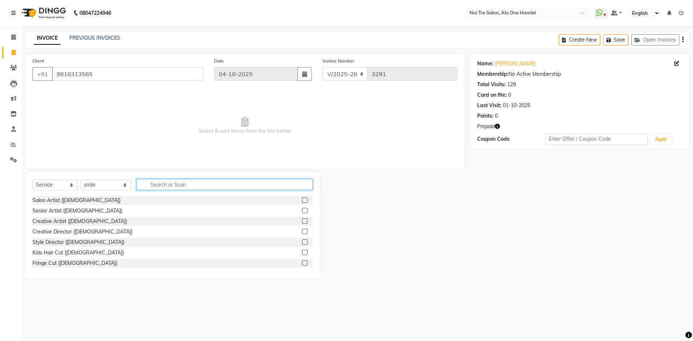
click at [149, 180] on input "text" at bounding box center [225, 184] width 176 height 11
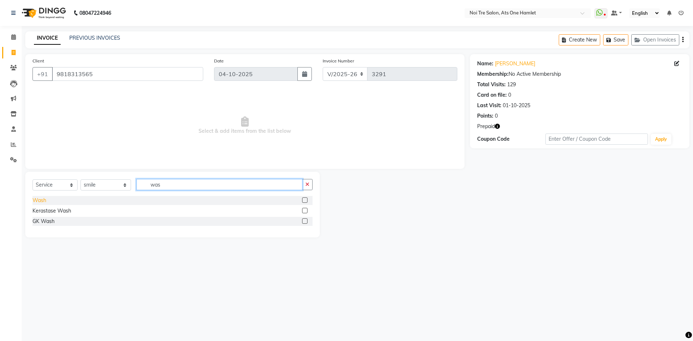
type input "was"
drag, startPoint x: 44, startPoint y: 200, endPoint x: 109, endPoint y: 185, distance: 67.0
click at [44, 200] on div "Wash" at bounding box center [40, 201] width 14 height 8
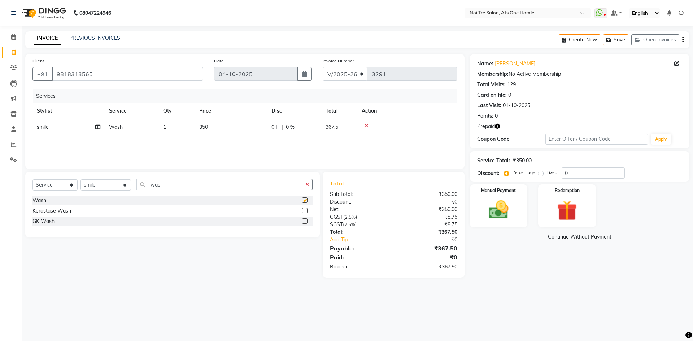
checkbox input "false"
drag, startPoint x: 194, startPoint y: 130, endPoint x: 246, endPoint y: 126, distance: 52.1
click at [196, 129] on tr "smile Wash 1 350 0 F | 0 % 367.5" at bounding box center [245, 127] width 425 height 16
drag, startPoint x: 254, startPoint y: 126, endPoint x: 227, endPoint y: 127, distance: 27.5
click at [227, 127] on td "350" at bounding box center [231, 127] width 72 height 16
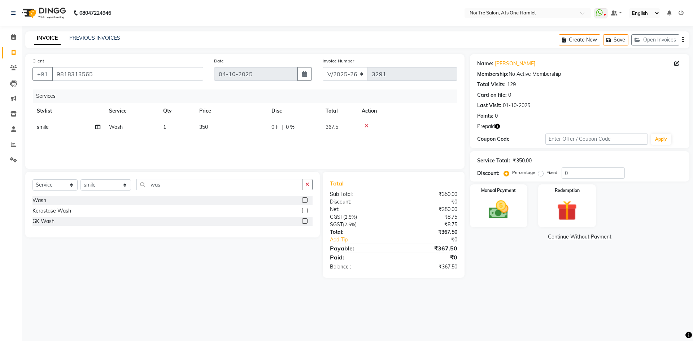
select select "40618"
click at [227, 127] on td "1" at bounding box center [211, 132] width 36 height 27
drag, startPoint x: 267, startPoint y: 129, endPoint x: 220, endPoint y: 133, distance: 46.8
click at [220, 133] on tr "[PERSON_NAME] [PERSON_NAME] [PERSON_NAME] [PERSON_NAME] 104 [PERSON_NAME] deepa…" at bounding box center [245, 132] width 425 height 27
type input "250"
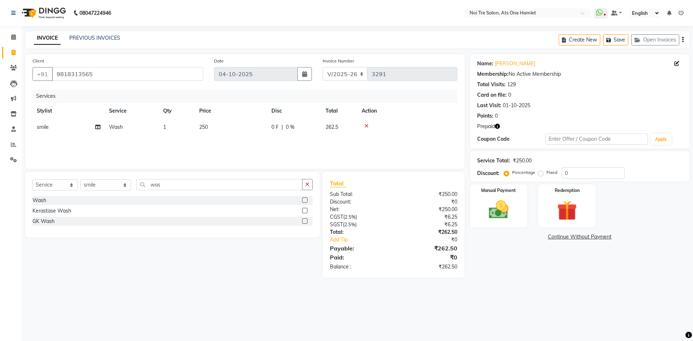
click at [239, 168] on div "Client +91 9818313565 Date 04-10-2025 Invoice Number V/2025 V/2025-26 3291 Serv…" at bounding box center [245, 111] width 440 height 115
drag, startPoint x: 158, startPoint y: 186, endPoint x: 113, endPoint y: 187, distance: 45.2
click at [113, 187] on div "Select Service Product Membership Package Voucher Prepaid Gift Card Select Styl…" at bounding box center [173, 187] width 280 height 17
click at [114, 182] on select "Select Stylist [PERSON_NAME] [PERSON_NAME] [PERSON_NAME] [PERSON_NAME] 104 [PER…" at bounding box center [106, 185] width 51 height 11
select select "34168"
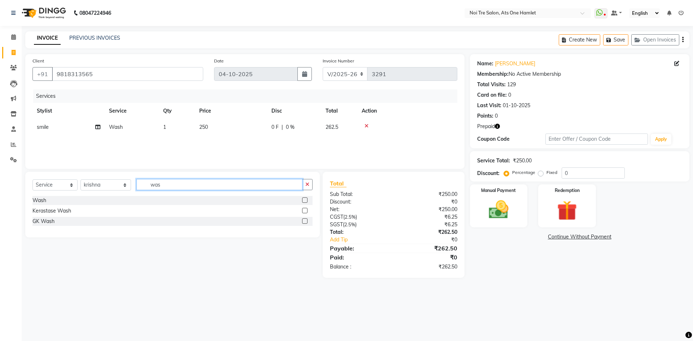
click at [159, 187] on input "was" at bounding box center [220, 184] width 166 height 11
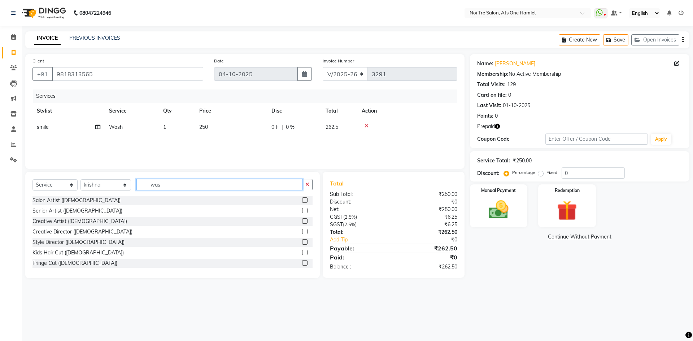
click at [159, 187] on input "was" at bounding box center [220, 184] width 166 height 11
click at [144, 177] on div "Select Service Product Membership Package Voucher Prepaid Gift Card Select Styl…" at bounding box center [172, 225] width 295 height 107
click at [156, 185] on input "text" at bounding box center [225, 184] width 176 height 11
click at [152, 168] on div "Client +91 9818313565 Date 04-10-2025 Invoice Number V/2025 V/2025-26 3291 Serv…" at bounding box center [245, 111] width 440 height 115
click at [150, 180] on input "text" at bounding box center [225, 184] width 176 height 11
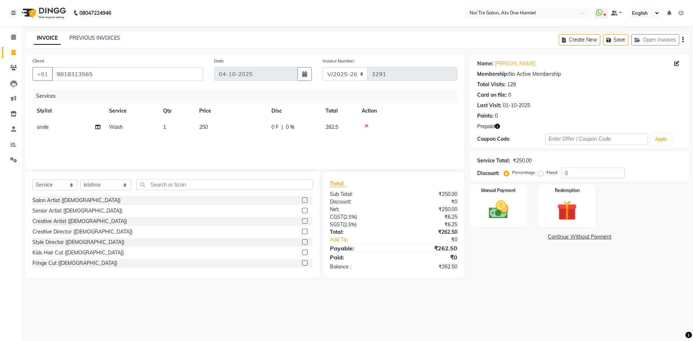
click at [147, 168] on div "Client +91 9818313565 Date 04-10-2025 Invoice Number V/2025 V/2025-26 3291 Serv…" at bounding box center [245, 111] width 440 height 115
click at [148, 184] on input "text" at bounding box center [225, 184] width 176 height 11
click at [147, 174] on div "Select Service Product Membership Package Voucher Prepaid Gift Card Select Styl…" at bounding box center [172, 225] width 295 height 107
click at [145, 185] on input "text" at bounding box center [225, 184] width 176 height 11
click at [148, 173] on div "Select Service Product Membership Package Voucher Prepaid Gift Card Select Styl…" at bounding box center [172, 225] width 295 height 107
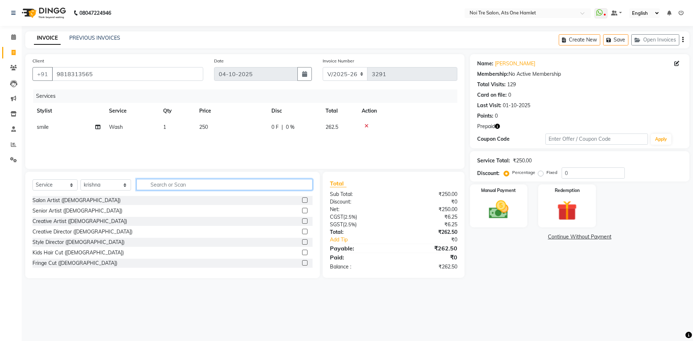
click at [146, 184] on input "text" at bounding box center [225, 184] width 176 height 11
click at [146, 167] on div "Client +91 9818313565 Date 04-10-2025 Invoice Number V/2025 V/2025-26 3291 Serv…" at bounding box center [245, 111] width 440 height 115
click at [143, 188] on input "text" at bounding box center [225, 184] width 176 height 11
click at [145, 172] on div "Select Service Product Membership Package Voucher Prepaid Gift Card Select Styl…" at bounding box center [172, 225] width 295 height 107
click at [144, 186] on input "text" at bounding box center [225, 184] width 176 height 11
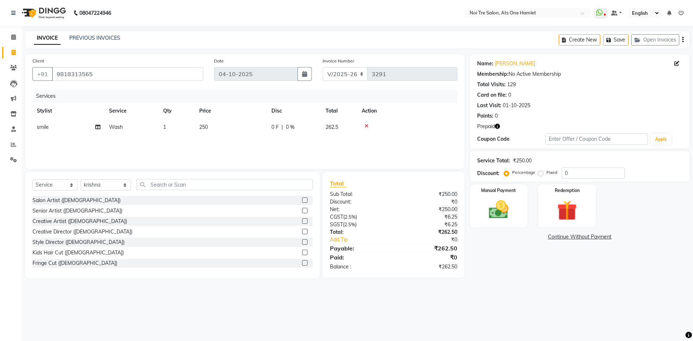
click at [147, 168] on div "Client +91 9818313565 Date 04-10-2025 Invoice Number V/2025 V/2025-26 3291 Serv…" at bounding box center [245, 111] width 440 height 115
click at [144, 186] on input "text" at bounding box center [225, 184] width 176 height 11
click at [146, 173] on div "Select Service Product Membership Package Voucher Prepaid Gift Card Select Styl…" at bounding box center [172, 225] width 295 height 107
click at [498, 124] on icon "button" at bounding box center [497, 126] width 5 height 5
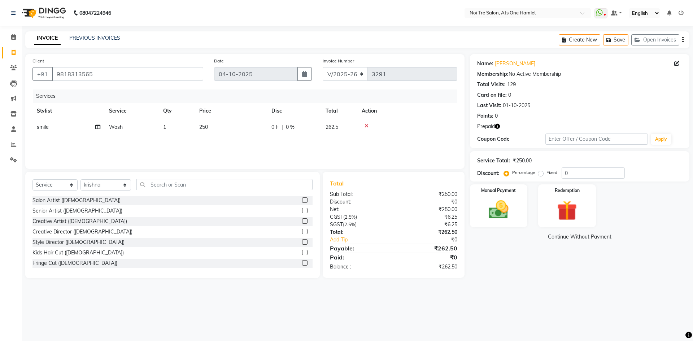
click at [498, 124] on icon "button" at bounding box center [497, 126] width 5 height 5
click at [181, 183] on input "text" at bounding box center [225, 184] width 176 height 11
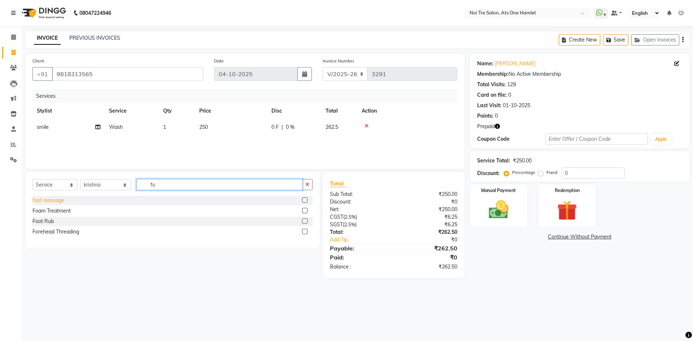
type input "fo"
click at [58, 201] on div "foot massage" at bounding box center [49, 201] width 32 height 8
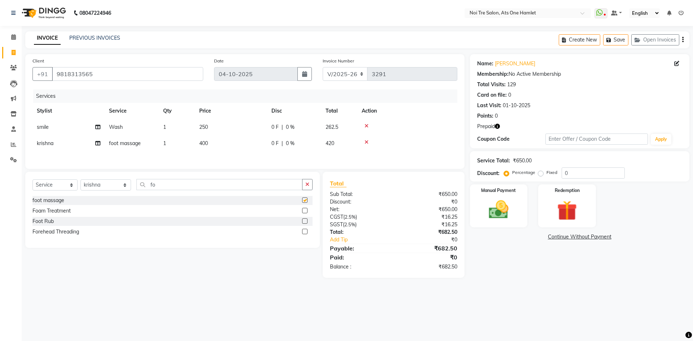
checkbox input "false"
click at [198, 150] on tr "krishna foot massage 1 400 0 F | 0 % 420" at bounding box center [245, 143] width 425 height 16
click at [239, 146] on td "400" at bounding box center [231, 143] width 72 height 16
select select "34168"
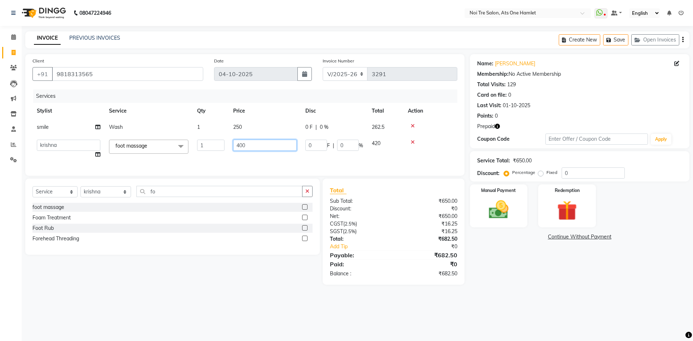
drag, startPoint x: 259, startPoint y: 146, endPoint x: 185, endPoint y: 154, distance: 73.8
click at [185, 154] on tr "aamir Abhishekh AJEET Ali Anuradha ARSH atique ATUL 104 AZAD Bhawana chahat Cha…" at bounding box center [245, 148] width 425 height 27
type input "350"
click at [201, 165] on div "Client +91 9818313565 Date 04-10-2025 Invoice Number V/2025 V/2025-26 3291 Serv…" at bounding box center [245, 115] width 440 height 122
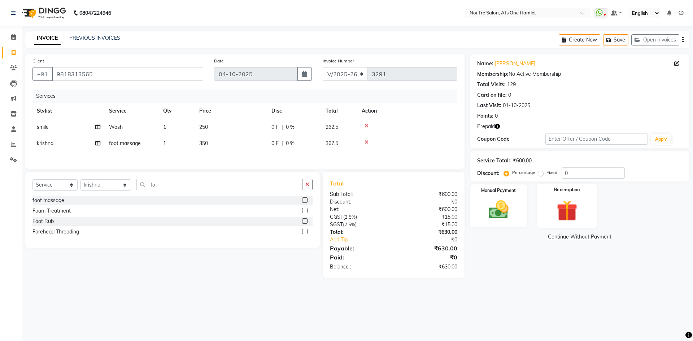
click at [575, 217] on img at bounding box center [567, 211] width 34 height 26
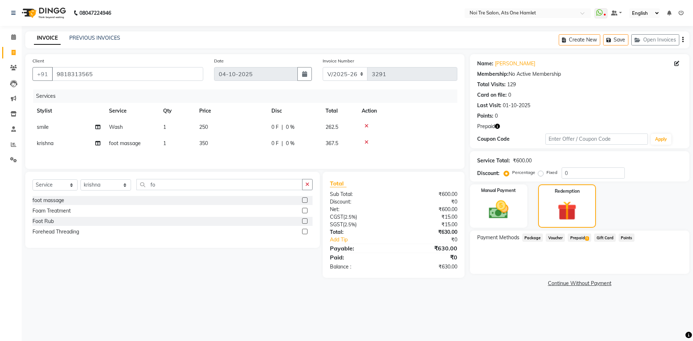
click at [581, 236] on span "Prepaid 1" at bounding box center [579, 238] width 23 height 8
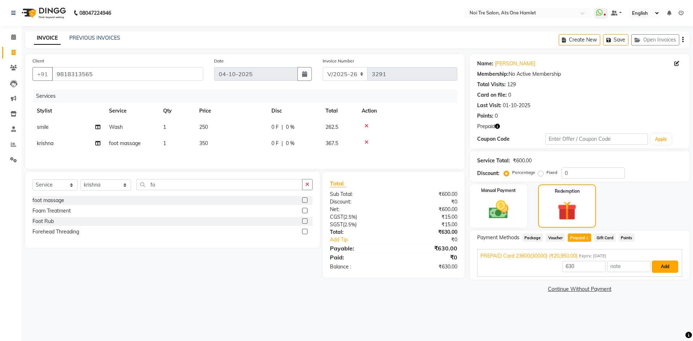
click at [676, 267] on button "Add" at bounding box center [665, 267] width 26 height 12
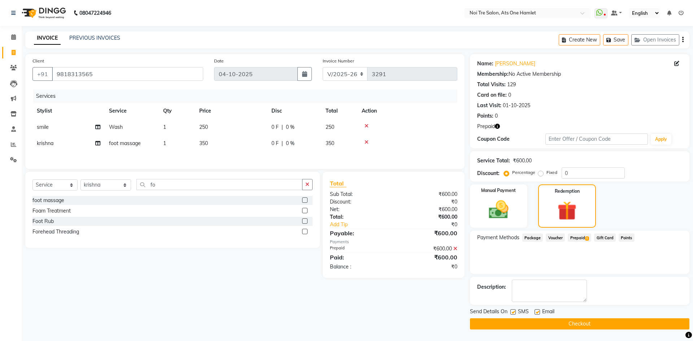
drag, startPoint x: 581, startPoint y: 320, endPoint x: 589, endPoint y: 303, distance: 19.1
click at [589, 303] on div "Name: Chavi Mam Membership: No Active Membership Total Visits: 129 Card on file…" at bounding box center [582, 192] width 225 height 276
click at [582, 321] on button "Checkout" at bounding box center [580, 324] width 220 height 11
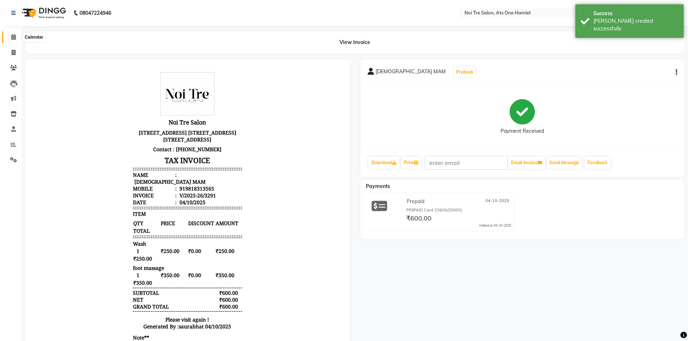
click at [11, 37] on icon at bounding box center [13, 36] width 5 height 5
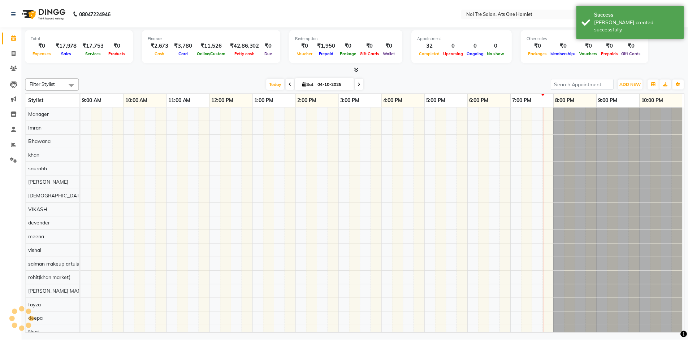
scroll to position [10, 0]
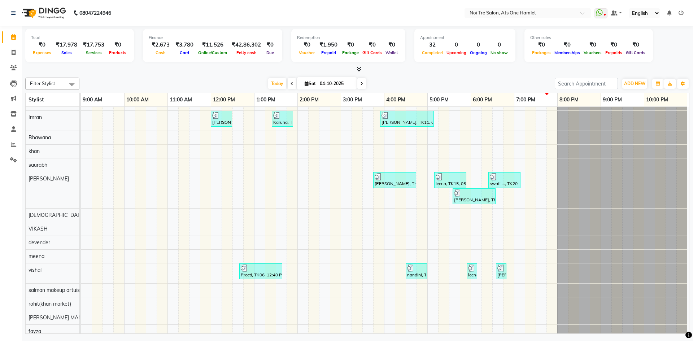
click at [137, 27] on div "Total ₹0 Expenses ₹17,978 Sales ₹17,753 Services ₹0 Products Finance ₹2,673 Cas…" at bounding box center [357, 49] width 665 height 47
click at [13, 59] on li "Invoice" at bounding box center [11, 53] width 22 height 16
click at [15, 55] on span at bounding box center [13, 53] width 13 height 8
select select "service"
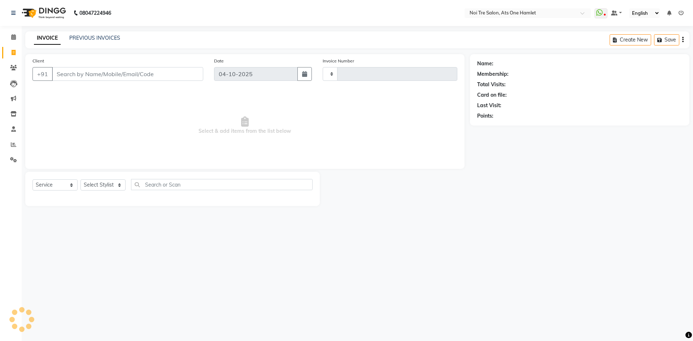
type input "3292"
select select "5096"
click at [93, 185] on select "Select Stylist [PERSON_NAME] [PERSON_NAME] [PERSON_NAME] [PERSON_NAME] 104 [PER…" at bounding box center [106, 185] width 51 height 11
select select "32220"
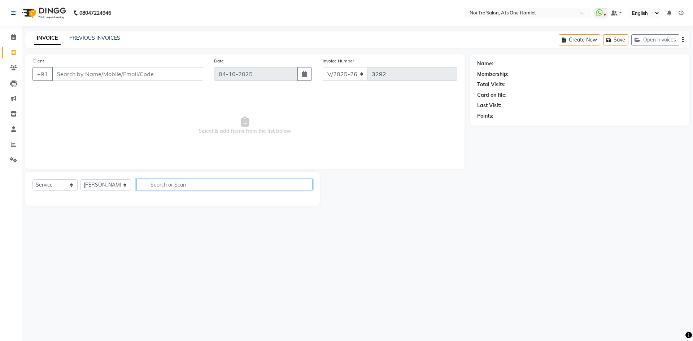
click at [151, 187] on input "text" at bounding box center [225, 184] width 176 height 11
type input "tou"
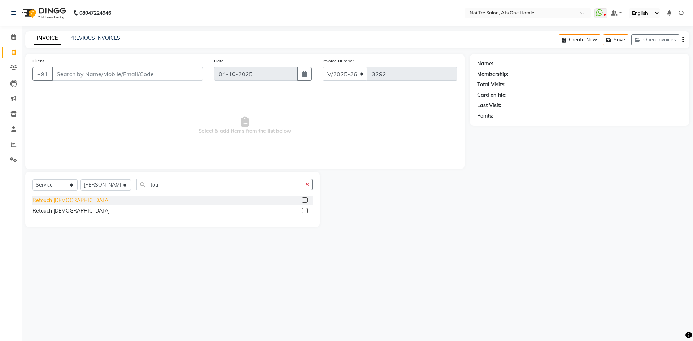
click at [52, 202] on div "Retouch [DEMOGRAPHIC_DATA]" at bounding box center [71, 201] width 77 height 8
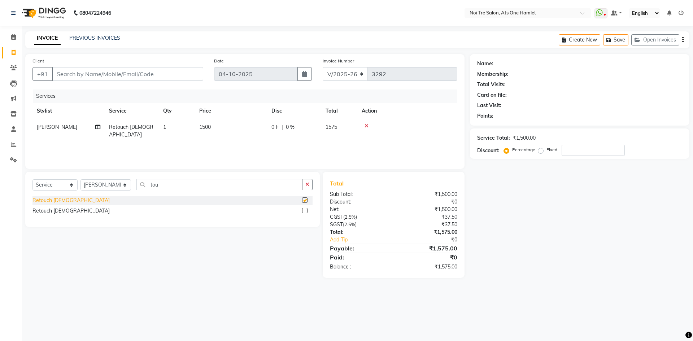
checkbox input "false"
click at [114, 76] on input "Client" at bounding box center [127, 74] width 151 height 14
click at [115, 74] on input "Client" at bounding box center [127, 74] width 151 height 14
type input "9"
type input "0"
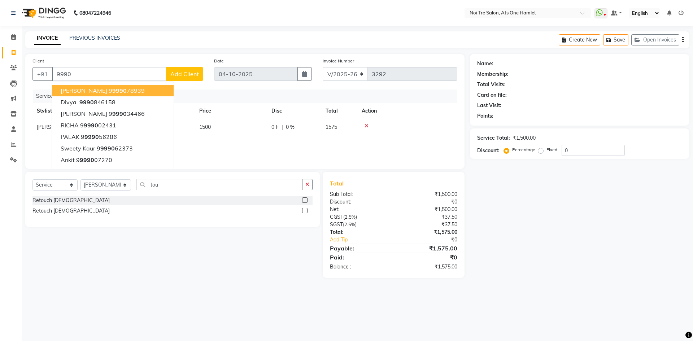
click at [114, 67] on div "Client +91 9990 shagun 9 9990 78939 divya 9990 846158 Heena 9 9990 34466 RICHA …" at bounding box center [118, 72] width 182 height 30
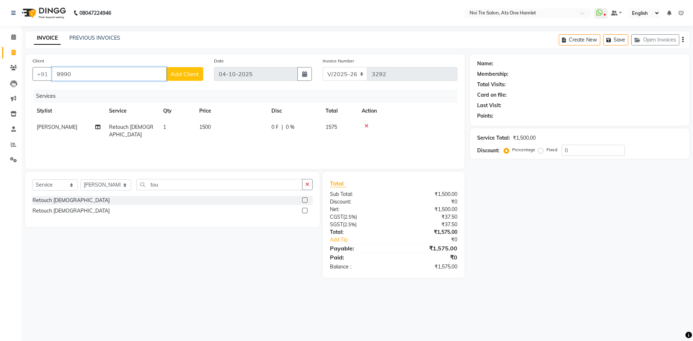
click at [111, 74] on input "9990" at bounding box center [109, 74] width 114 height 14
click at [97, 74] on input "9990" at bounding box center [109, 74] width 114 height 14
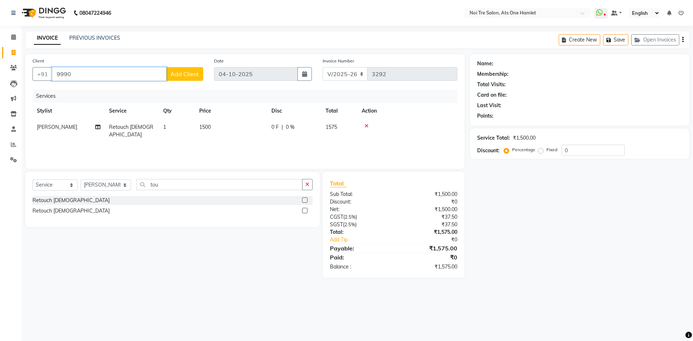
click at [107, 78] on input "9990" at bounding box center [109, 74] width 114 height 14
click at [105, 77] on input "9990" at bounding box center [109, 74] width 114 height 14
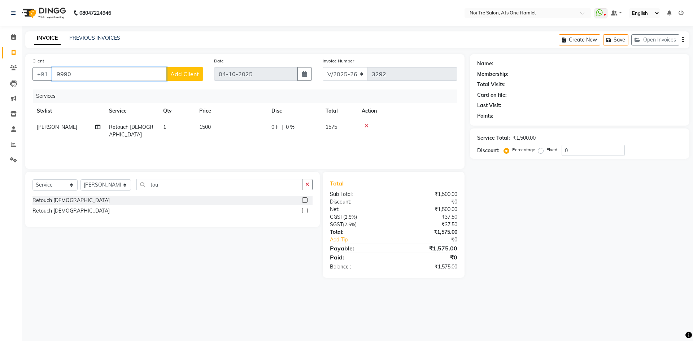
click at [105, 77] on input "9990" at bounding box center [109, 74] width 114 height 14
type input "9990125176"
click at [193, 73] on span "Add Client" at bounding box center [184, 73] width 29 height 7
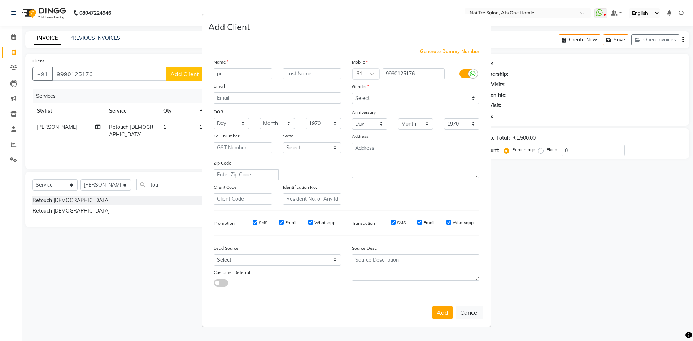
type input "p"
type input "RASHMI"
click at [368, 93] on select "Select [DEMOGRAPHIC_DATA] [DEMOGRAPHIC_DATA] Other Prefer Not To Say" at bounding box center [416, 98] width 128 height 11
select select "[DEMOGRAPHIC_DATA]"
click at [352, 93] on select "Select [DEMOGRAPHIC_DATA] [DEMOGRAPHIC_DATA] Other Prefer Not To Say" at bounding box center [416, 98] width 128 height 11
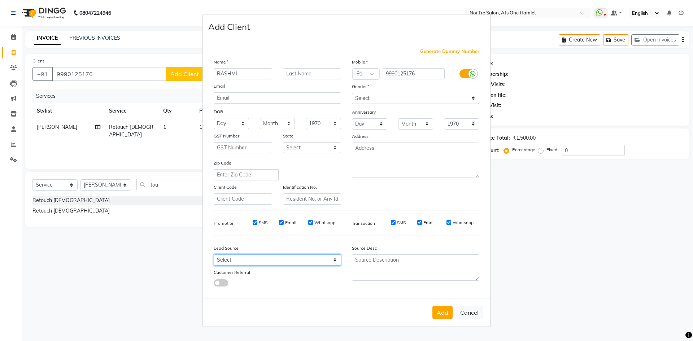
drag, startPoint x: 277, startPoint y: 260, endPoint x: 277, endPoint y: 255, distance: 4.7
click at [277, 260] on select "Select Walk-in Referral Internet Friend Word of Mouth Advertisement Facebook Ju…" at bounding box center [278, 260] width 128 height 11
select select "33628"
click at [214, 255] on select "Select Walk-in Referral Internet Friend Word of Mouth Advertisement Facebook Ju…" at bounding box center [278, 260] width 128 height 11
click at [439, 307] on button "Add" at bounding box center [443, 312] width 20 height 13
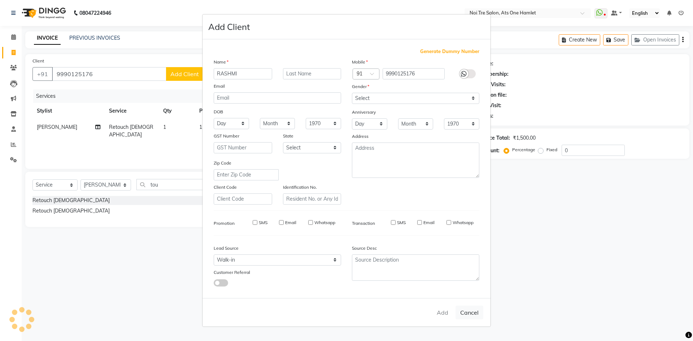
select select
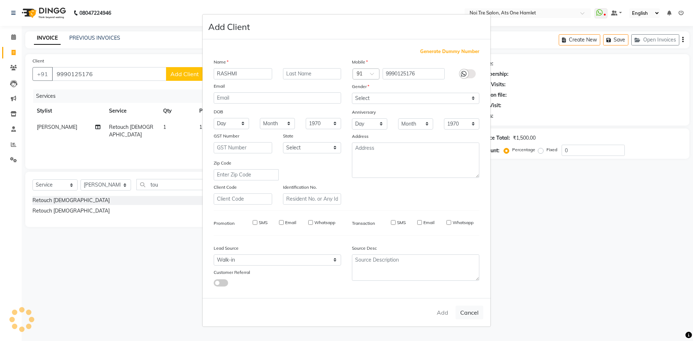
select select
checkbox input "false"
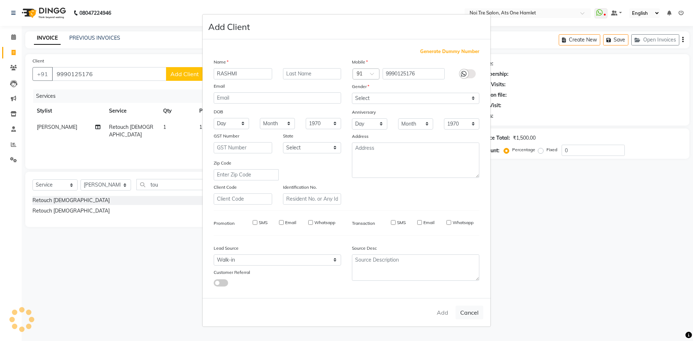
checkbox input "false"
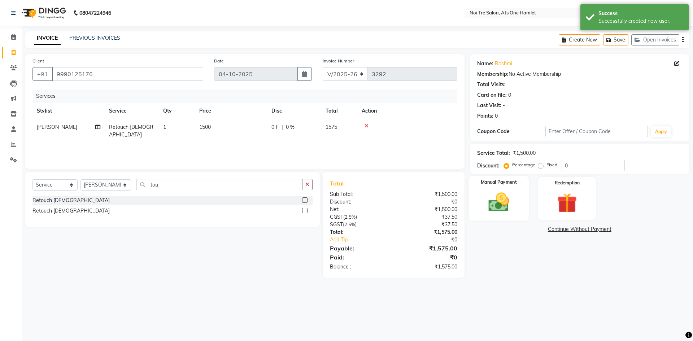
click at [510, 198] on img at bounding box center [499, 202] width 34 height 24
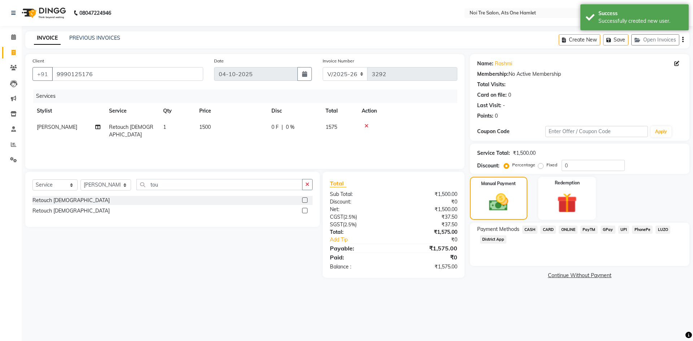
click at [583, 230] on span "PayTM" at bounding box center [589, 230] width 17 height 8
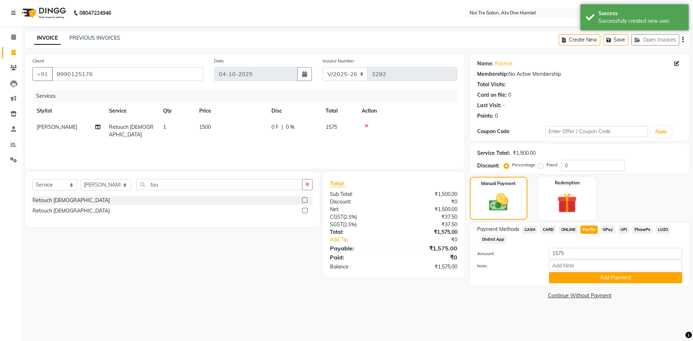
click at [572, 230] on span "ONLINE" at bounding box center [568, 230] width 19 height 8
click at [576, 276] on button "Add Payment" at bounding box center [615, 277] width 133 height 11
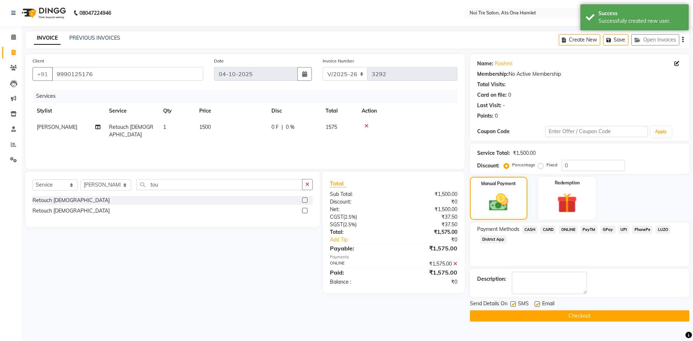
click at [572, 320] on button "Checkout" at bounding box center [580, 316] width 220 height 11
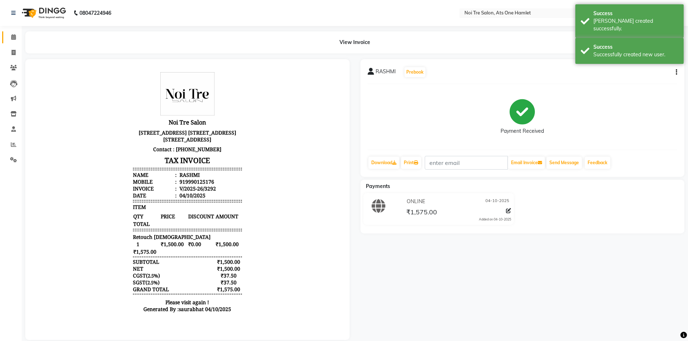
click at [3, 39] on link "Calendar" at bounding box center [10, 37] width 17 height 12
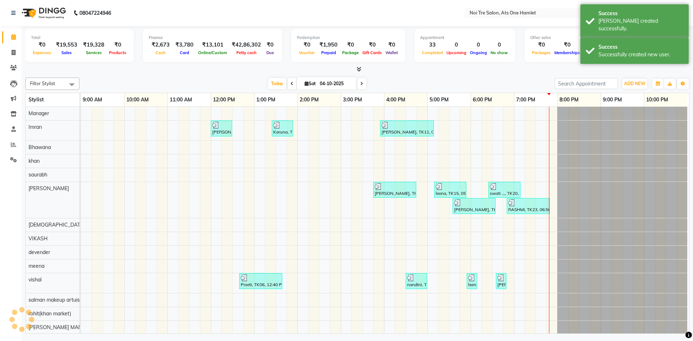
scroll to position [10, 0]
